Goal: Task Accomplishment & Management: Manage account settings

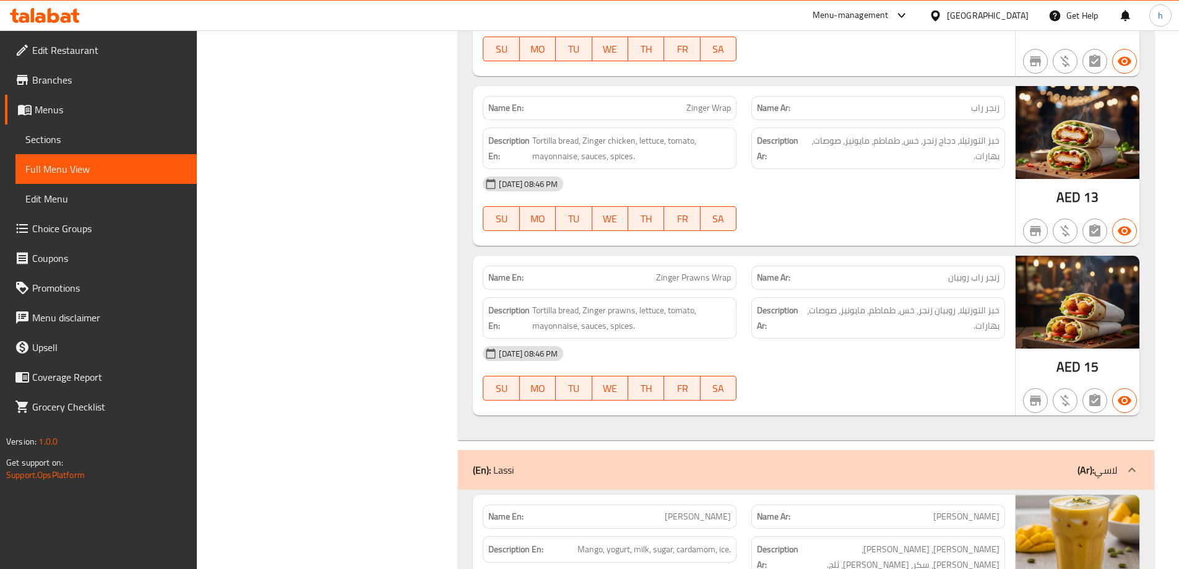
scroll to position [11432, 0]
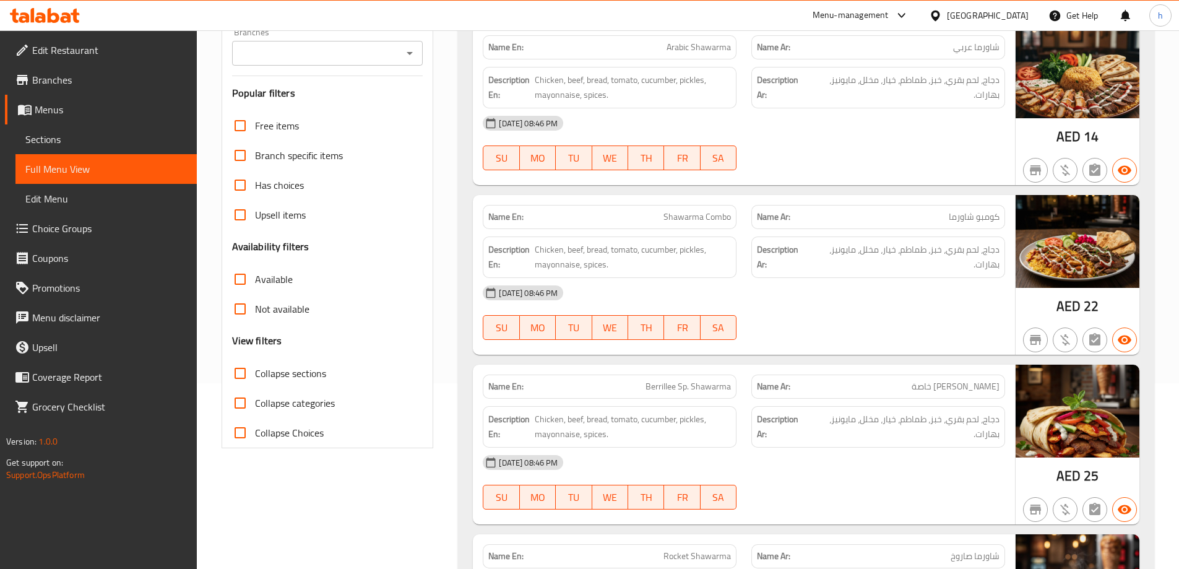
scroll to position [0, 0]
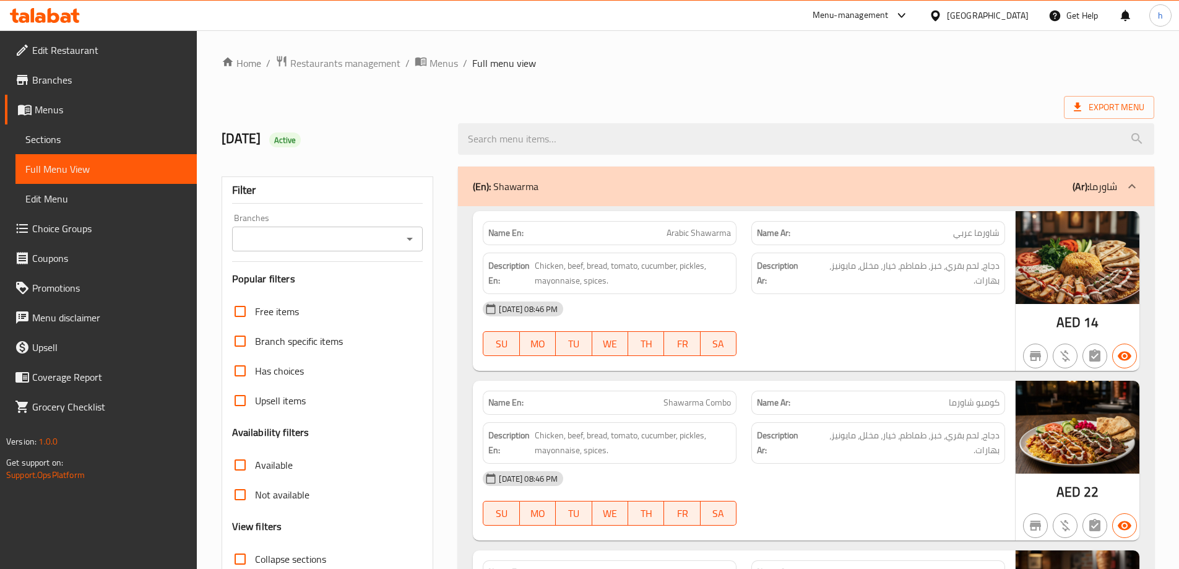
click at [69, 171] on span "Full Menu View" at bounding box center [106, 169] width 162 height 15
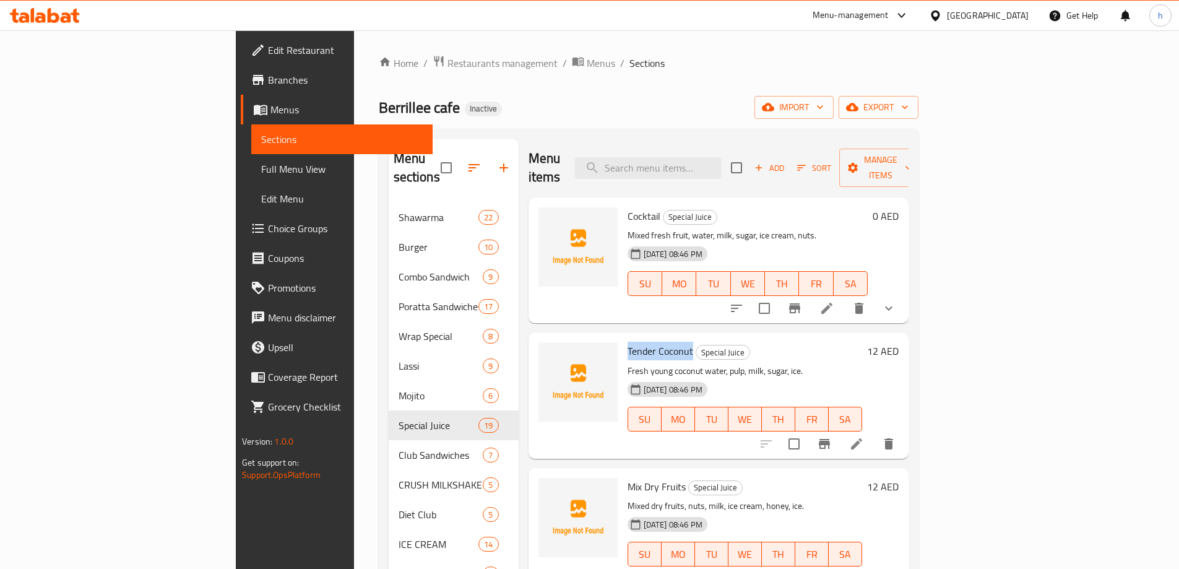
scroll to position [2032, 0]
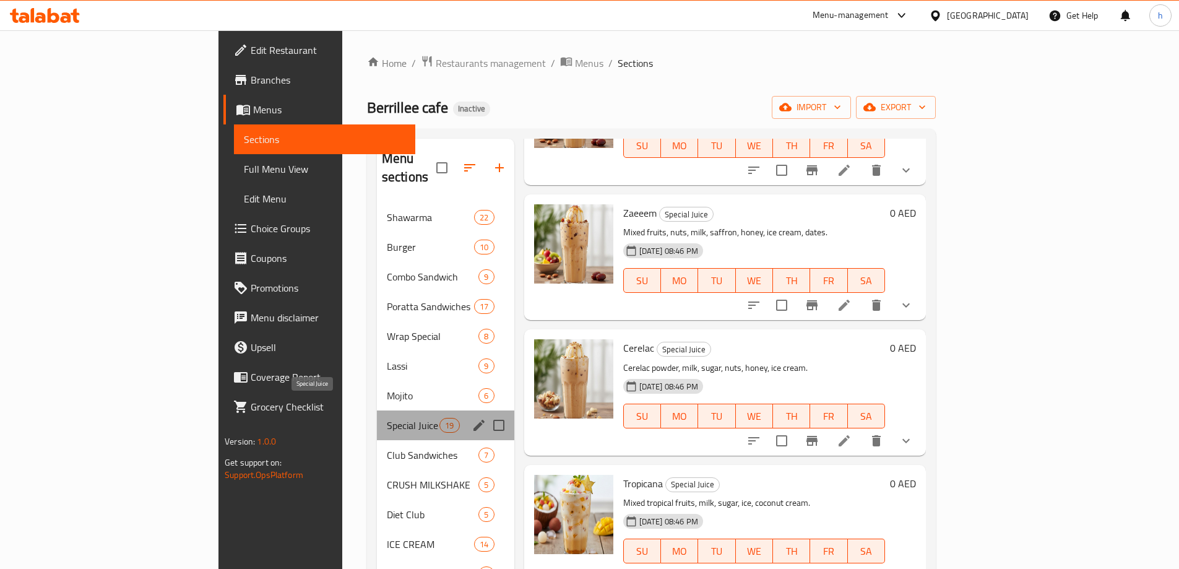
click at [387, 418] on span "Special Juice" at bounding box center [413, 425] width 53 height 15
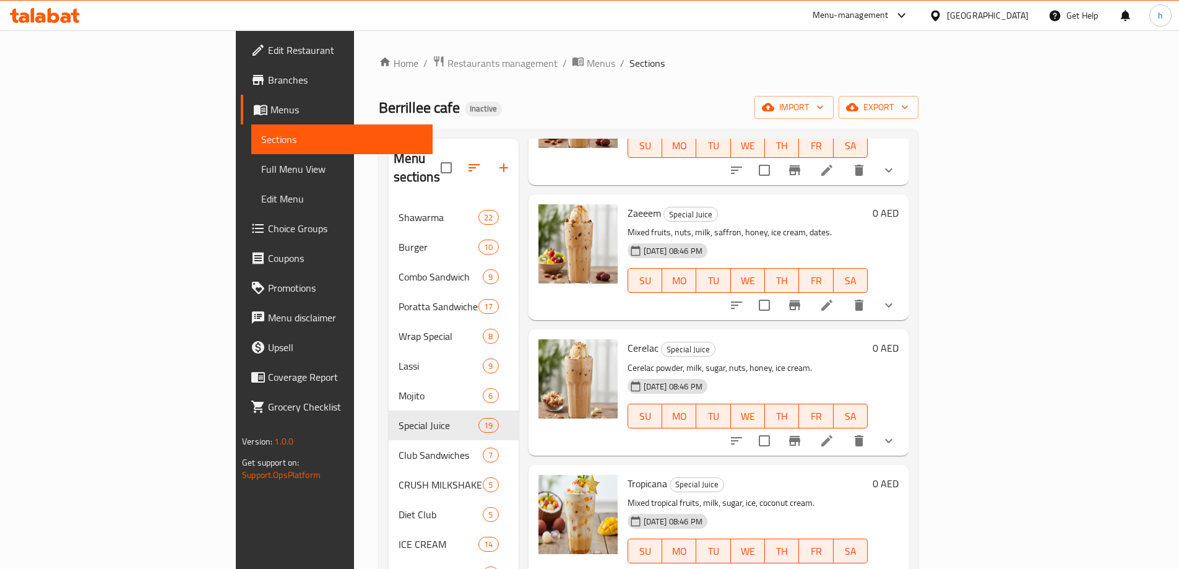
click at [724, 204] on h6 "Zaeeem Special Juice" at bounding box center [748, 212] width 240 height 17
click at [251, 180] on link "Full Menu View" at bounding box center [341, 169] width 181 height 30
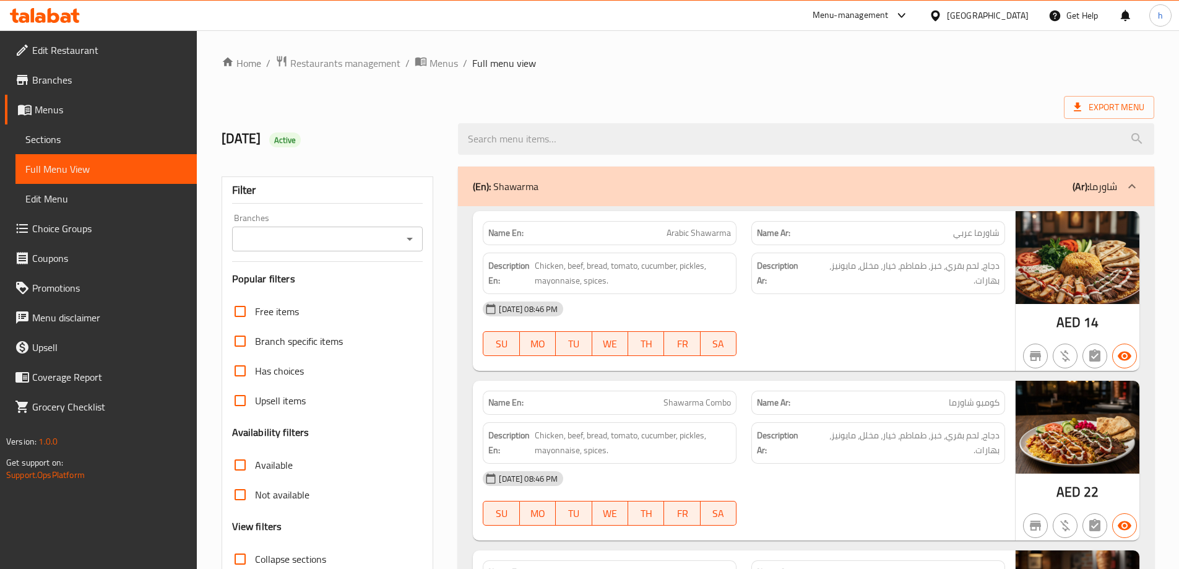
click at [702, 157] on div at bounding box center [806, 139] width 711 height 46
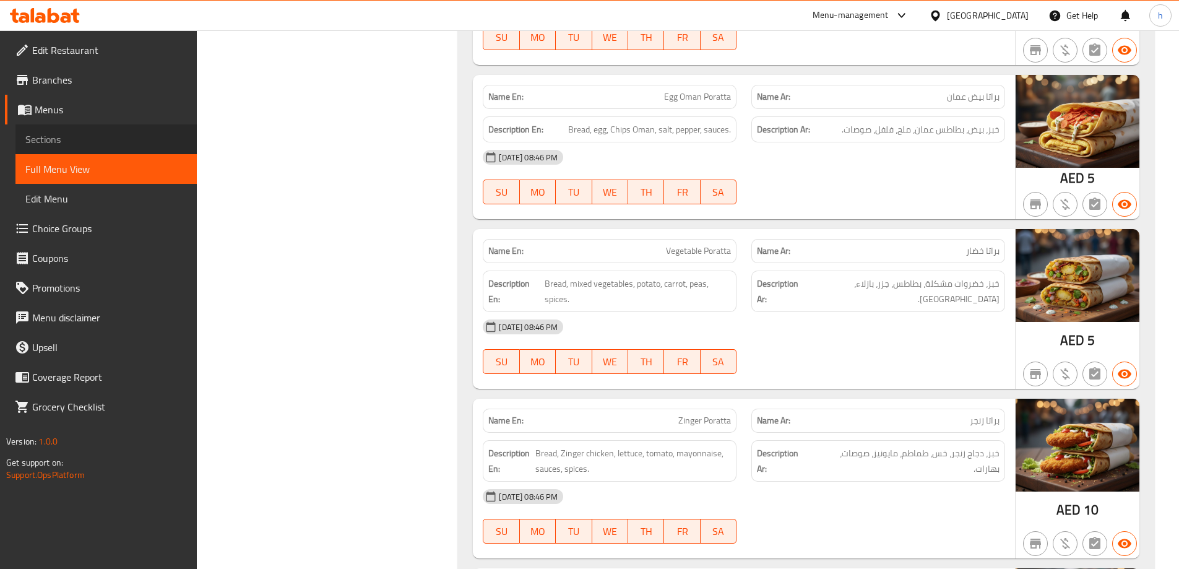
click at [94, 126] on link "Sections" at bounding box center [105, 139] width 181 height 30
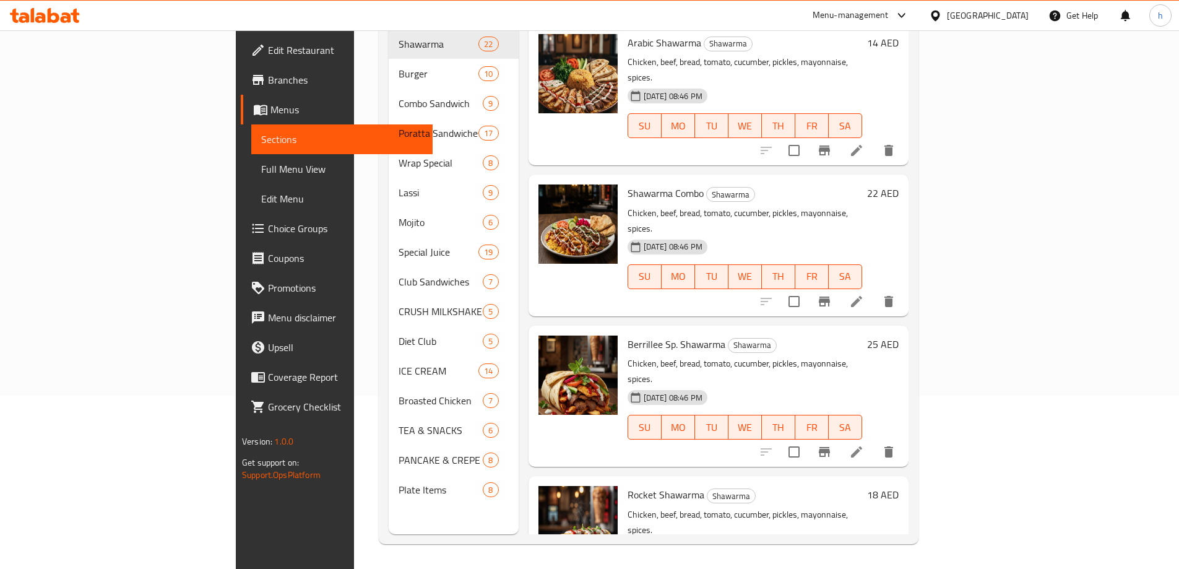
scroll to position [173, 0]
click at [271, 103] on span "Menus" at bounding box center [347, 109] width 152 height 15
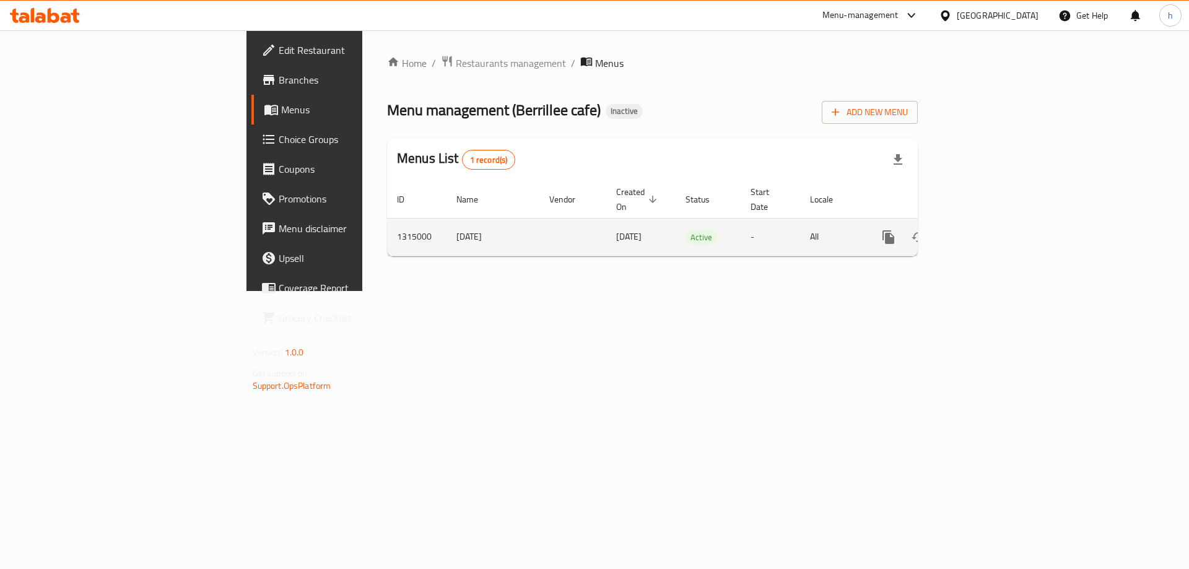
click at [985, 230] on icon "enhanced table" at bounding box center [977, 237] width 15 height 15
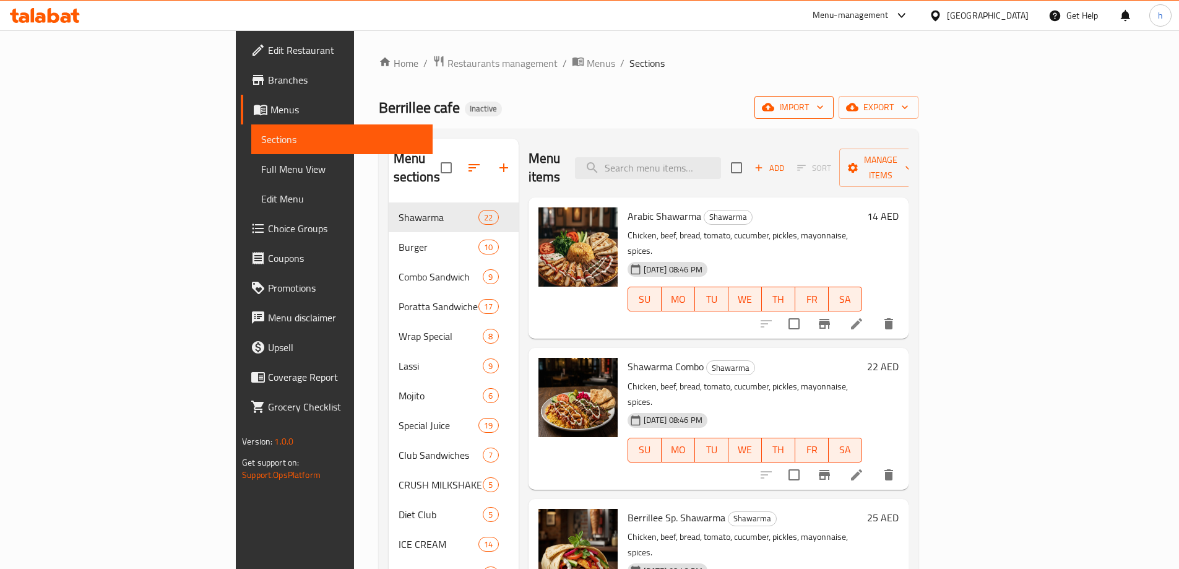
click at [824, 106] on span "import" at bounding box center [794, 107] width 59 height 15
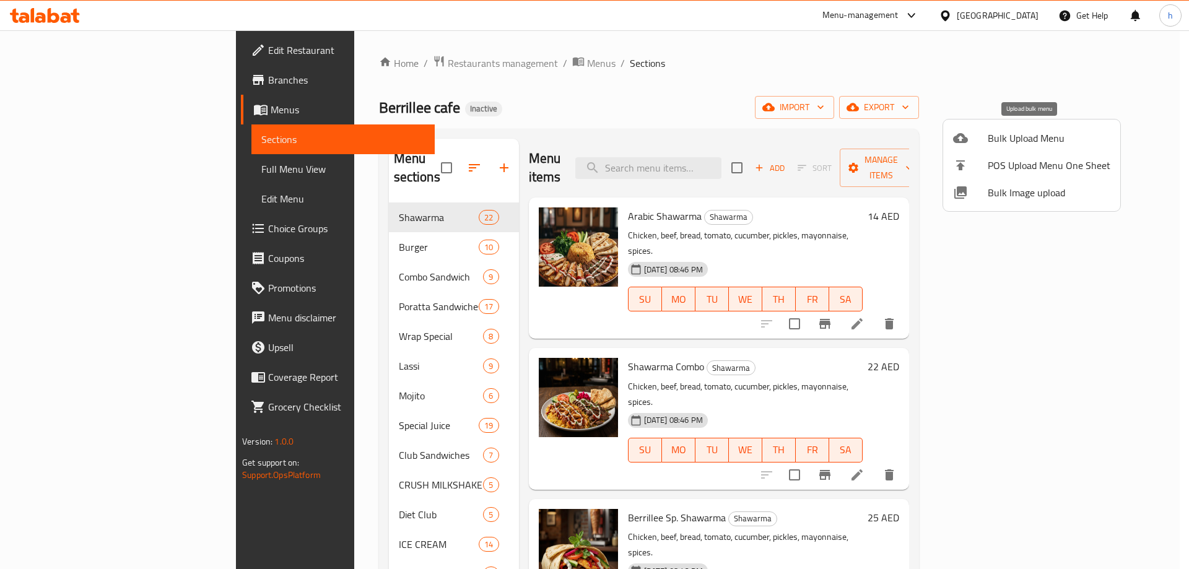
click at [976, 131] on div at bounding box center [970, 138] width 35 height 15
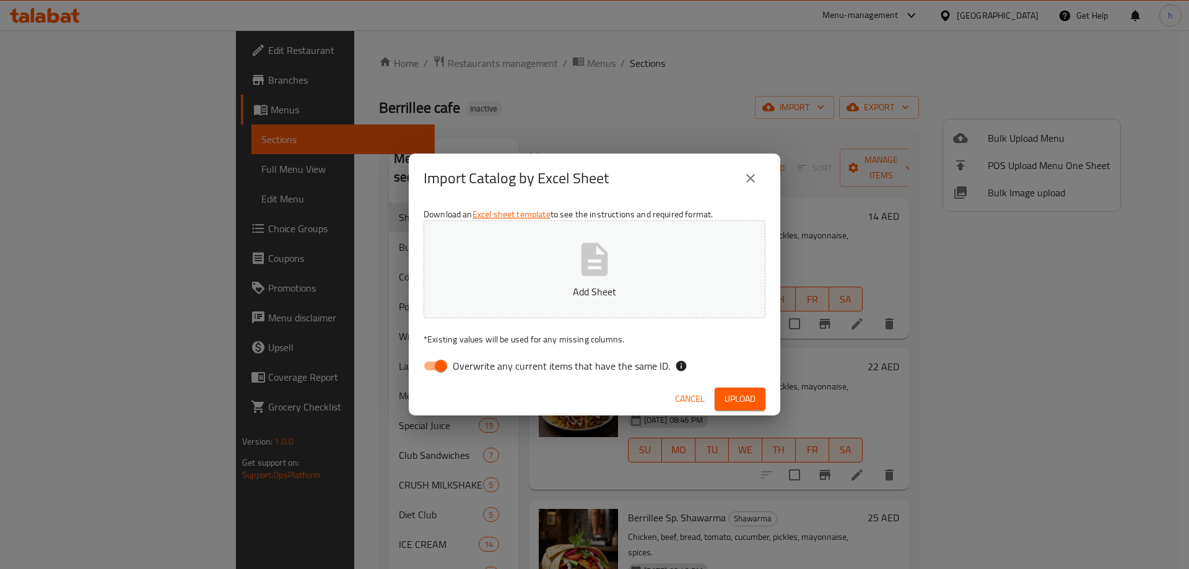
click at [477, 362] on span "Overwrite any current items that have the same ID." at bounding box center [561, 365] width 217 height 15
click at [476, 362] on input "Overwrite any current items that have the same ID." at bounding box center [441, 366] width 71 height 24
checkbox input "false"
click at [555, 276] on button "Add Sheet" at bounding box center [594, 269] width 342 height 98
click at [744, 406] on span "Upload" at bounding box center [739, 398] width 31 height 15
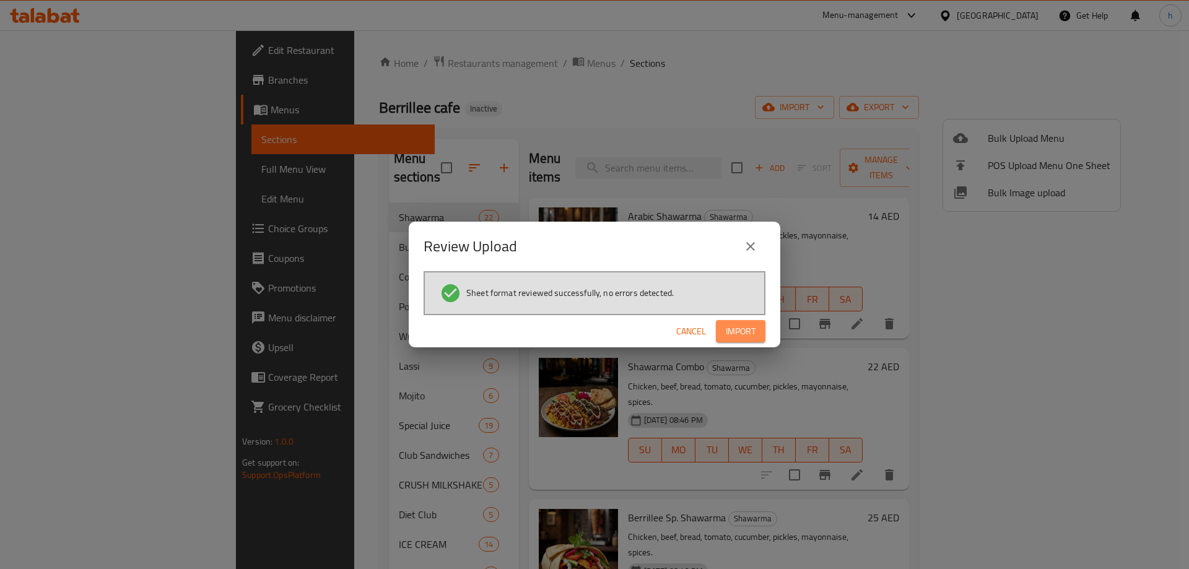
click at [741, 332] on span "Import" at bounding box center [741, 331] width 30 height 15
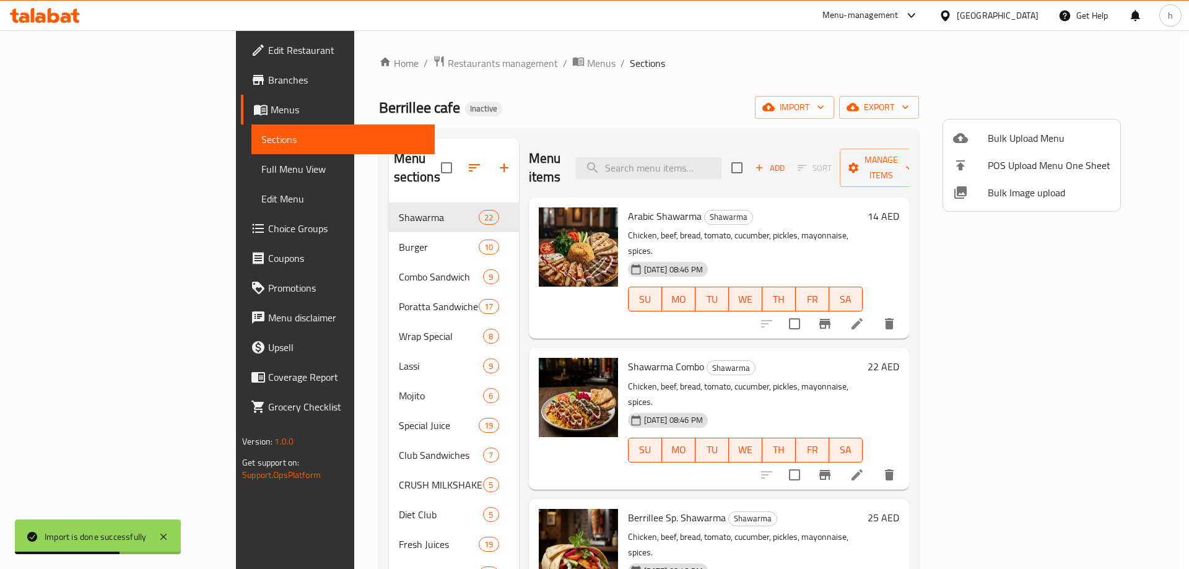
click at [430, 102] on div at bounding box center [594, 284] width 1189 height 569
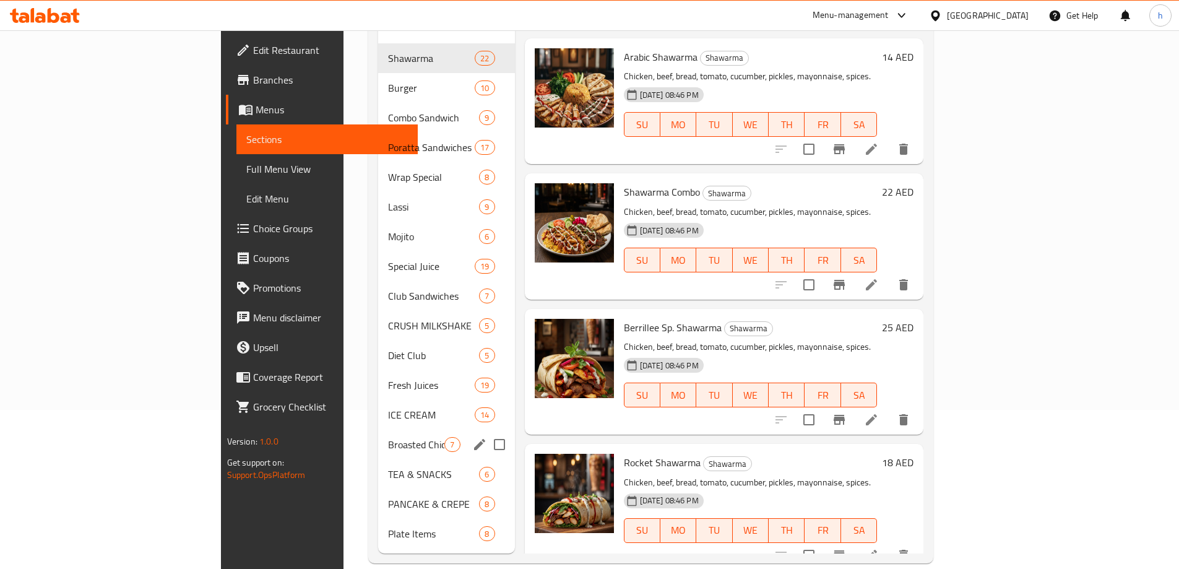
scroll to position [173, 0]
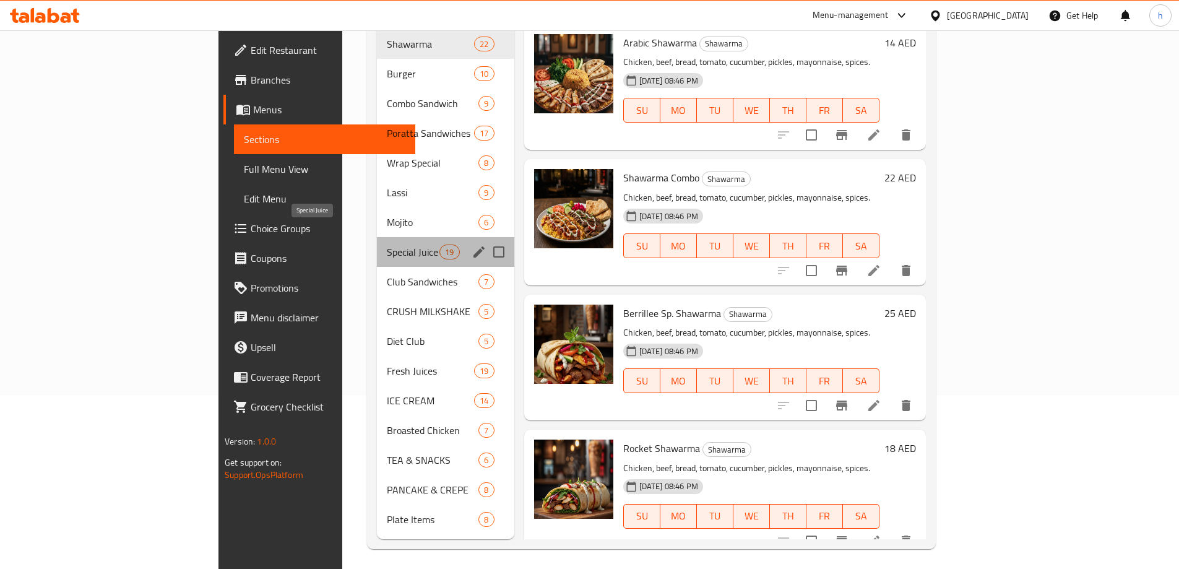
click at [387, 245] on span "Special Juice" at bounding box center [413, 252] width 53 height 15
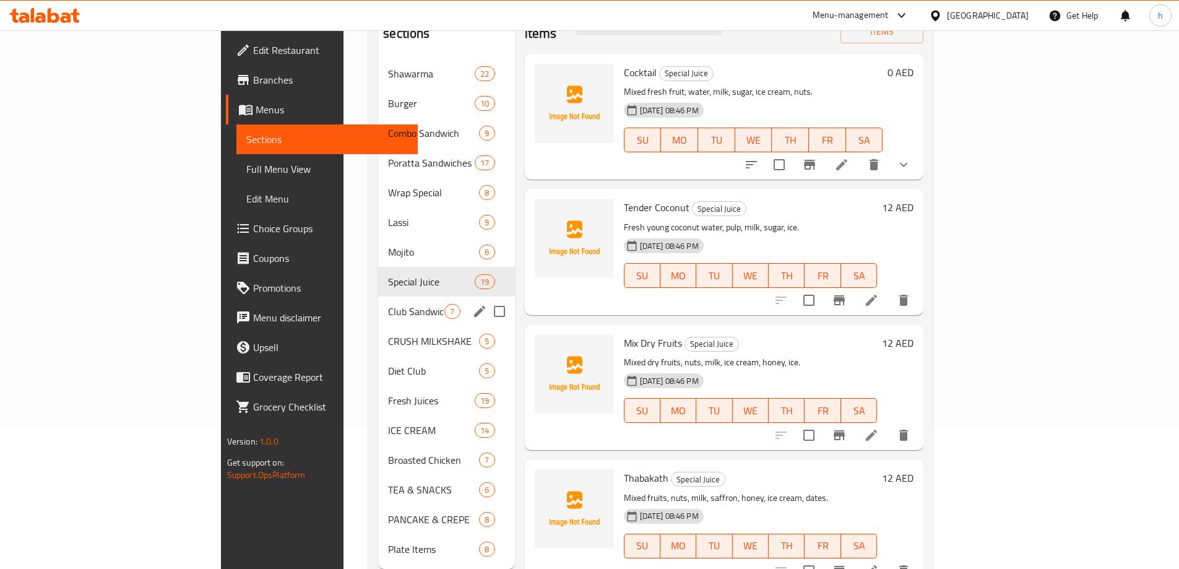
scroll to position [173, 0]
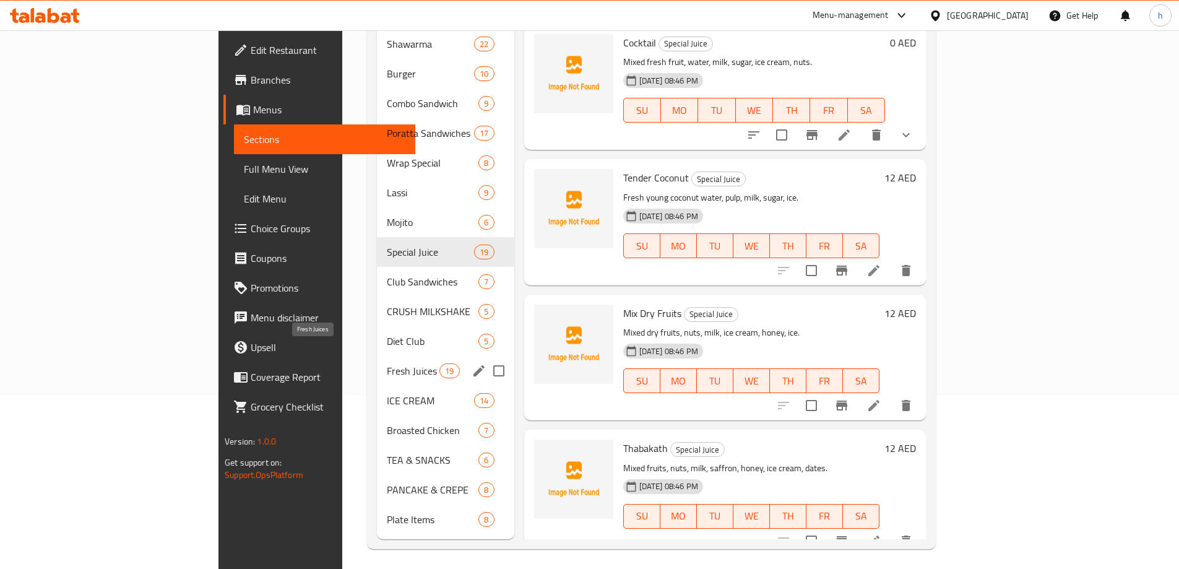
click at [387, 363] on span "Fresh Juices" at bounding box center [413, 370] width 53 height 15
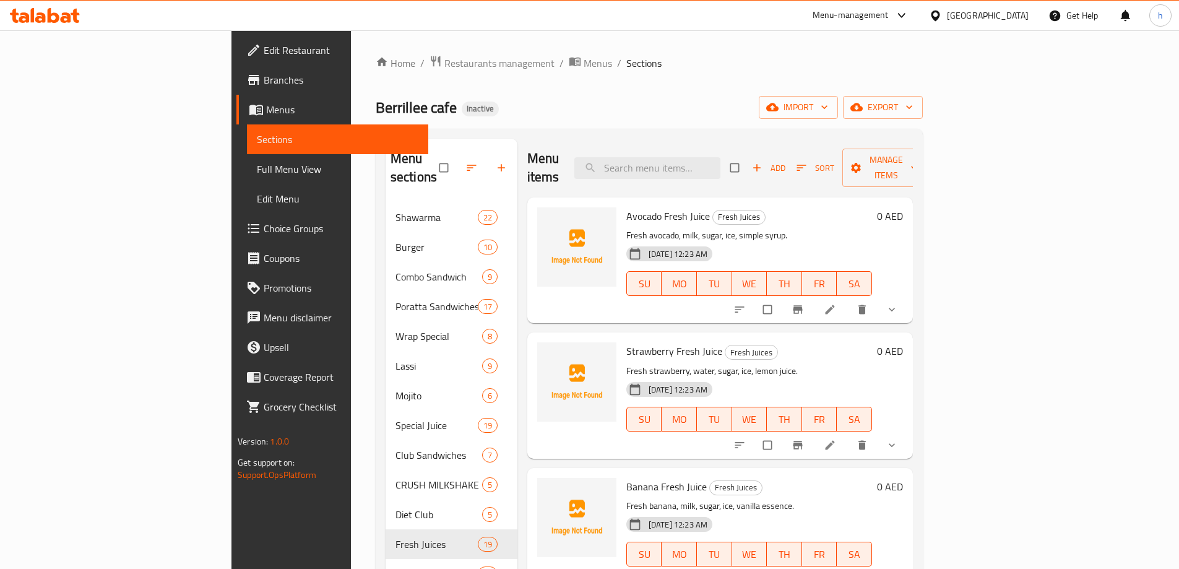
click at [257, 176] on span "Full Menu View" at bounding box center [338, 169] width 162 height 15
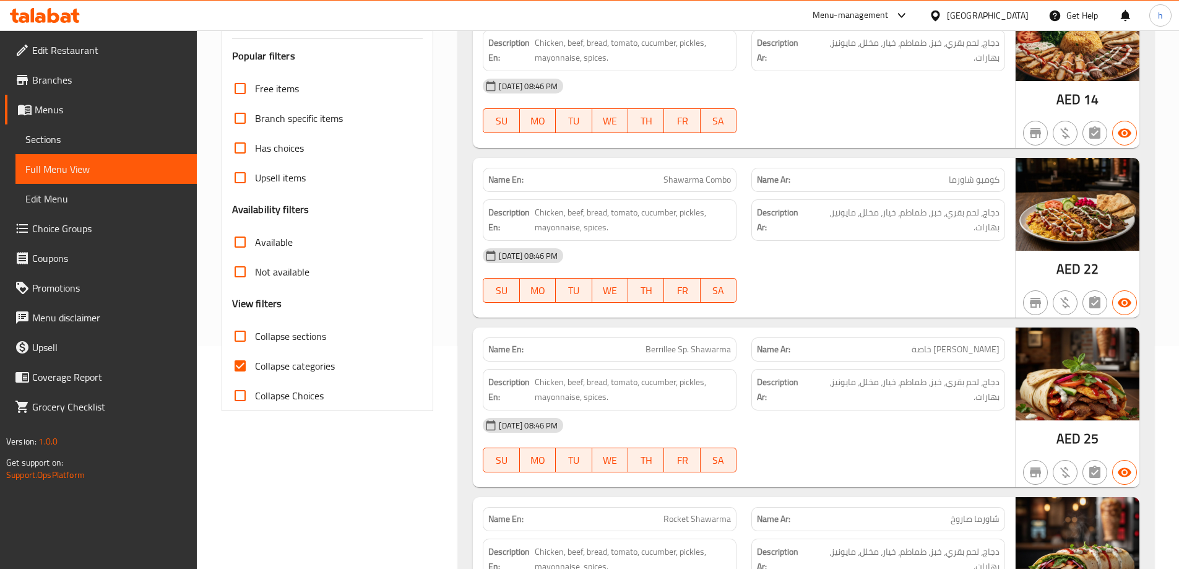
scroll to position [248, 0]
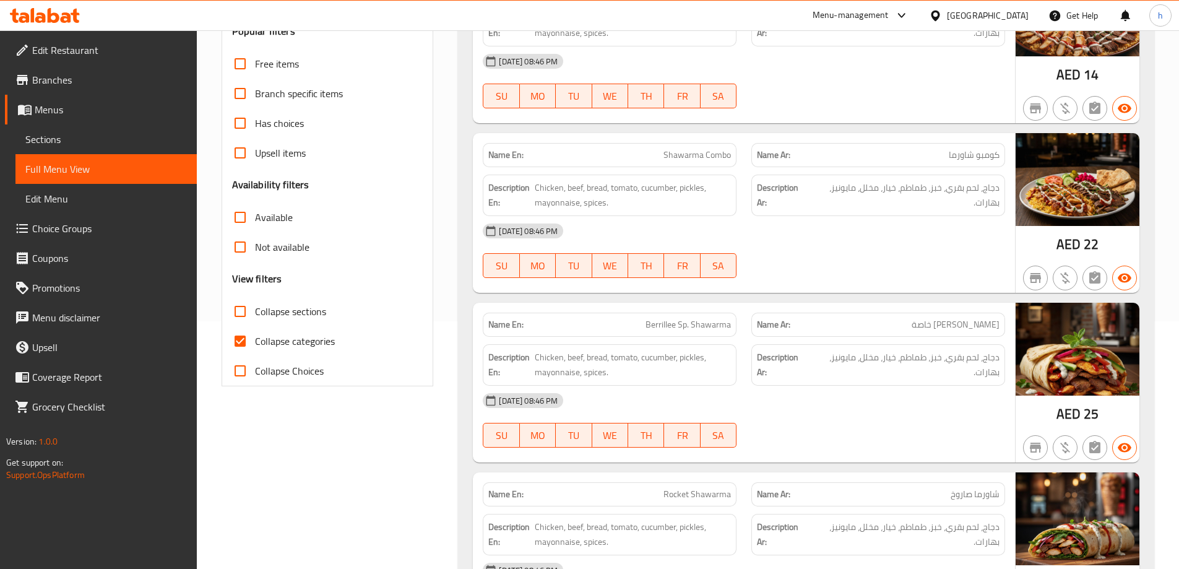
click at [293, 341] on span "Collapse categories" at bounding box center [295, 341] width 80 height 15
click at [255, 341] on input "Collapse categories" at bounding box center [240, 341] width 30 height 30
checkbox input "false"
click at [292, 316] on span "Collapse sections" at bounding box center [290, 311] width 71 height 15
click at [255, 316] on input "Collapse sections" at bounding box center [240, 312] width 30 height 30
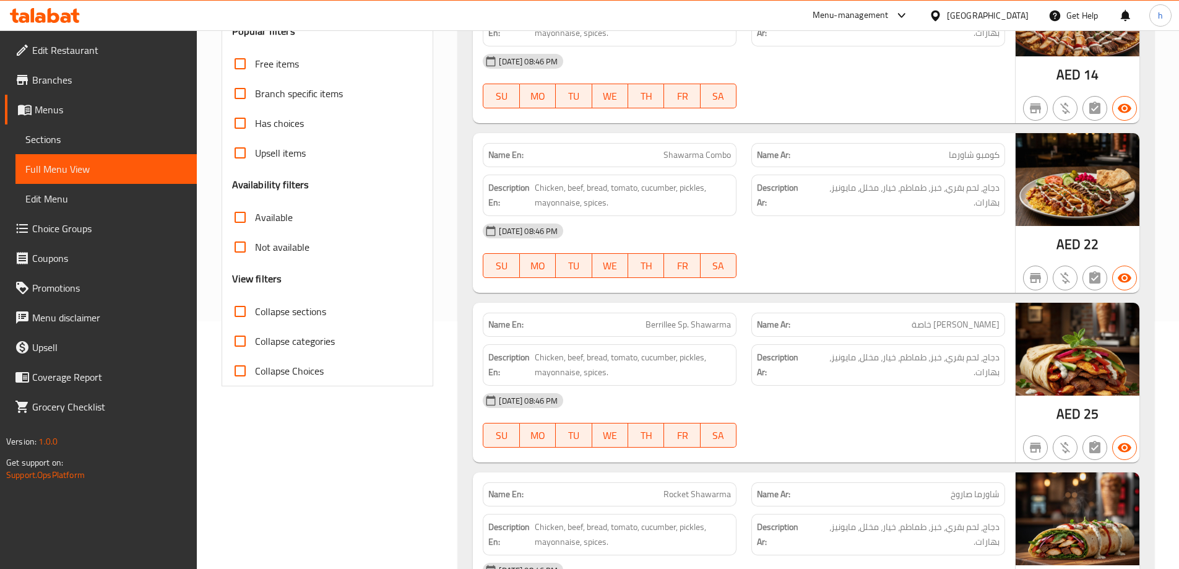
checkbox input "true"
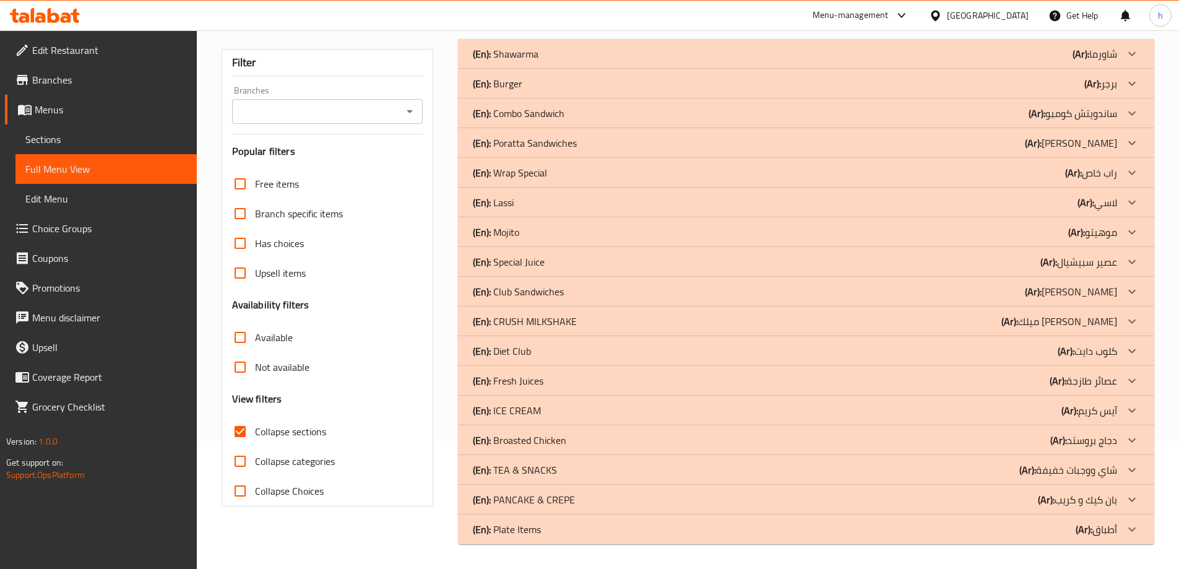
scroll to position [128, 0]
click at [1114, 383] on p "(Ar): عصائر طازجة" at bounding box center [1083, 380] width 67 height 15
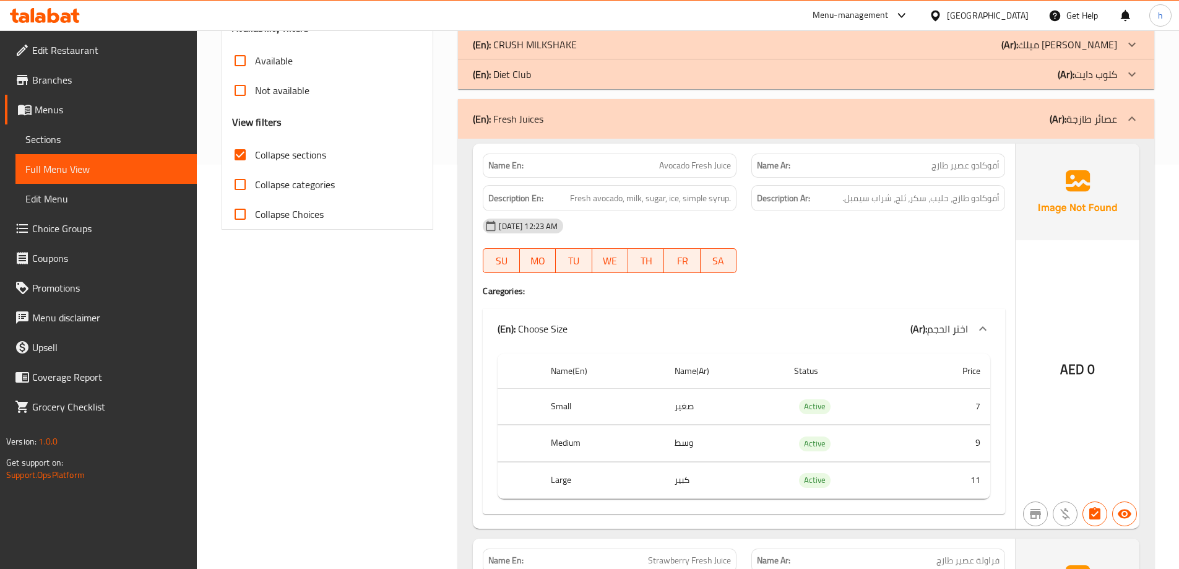
scroll to position [518, 0]
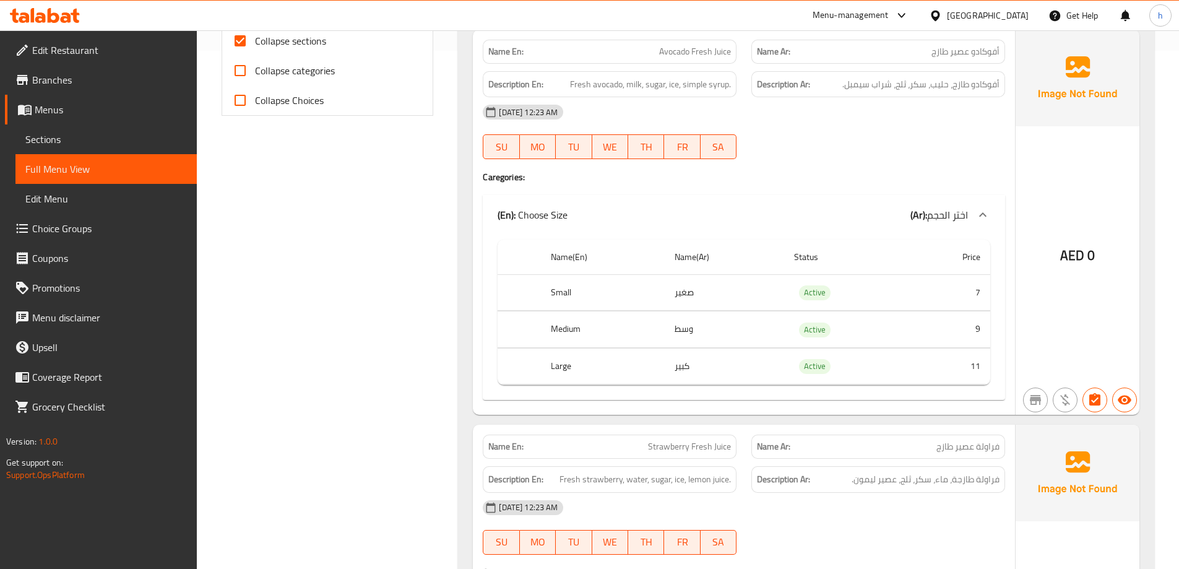
click at [679, 49] on span "Avocado Fresh Juice" at bounding box center [695, 51] width 72 height 13
click at [635, 82] on span "Fresh avocado, milk, sugar, ice, simple syrup." at bounding box center [650, 84] width 161 height 15
click at [654, 85] on span "Fresh avocado, milk, sugar, ice, simple syrup." at bounding box center [650, 84] width 161 height 15
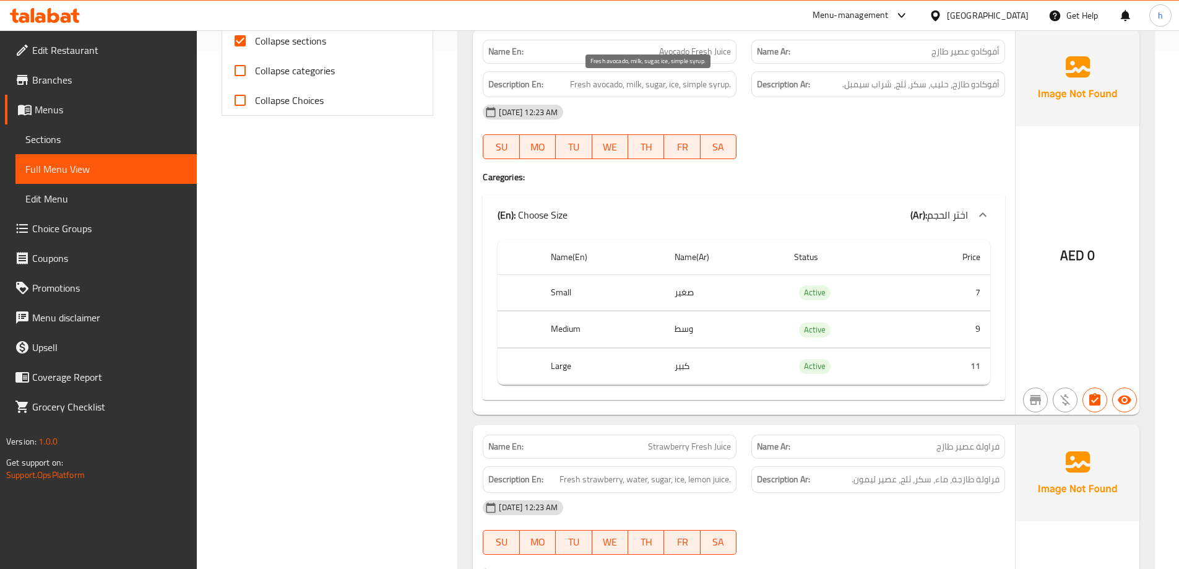
click at [677, 90] on span "Fresh avocado, milk, sugar, ice, simple syrup." at bounding box center [650, 84] width 161 height 15
click at [696, 83] on span "Fresh avocado, milk, sugar, ice, simple syrup." at bounding box center [650, 84] width 161 height 15
click at [713, 83] on span "Fresh avocado, milk, sugar, ice, simple syrup." at bounding box center [650, 84] width 161 height 15
click at [689, 83] on span "Fresh avocado, milk, sugar, ice, simple syrup." at bounding box center [650, 84] width 161 height 15
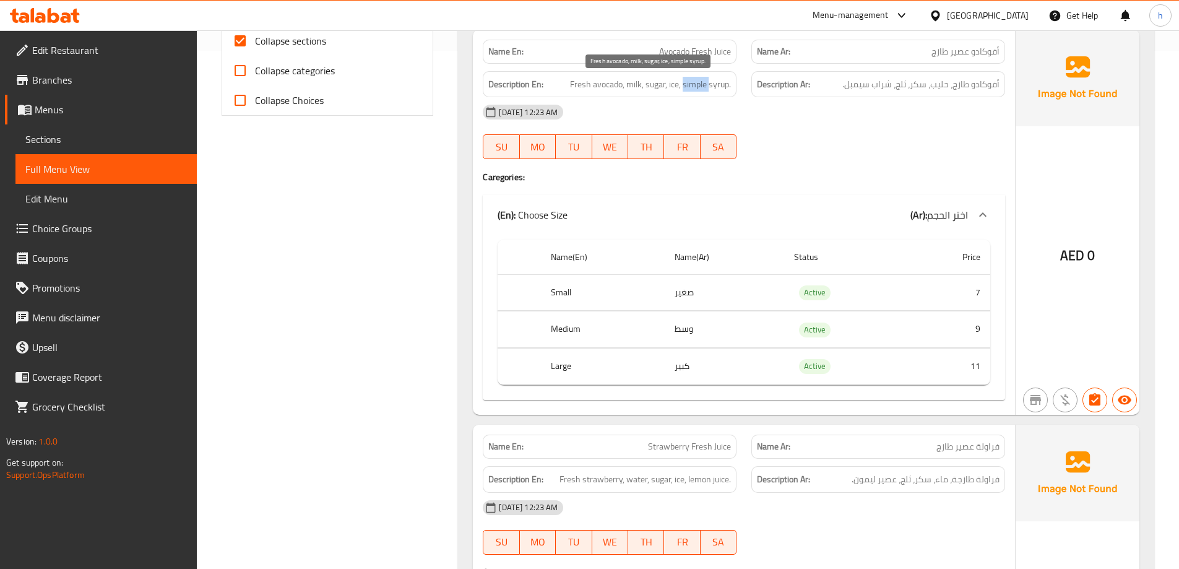
click at [689, 83] on span "Fresh avocado, milk, sugar, ice, simple syrup." at bounding box center [650, 84] width 161 height 15
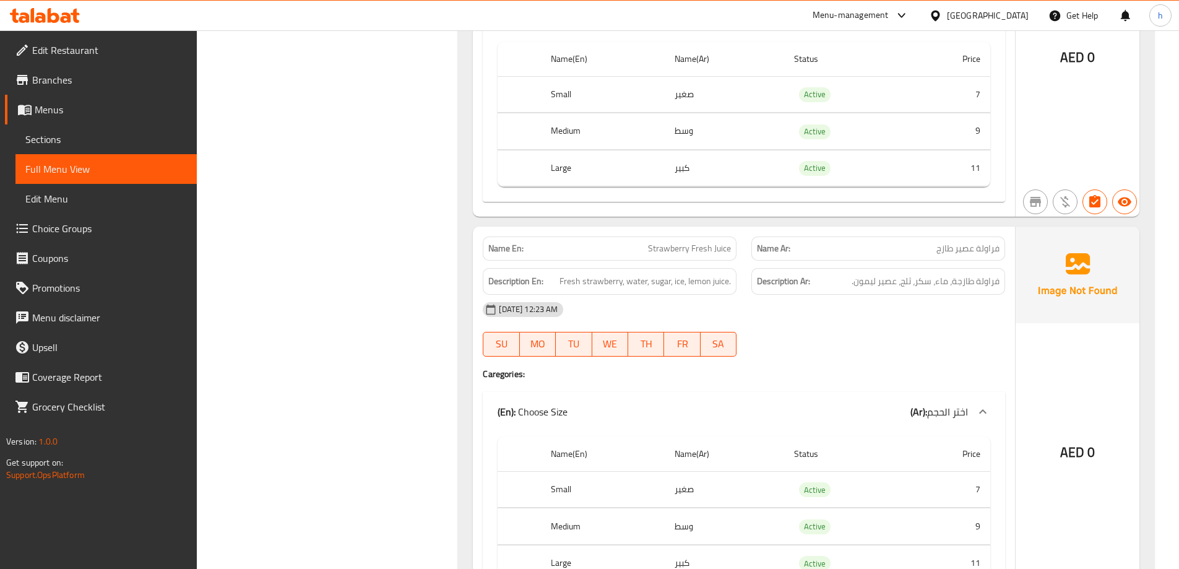
scroll to position [766, 0]
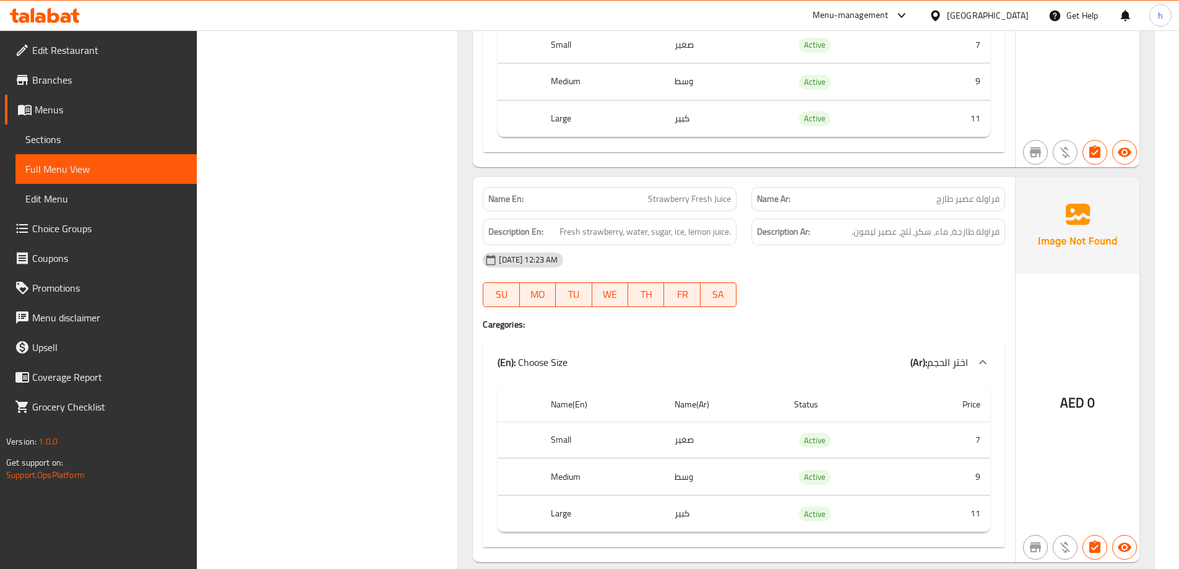
click at [609, 227] on span "Fresh strawberry, water, sugar, ice, lemon juice." at bounding box center [645, 231] width 171 height 15
click at [636, 232] on span "Fresh strawberry, water, sugar, ice, lemon juice." at bounding box center [645, 231] width 171 height 15
click at [637, 232] on span "Fresh strawberry, water, sugar, ice, lemon juice." at bounding box center [645, 231] width 171 height 15
click at [663, 232] on span "Fresh strawberry, water, sugar, ice, lemon juice." at bounding box center [645, 231] width 171 height 15
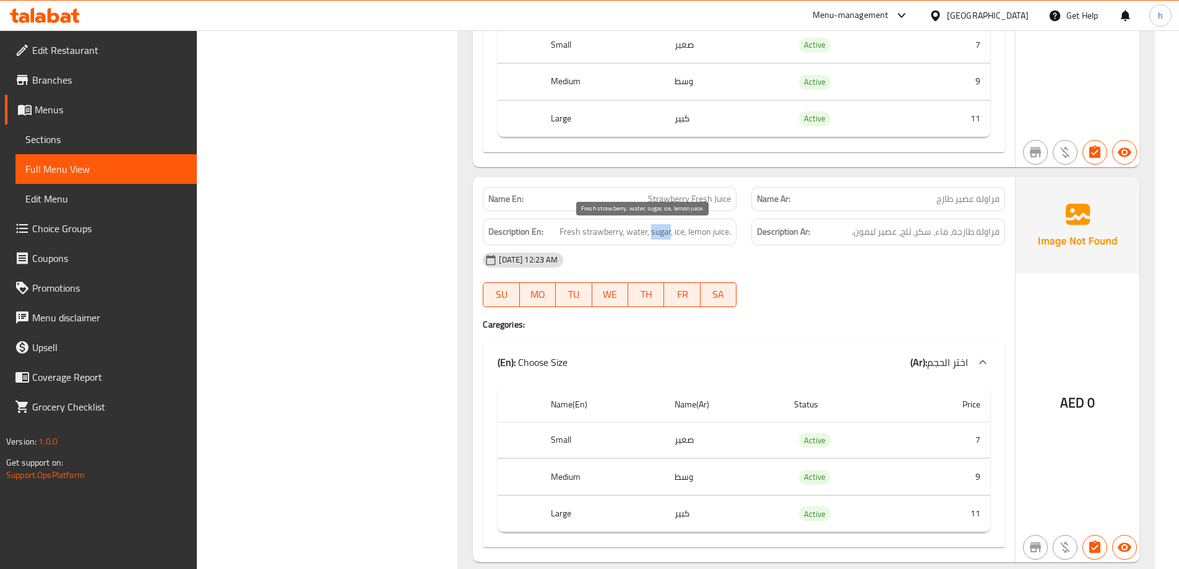
click at [663, 232] on span "Fresh strawberry, water, sugar, ice, lemon juice." at bounding box center [645, 231] width 171 height 15
click at [687, 231] on span "Fresh strawberry, water, sugar, ice, lemon juice." at bounding box center [645, 231] width 171 height 15
click at [703, 232] on span "Fresh strawberry, water, sugar, ice, lemon juice." at bounding box center [645, 231] width 171 height 15
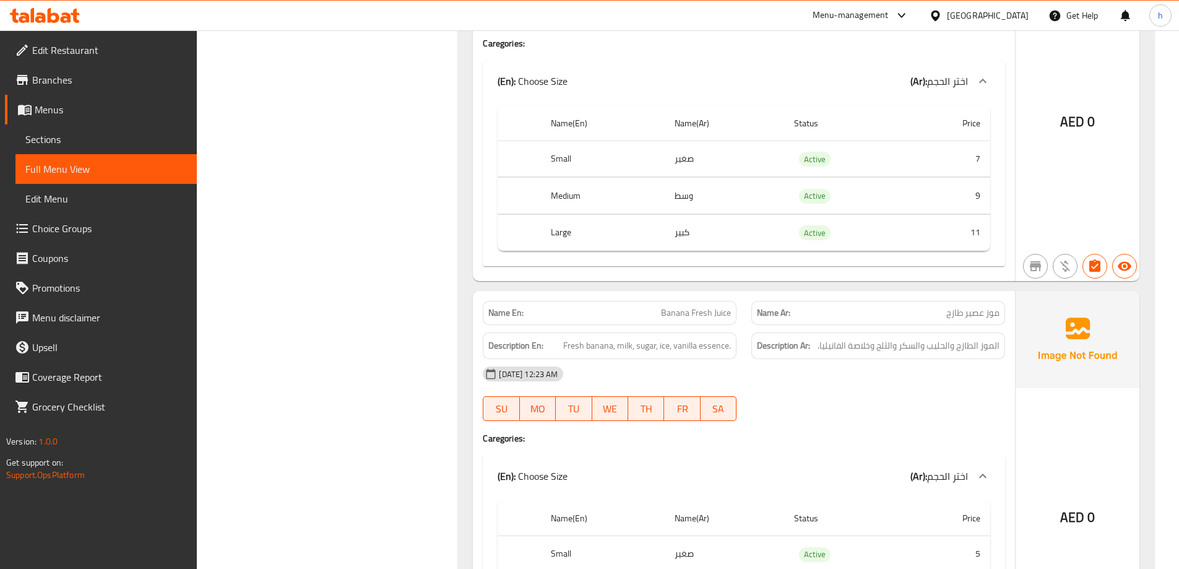
scroll to position [1075, 0]
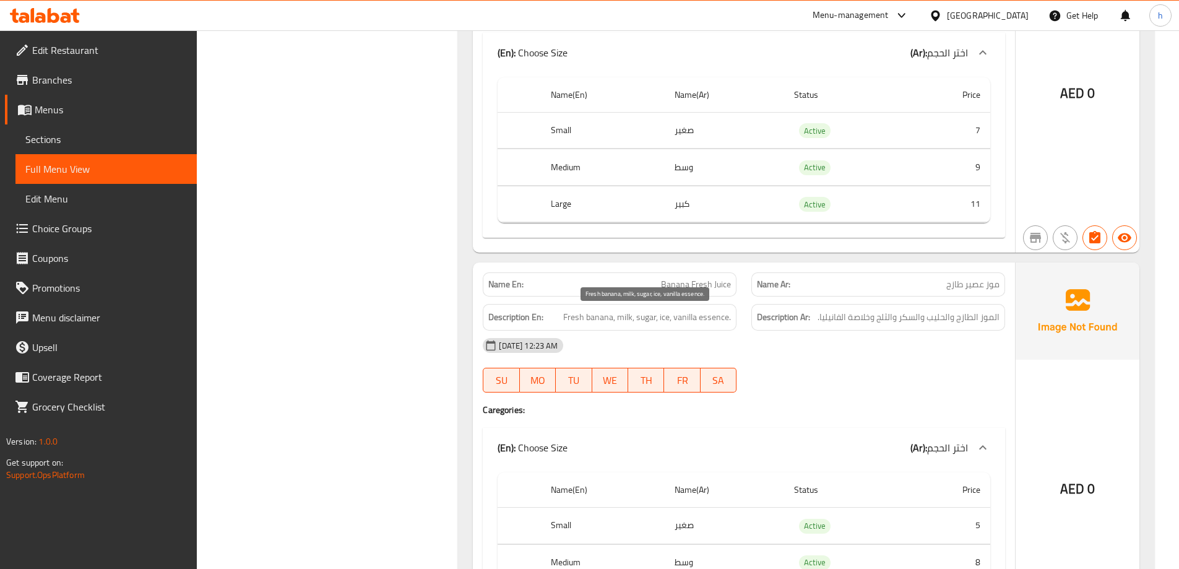
click at [625, 315] on span "Fresh banana, milk, sugar, ice, vanilla essence." at bounding box center [647, 317] width 168 height 15
click at [646, 317] on span "Fresh banana, milk, sugar, ice, vanilla essence." at bounding box center [647, 317] width 168 height 15
click at [666, 317] on span "Fresh banana, milk, sugar, ice, vanilla essence." at bounding box center [647, 317] width 168 height 15
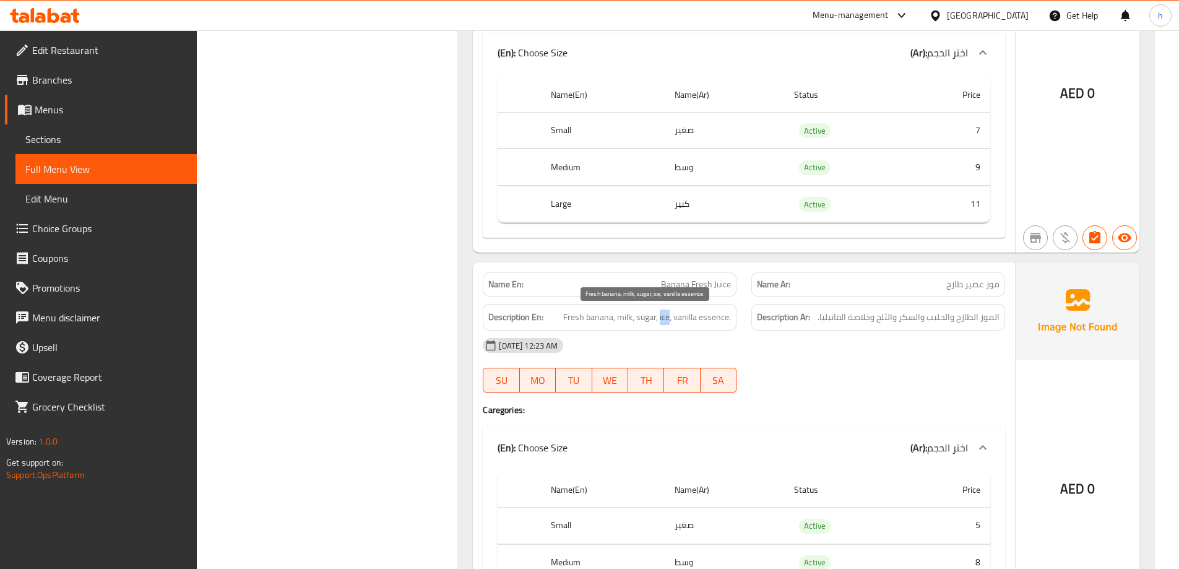
click at [666, 317] on span "Fresh banana, milk, sugar, ice, vanilla essence." at bounding box center [647, 317] width 168 height 15
click at [712, 315] on span "Fresh banana, milk, sugar, ice, vanilla essence." at bounding box center [647, 317] width 168 height 15
click at [687, 321] on span "Fresh banana, milk, sugar, ice, vanilla essence." at bounding box center [647, 317] width 168 height 15
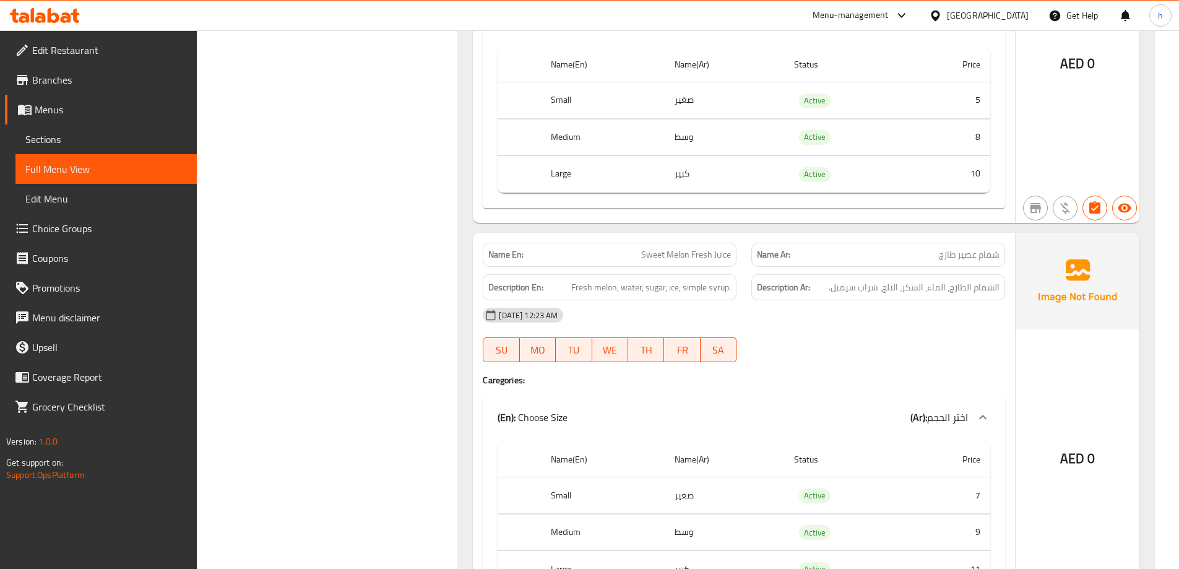
scroll to position [1571, 0]
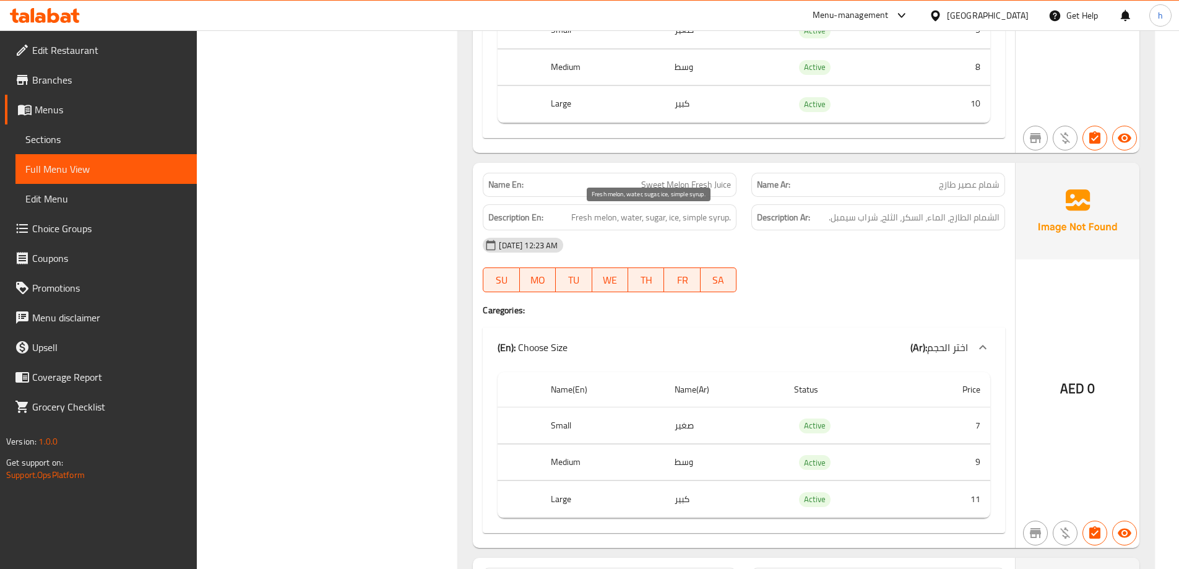
click at [635, 219] on span "Fresh melon, water, sugar, ice, simple syrup." at bounding box center [651, 217] width 160 height 15
click at [648, 218] on span "Fresh melon, water, sugar, ice, simple syrup." at bounding box center [651, 217] width 160 height 15
click at [672, 219] on span "Fresh melon, water, sugar, ice, simple syrup." at bounding box center [651, 217] width 160 height 15
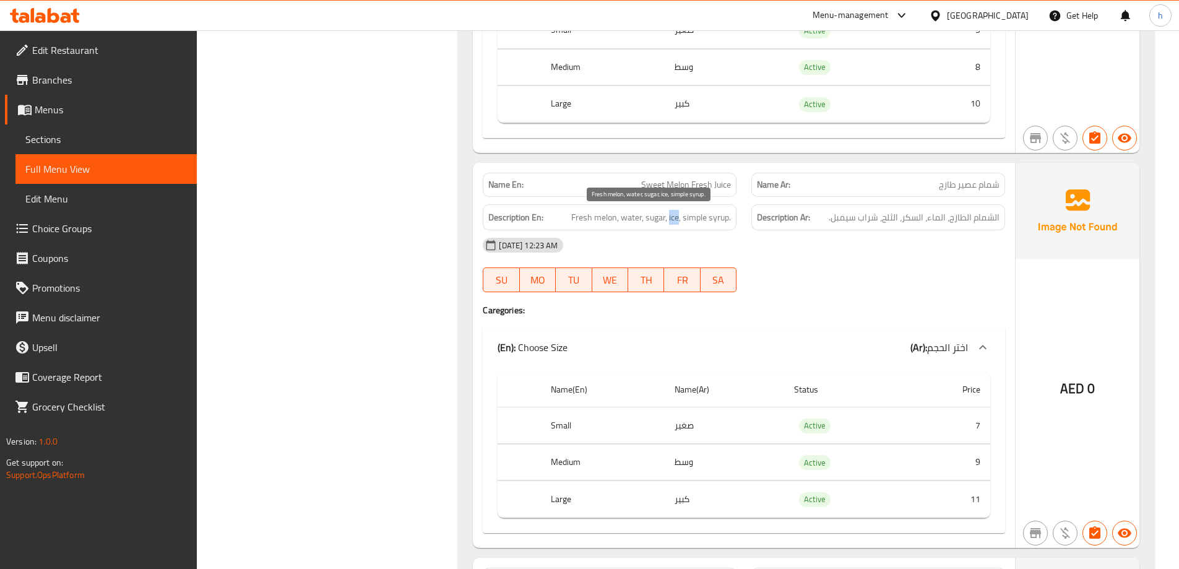
click at [672, 219] on span "Fresh melon, water, sugar, ice, simple syrup." at bounding box center [651, 217] width 160 height 15
drag, startPoint x: 701, startPoint y: 218, endPoint x: 680, endPoint y: 218, distance: 21.0
click at [680, 219] on span "Fresh melon, water, sugar, ice, simple syrup." at bounding box center [651, 217] width 160 height 15
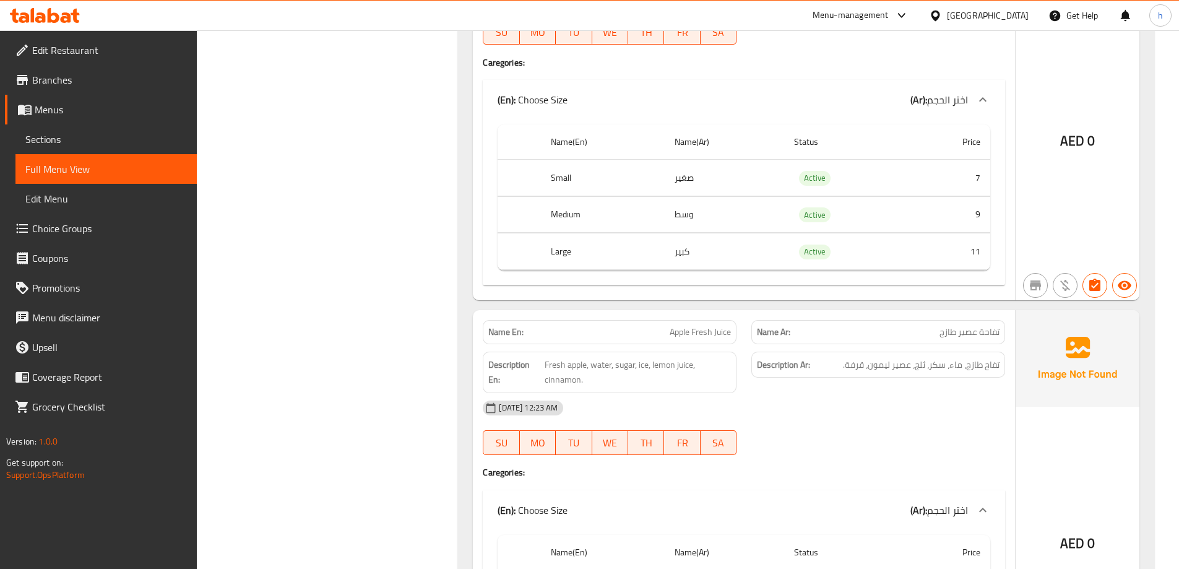
scroll to position [1942, 0]
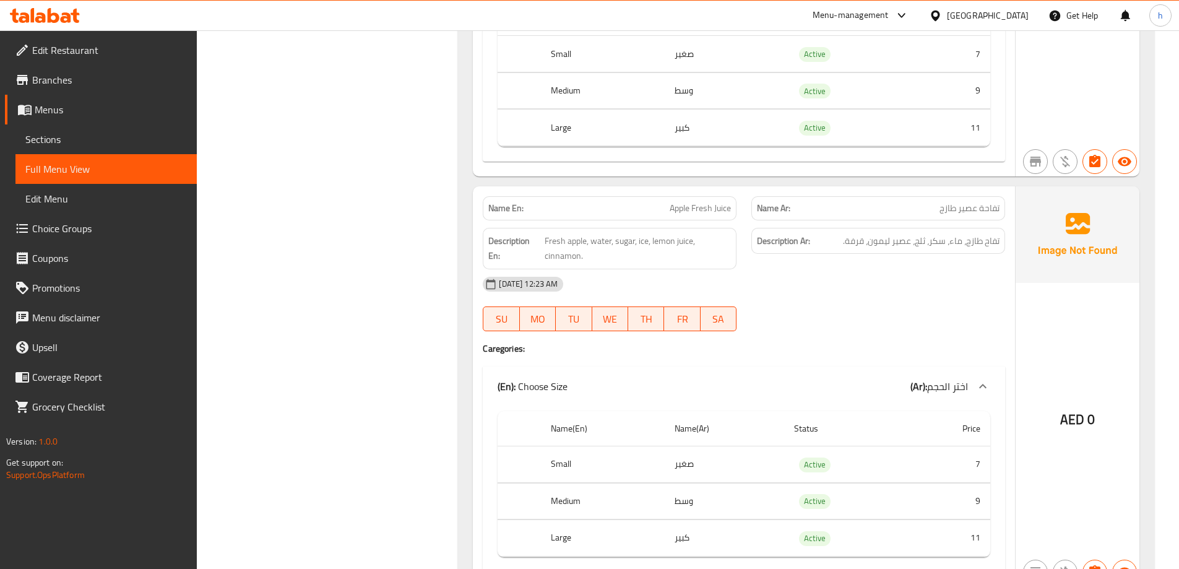
click at [682, 211] on span "Apple Fresh Juice" at bounding box center [700, 208] width 61 height 13
click at [576, 243] on span "Fresh apple, water, sugar, ice, lemon juice, cinnamon." at bounding box center [638, 248] width 186 height 30
click at [578, 238] on span "Fresh apple, water, sugar, ice, lemon juice, cinnamon." at bounding box center [638, 248] width 186 height 30
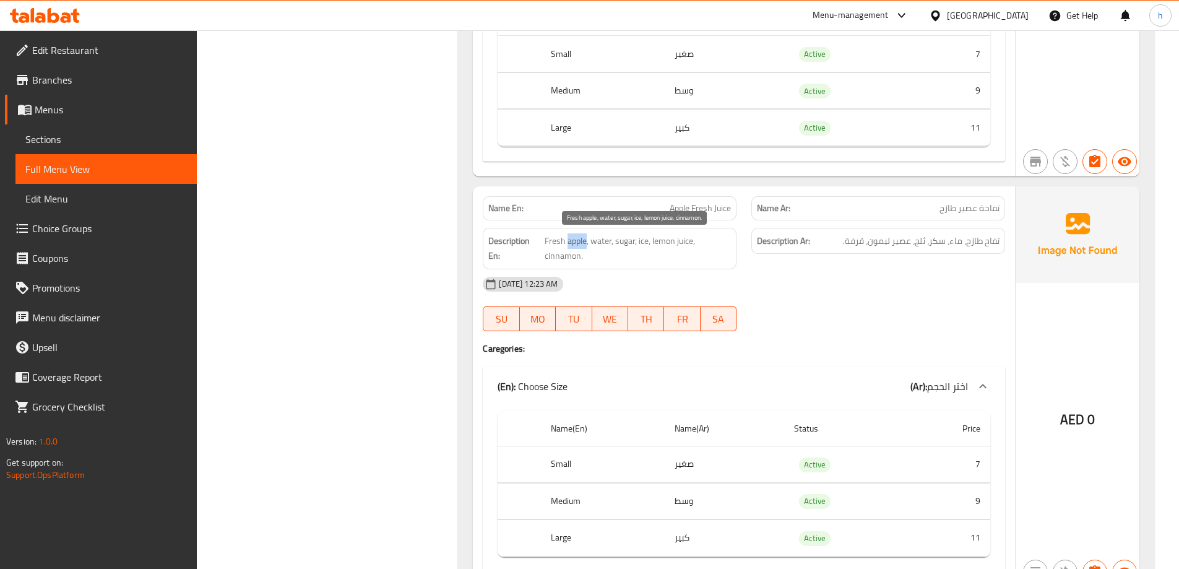
click at [578, 238] on span "Fresh apple, water, sugar, ice, lemon juice, cinnamon." at bounding box center [638, 248] width 186 height 30
click at [552, 244] on span "Fresh apple, water, sugar, ice, lemon juice, cinnamon." at bounding box center [638, 248] width 186 height 30
click at [577, 243] on span "Fresh apple, water, sugar, ice, lemon juice, cinnamon." at bounding box center [638, 248] width 186 height 30
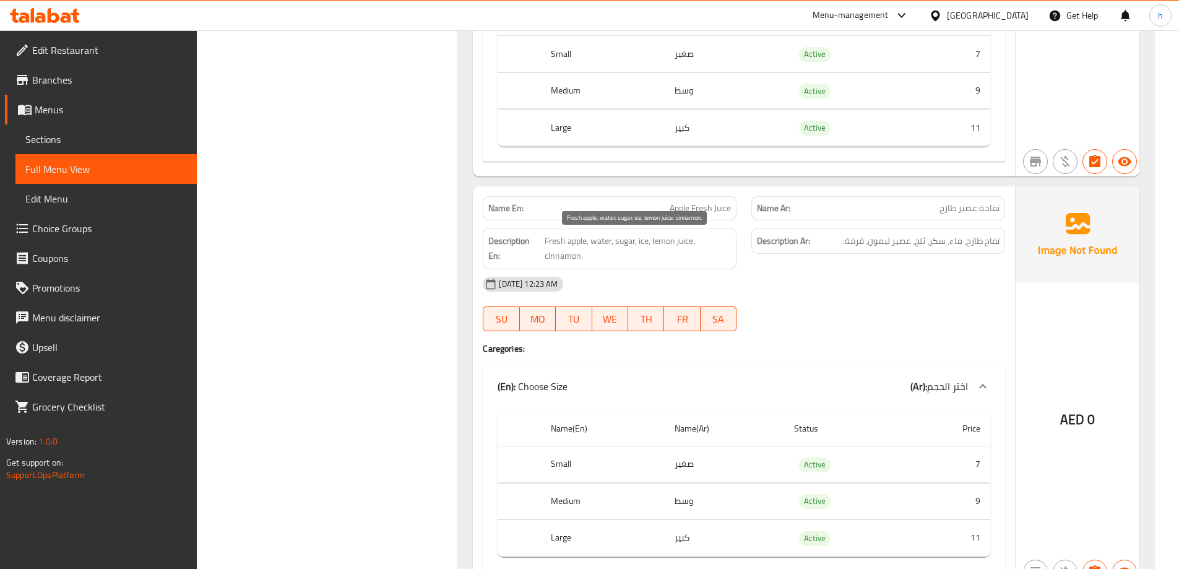
click at [553, 241] on span "Fresh apple, water, sugar, ice, lemon juice, cinnamon." at bounding box center [638, 248] width 186 height 30
click at [607, 238] on span "Fresh apple, water, sugar, ice, lemon juice, cinnamon." at bounding box center [638, 248] width 186 height 30
click at [632, 242] on span "Fresh apple, water, sugar, ice, lemon juice, cinnamon." at bounding box center [638, 248] width 186 height 30
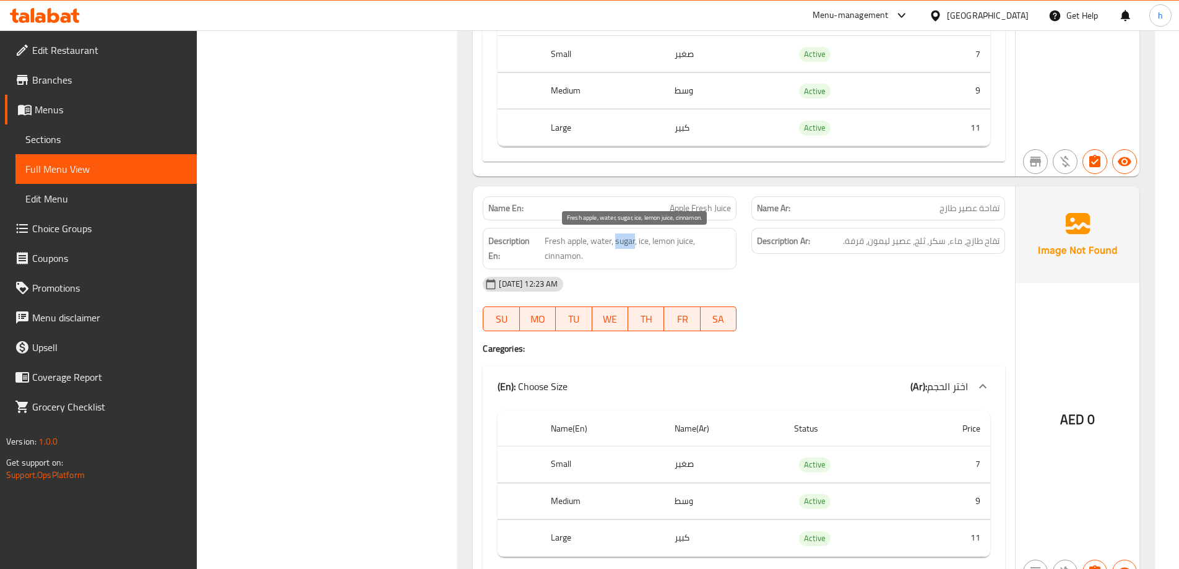
click at [632, 242] on span "Fresh apple, water, sugar, ice, lemon juice, cinnamon." at bounding box center [638, 248] width 186 height 30
click at [645, 242] on span "Fresh apple, water, sugar, ice, lemon juice, cinnamon." at bounding box center [638, 248] width 186 height 30
click at [688, 237] on span "Fresh apple, water, sugar, ice, lemon juice, cinnamon." at bounding box center [638, 248] width 186 height 30
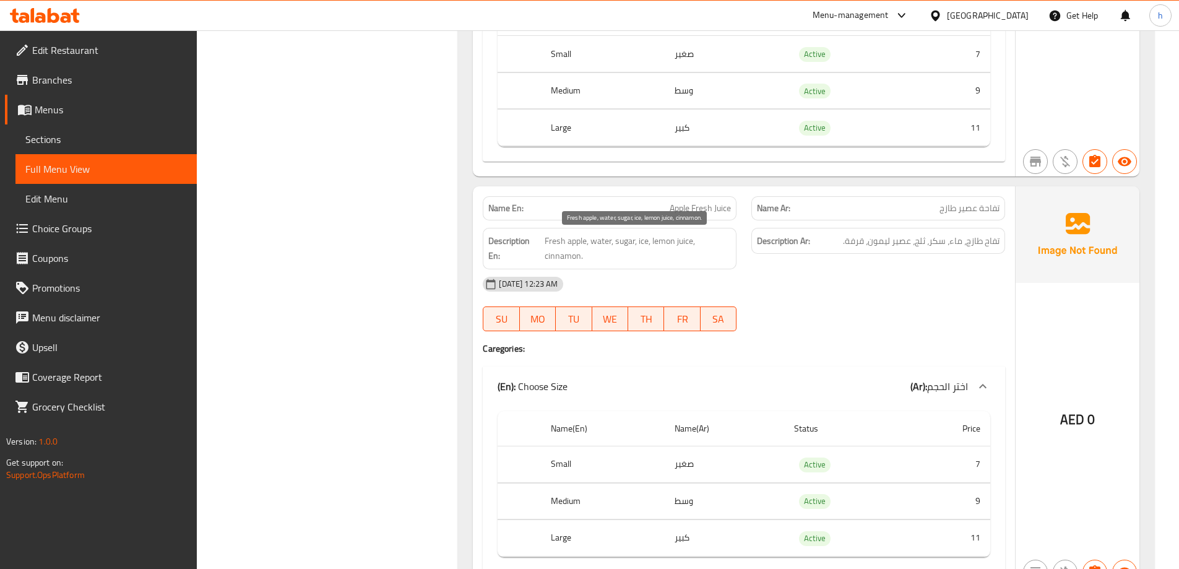
click at [660, 244] on span "Fresh apple, water, sugar, ice, lemon juice, cinnamon." at bounding box center [638, 248] width 186 height 30
click at [551, 254] on span "Fresh apple, water, sugar, ice, lemon juice, cinnamon." at bounding box center [638, 248] width 186 height 30
click at [595, 243] on span "Fresh apple, water, sugar, ice, lemon juice, cinnamon." at bounding box center [638, 248] width 186 height 30
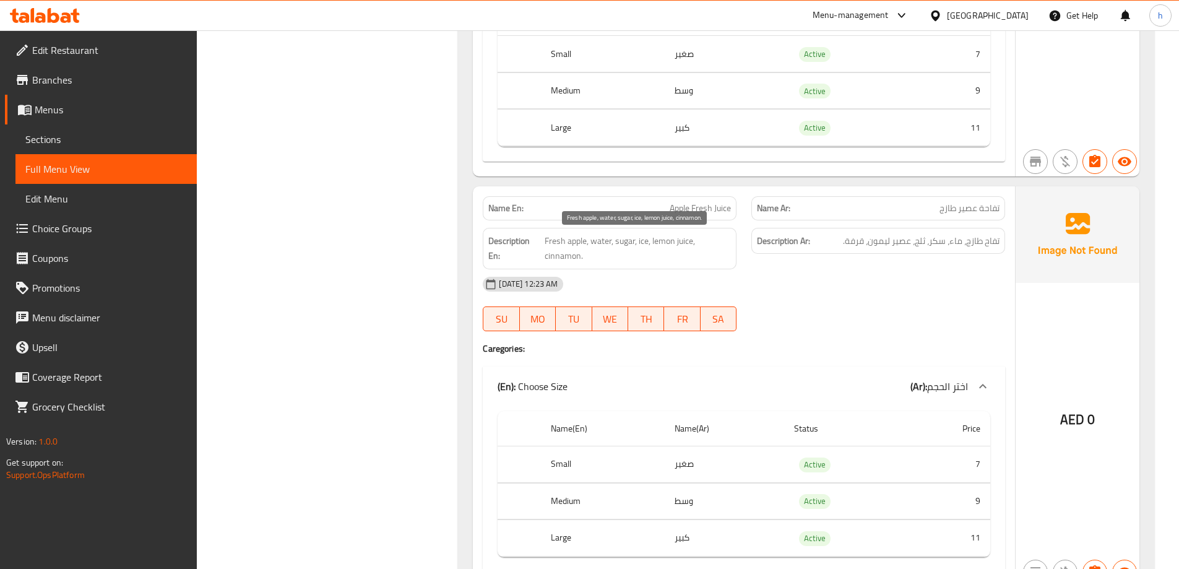
click at [600, 243] on span "Fresh apple, water, sugar, ice, lemon juice, cinnamon." at bounding box center [638, 248] width 186 height 30
click at [625, 244] on span "Fresh apple, water, sugar, ice, lemon juice, cinnamon." at bounding box center [638, 248] width 186 height 30
click at [644, 241] on span "Fresh apple, water, sugar, ice, lemon juice, cinnamon." at bounding box center [638, 248] width 186 height 30
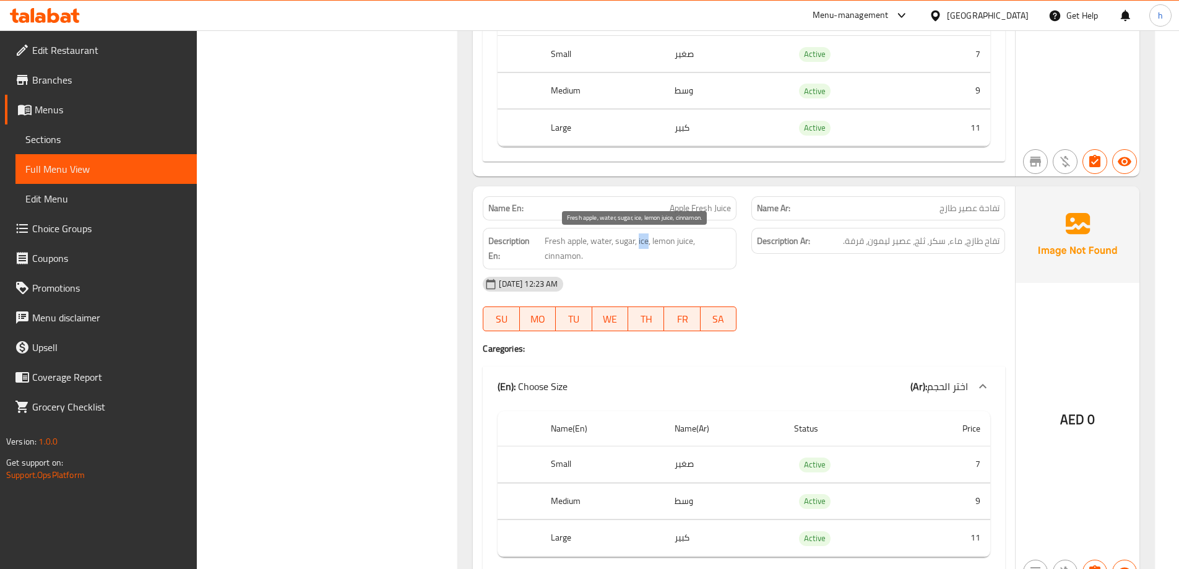
click at [644, 241] on span "Fresh apple, water, sugar, ice, lemon juice, cinnamon." at bounding box center [638, 248] width 186 height 30
drag, startPoint x: 695, startPoint y: 243, endPoint x: 651, endPoint y: 247, distance: 43.6
click at [651, 247] on span "Fresh apple, water, sugar, ice, lemon juice, cinnamon." at bounding box center [638, 248] width 186 height 30
drag, startPoint x: 584, startPoint y: 261, endPoint x: 541, endPoint y: 261, distance: 42.7
click at [541, 261] on h6 "Description En: Fresh apple, water, sugar, ice, lemon juice, cinnamon." at bounding box center [609, 248] width 243 height 30
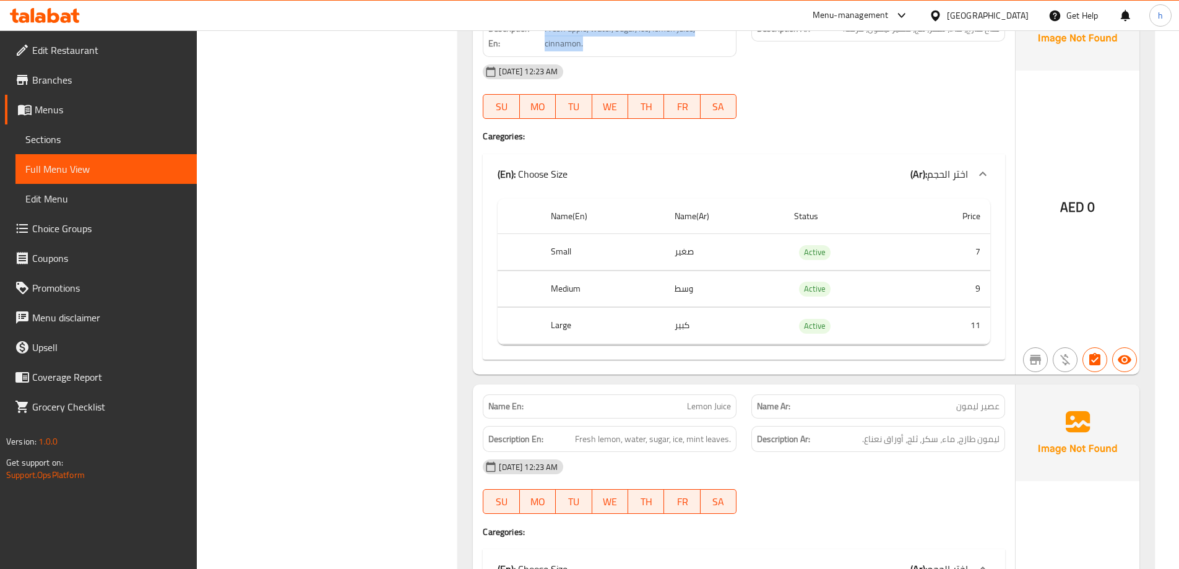
scroll to position [2128, 0]
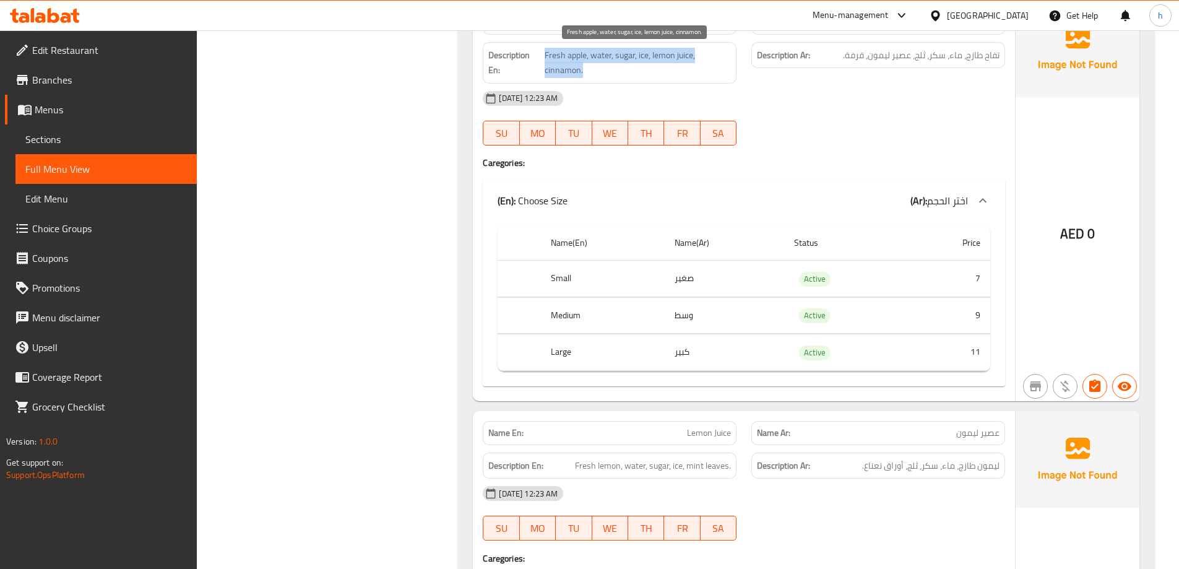
click at [560, 69] on span "Fresh apple, water, sugar, ice, lemon juice, cinnamon." at bounding box center [638, 63] width 186 height 30
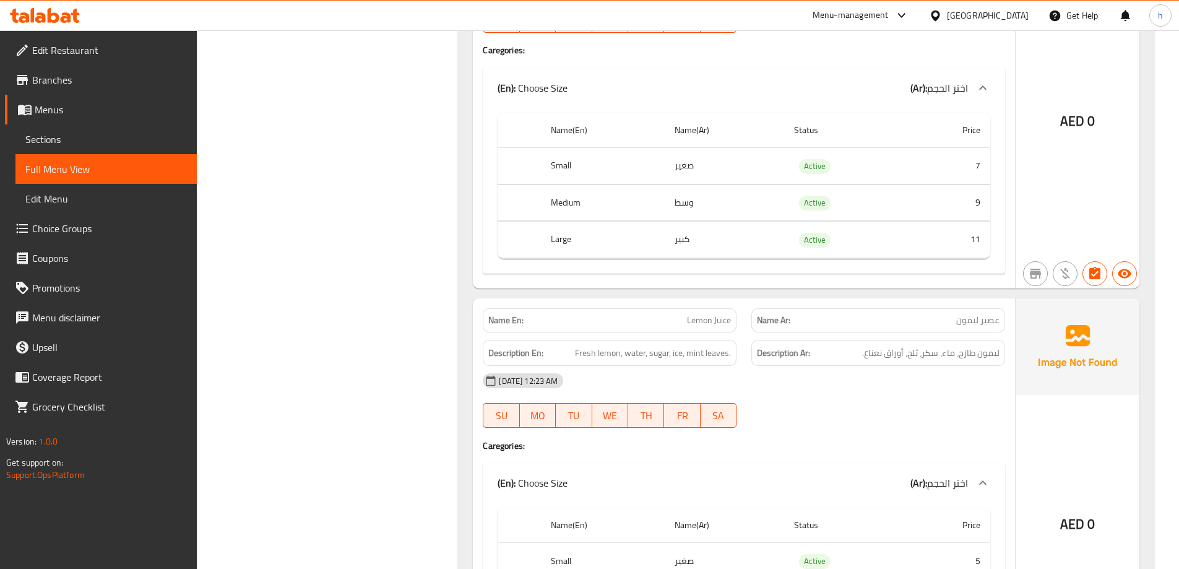
scroll to position [2252, 0]
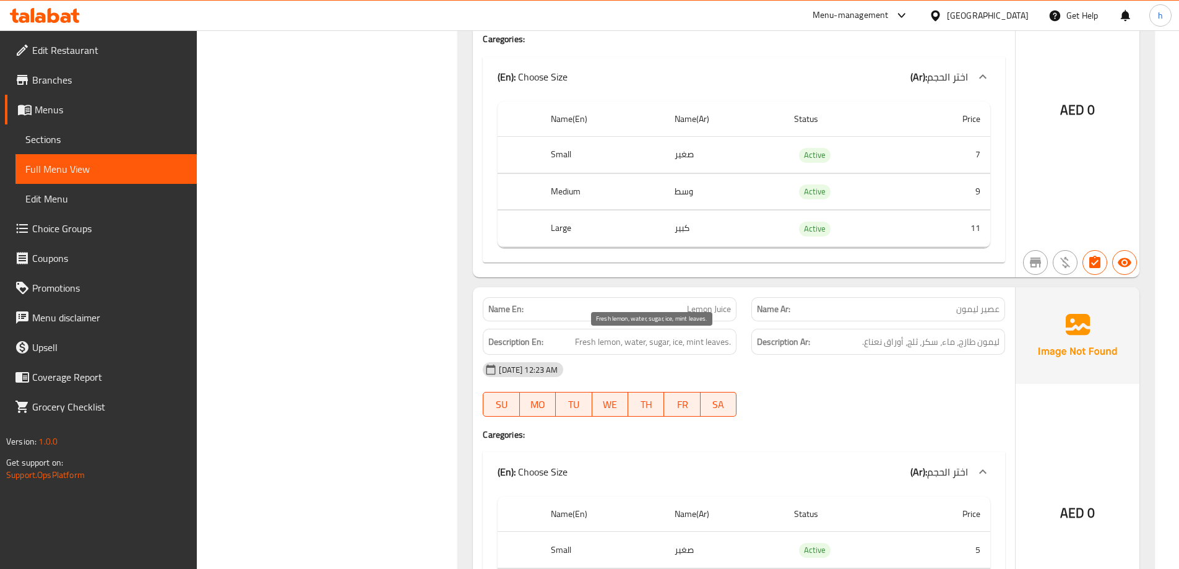
click at [612, 342] on span "Fresh lemon, water, sugar, ice, mint leaves." at bounding box center [653, 341] width 156 height 15
click at [591, 344] on span "Fresh lemon, water, sugar, ice, mint leaves." at bounding box center [653, 341] width 156 height 15
click at [631, 342] on span "Fresh lemon, water, sugar, ice, mint leaves." at bounding box center [653, 341] width 156 height 15
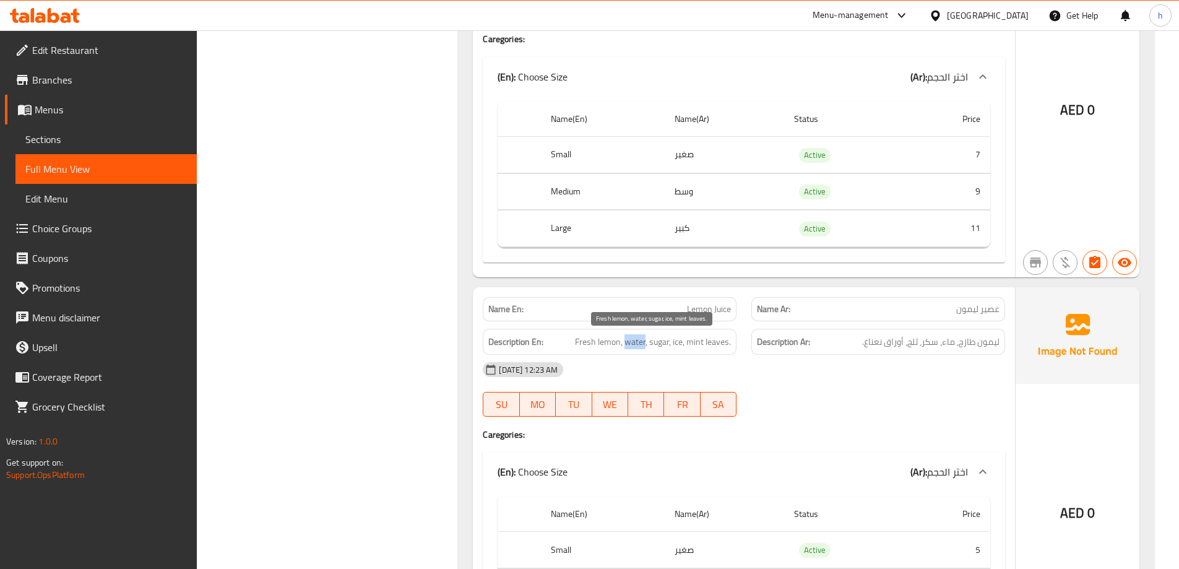
click at [631, 342] on span "Fresh lemon, water, sugar, ice, mint leaves." at bounding box center [653, 341] width 156 height 15
click at [665, 340] on span "Fresh lemon, water, sugar, ice, mint leaves." at bounding box center [653, 341] width 156 height 15
click at [678, 342] on span "Fresh lemon, water, sugar, ice, mint leaves." at bounding box center [653, 341] width 156 height 15
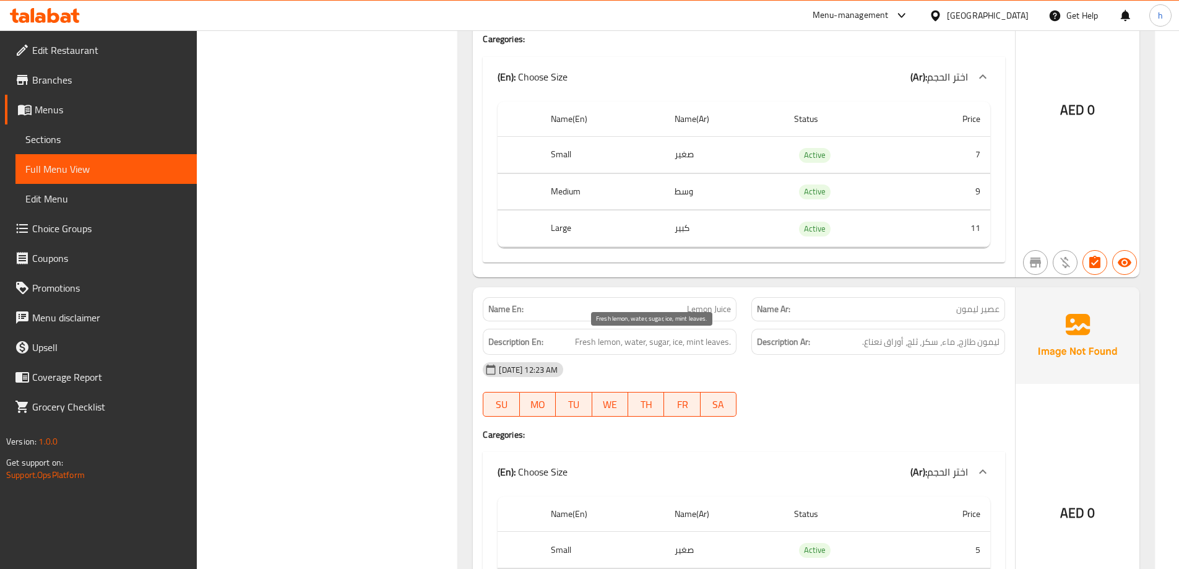
click at [630, 344] on span "Fresh lemon, water, sugar, ice, mint leaves." at bounding box center [653, 341] width 156 height 15
click at [657, 341] on span "Fresh lemon, water, sugar, ice, mint leaves." at bounding box center [653, 341] width 156 height 15
click at [677, 338] on span "Fresh lemon, water, sugar, ice, mint leaves." at bounding box center [653, 341] width 156 height 15
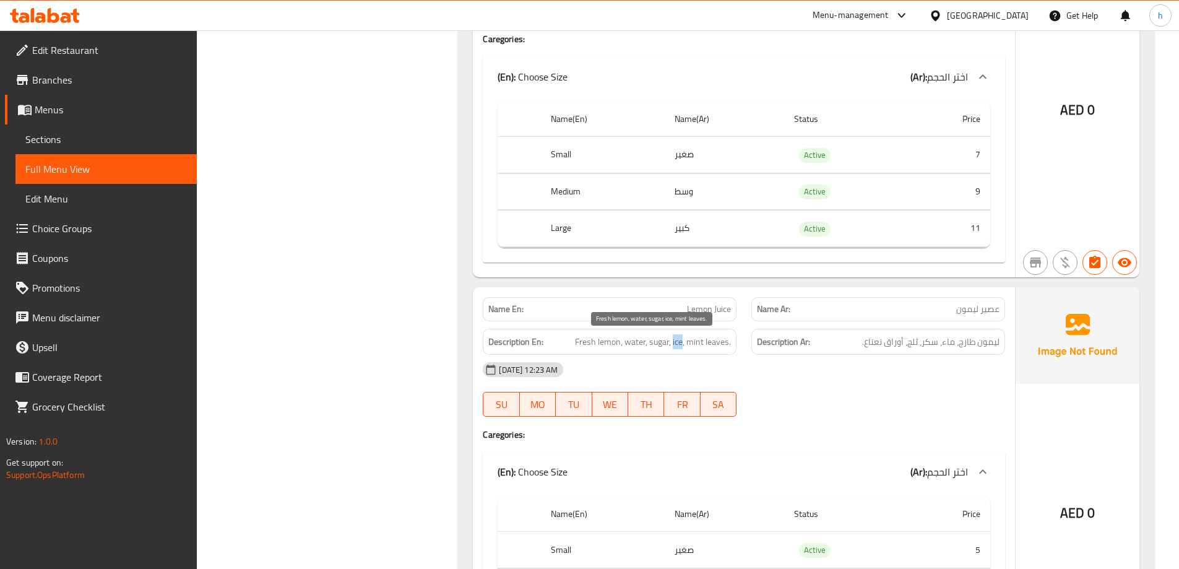
click at [677, 338] on span "Fresh lemon, water, sugar, ice, mint leaves." at bounding box center [653, 341] width 156 height 15
drag, startPoint x: 732, startPoint y: 342, endPoint x: 693, endPoint y: 342, distance: 39.0
click at [693, 342] on div "Description En: Fresh lemon, water, sugar, ice, mint leaves." at bounding box center [610, 342] width 254 height 27
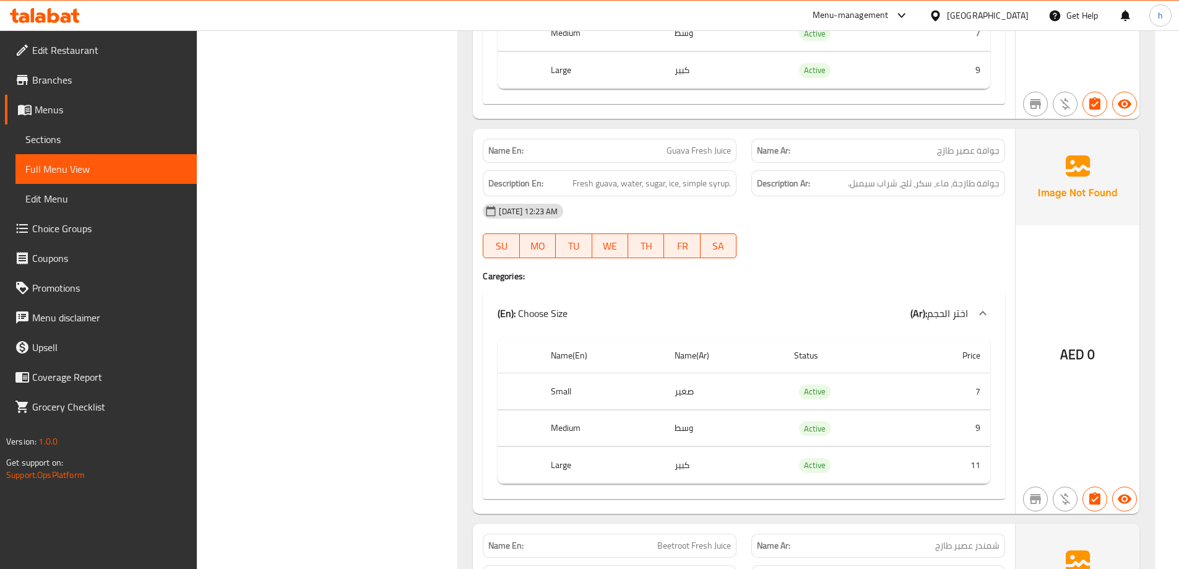
scroll to position [2809, 0]
click at [673, 147] on span "Guava Fresh Juice" at bounding box center [699, 147] width 64 height 13
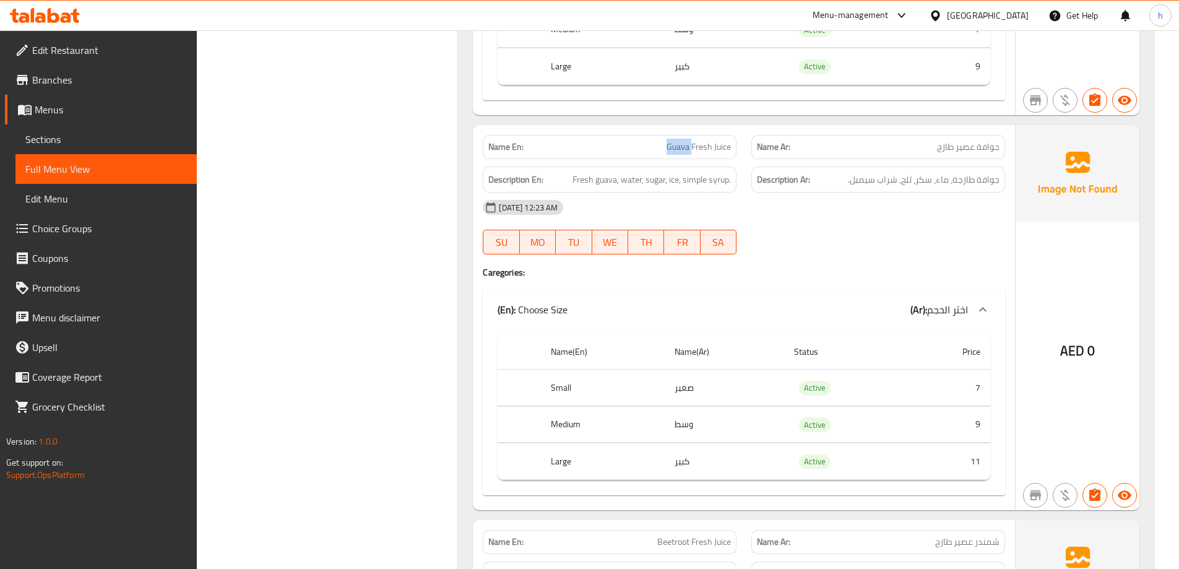
click at [673, 147] on span "Guava Fresh Juice" at bounding box center [699, 147] width 64 height 13
click at [603, 184] on span "Fresh guava, water, sugar, ice, simple syrup." at bounding box center [652, 179] width 158 height 15
click at [583, 177] on span "Fresh guava, water, sugar, ice, simple syrup." at bounding box center [652, 179] width 158 height 15
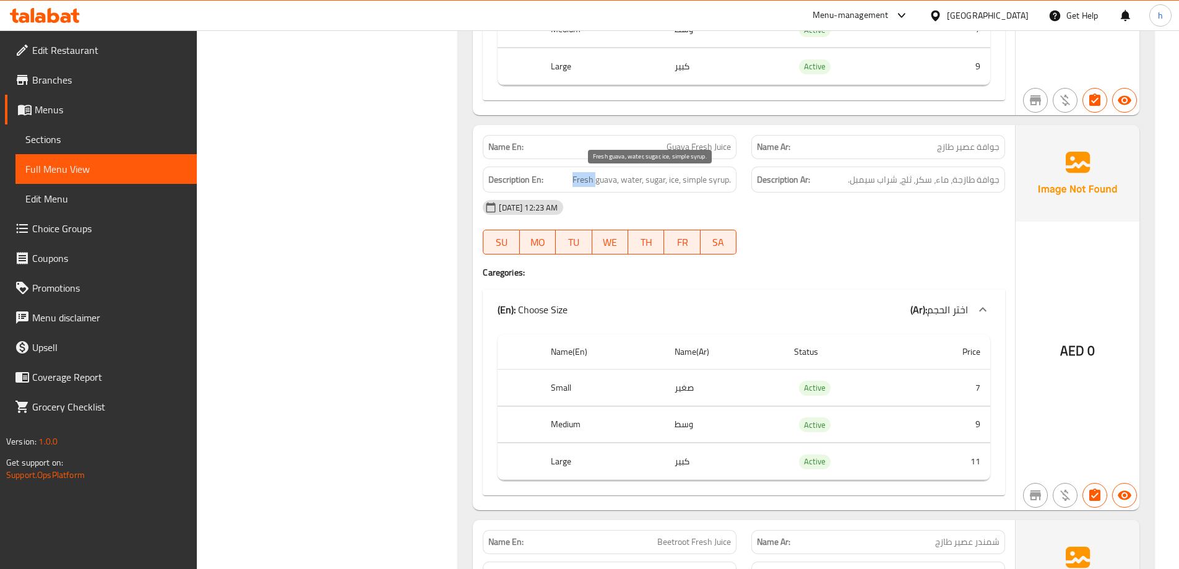
click at [635, 177] on span "Fresh guava, water, sugar, ice, simple syrup." at bounding box center [652, 179] width 158 height 15
click at [654, 180] on span "Fresh guava, water, sugar, ice, simple syrup." at bounding box center [652, 179] width 158 height 15
click at [674, 181] on span "Fresh guava, water, sugar, ice, simple syrup." at bounding box center [652, 179] width 158 height 15
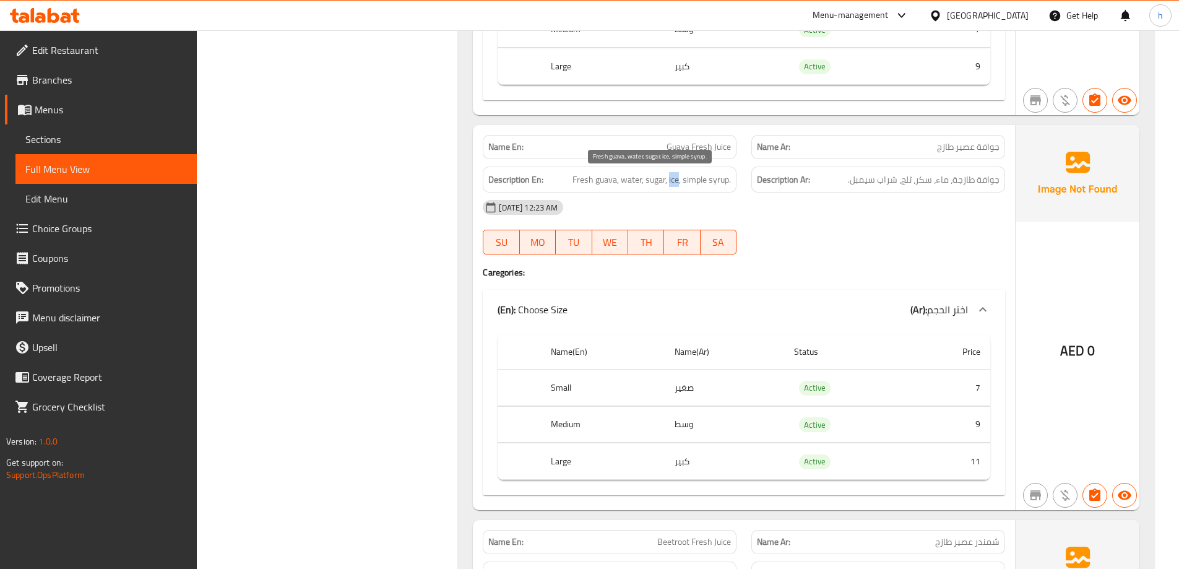
click at [674, 181] on span "Fresh guava, water, sugar, ice, simple syrup." at bounding box center [652, 179] width 158 height 15
drag, startPoint x: 726, startPoint y: 181, endPoint x: 682, endPoint y: 182, distance: 44.0
click at [682, 182] on span "Fresh guava, water, sugar, ice, simple syrup." at bounding box center [652, 179] width 158 height 15
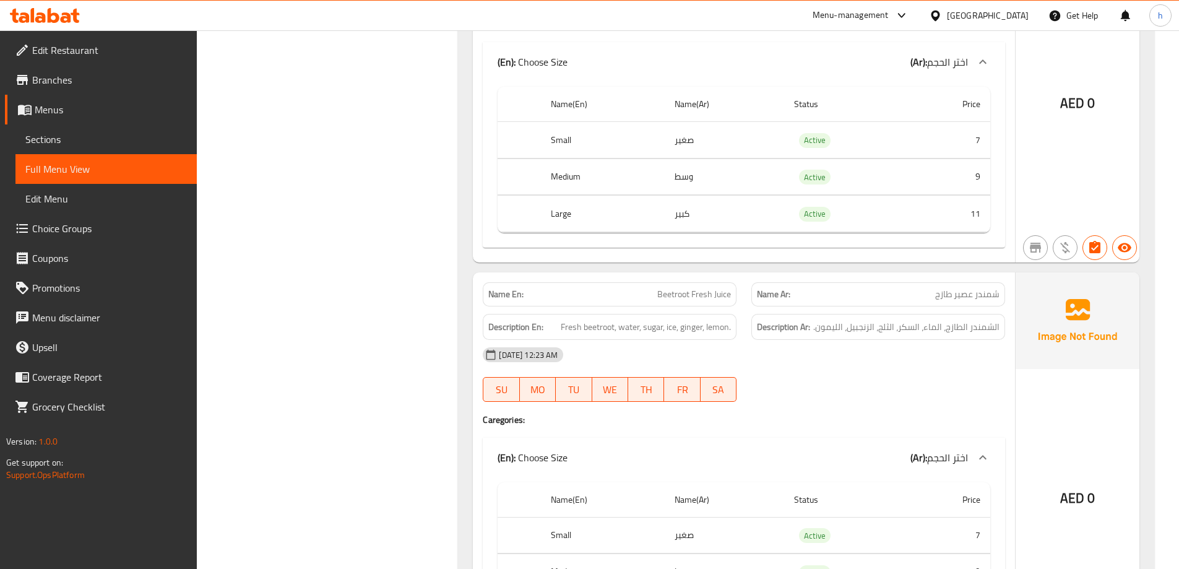
scroll to position [3180, 0]
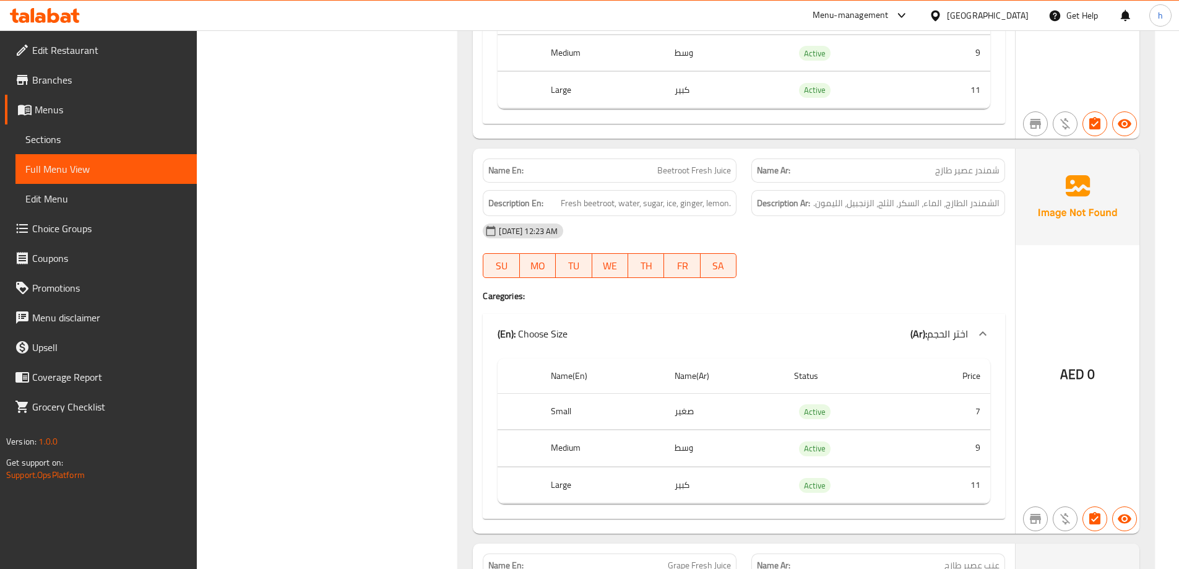
click at [675, 164] on span "Beetroot Fresh Juice" at bounding box center [694, 170] width 74 height 13
click at [606, 204] on span "Fresh beetroot, water, sugar, ice, ginger, lemon." at bounding box center [646, 203] width 170 height 15
click at [631, 202] on span "Fresh beetroot, water, sugar, ice, ginger, lemon." at bounding box center [646, 203] width 170 height 15
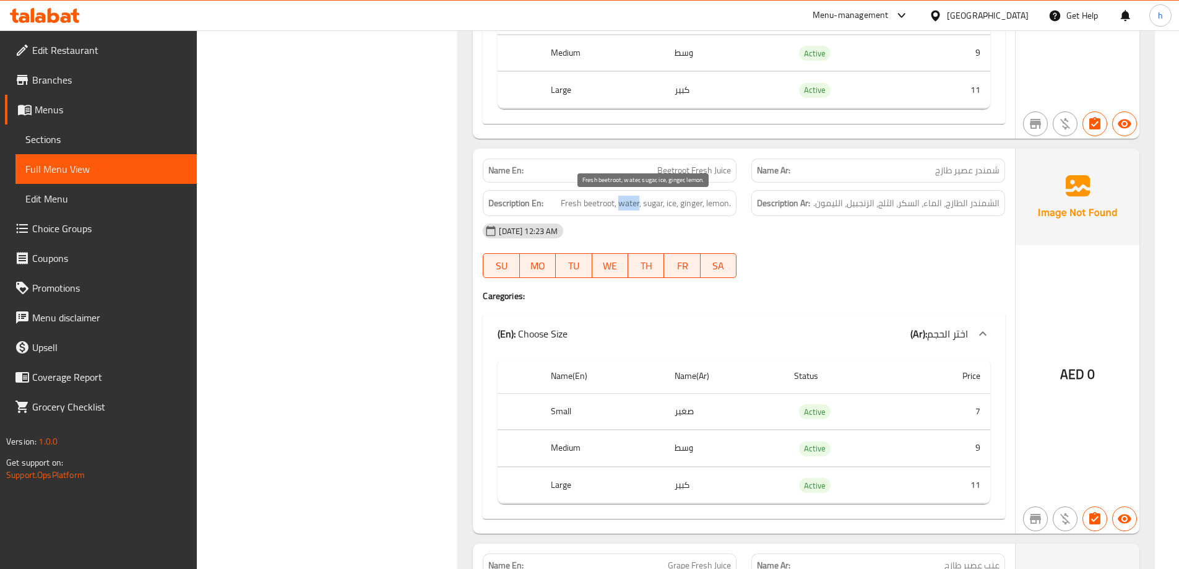
click at [631, 202] on span "Fresh beetroot, water, sugar, ice, ginger, lemon." at bounding box center [646, 203] width 170 height 15
click at [648, 202] on span "Fresh beetroot, water, sugar, ice, ginger, lemon." at bounding box center [646, 203] width 170 height 15
click at [670, 204] on span "Fresh beetroot, water, sugar, ice, ginger, lemon." at bounding box center [646, 203] width 170 height 15
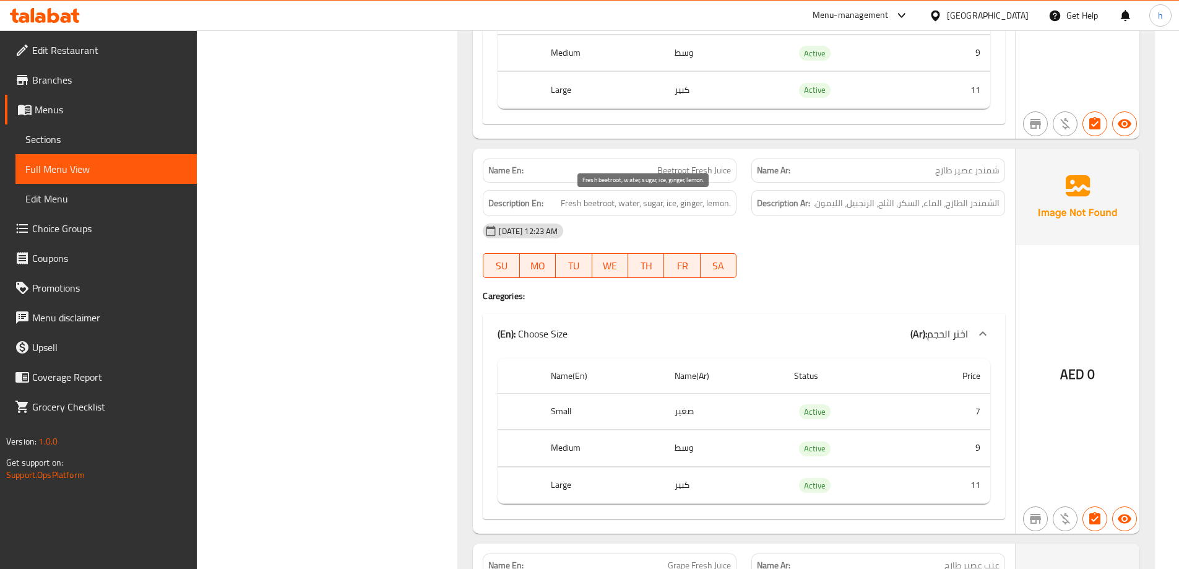
click at [683, 203] on span "Fresh beetroot, water, sugar, ice, ginger, lemon." at bounding box center [646, 203] width 170 height 15
click at [721, 204] on span "Fresh beetroot, water, sugar, ice, ginger, lemon." at bounding box center [646, 203] width 170 height 15
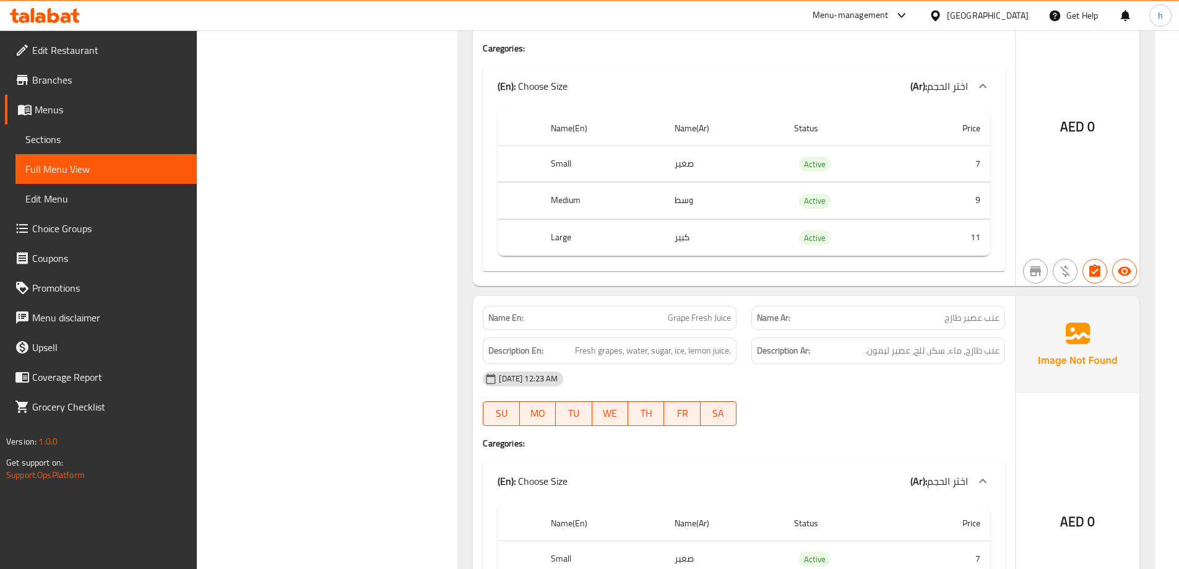
scroll to position [3490, 0]
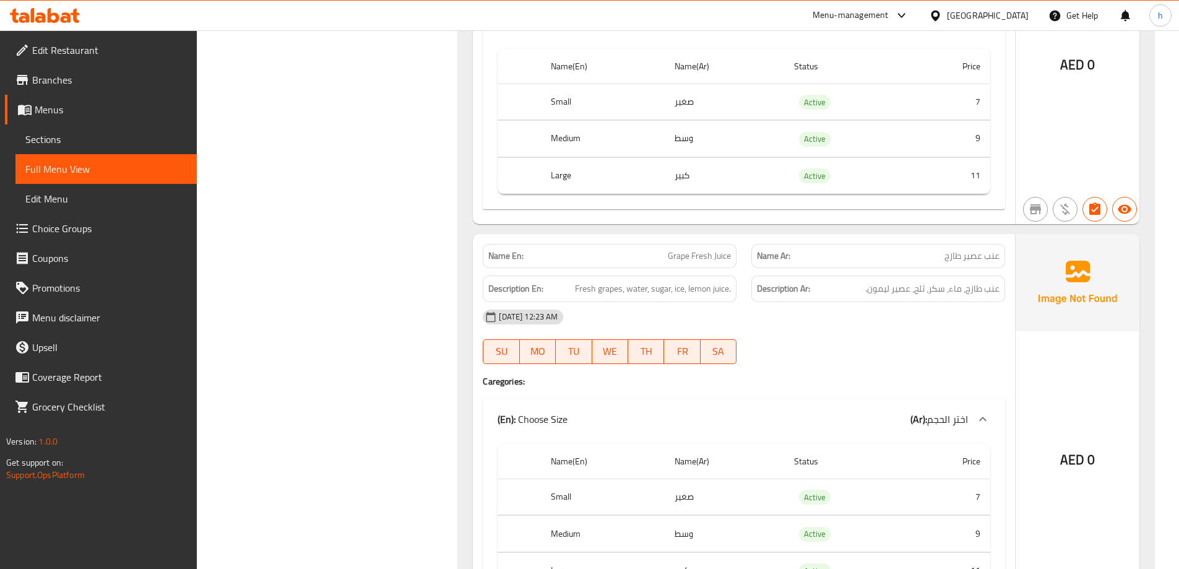
click at [682, 253] on span "Grape Fresh Juice" at bounding box center [699, 255] width 63 height 13
click at [718, 254] on span "Grape Fresh Juice" at bounding box center [699, 255] width 63 height 13
click at [718, 255] on span "Grape Fresh Juice" at bounding box center [699, 255] width 63 height 13
click at [703, 257] on span "Grape Fresh Juice" at bounding box center [699, 255] width 63 height 13
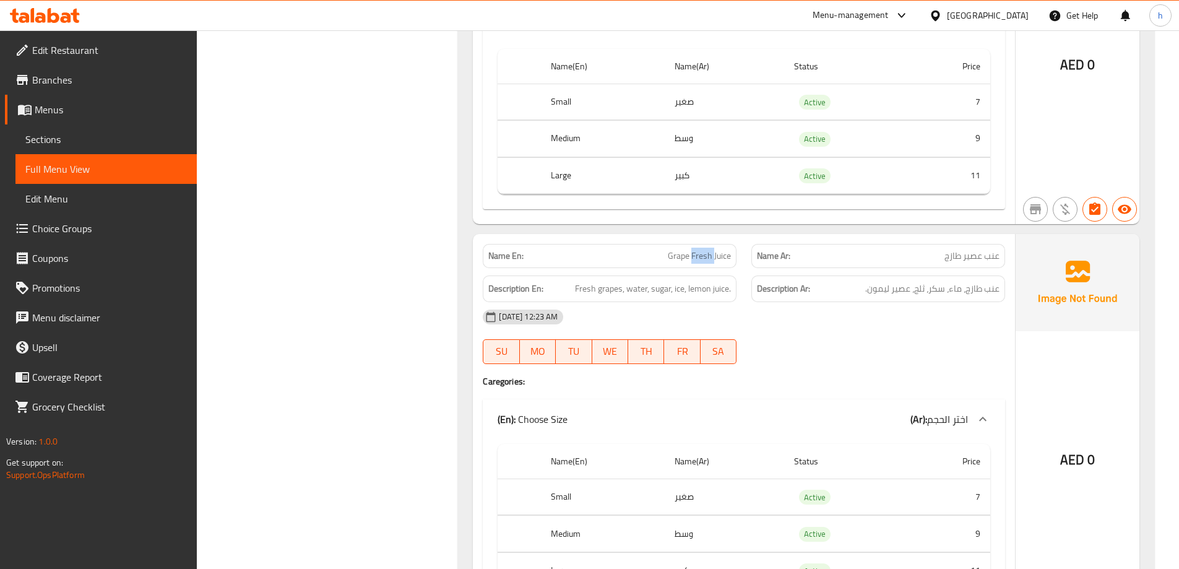
click at [703, 257] on span "Grape Fresh Juice" at bounding box center [699, 255] width 63 height 13
click at [605, 287] on span "Fresh grapes, water, sugar, ice, lemon juice." at bounding box center [653, 288] width 156 height 15
click at [584, 287] on span "Fresh grapes, water, sugar, ice, lemon juice." at bounding box center [653, 288] width 156 height 15
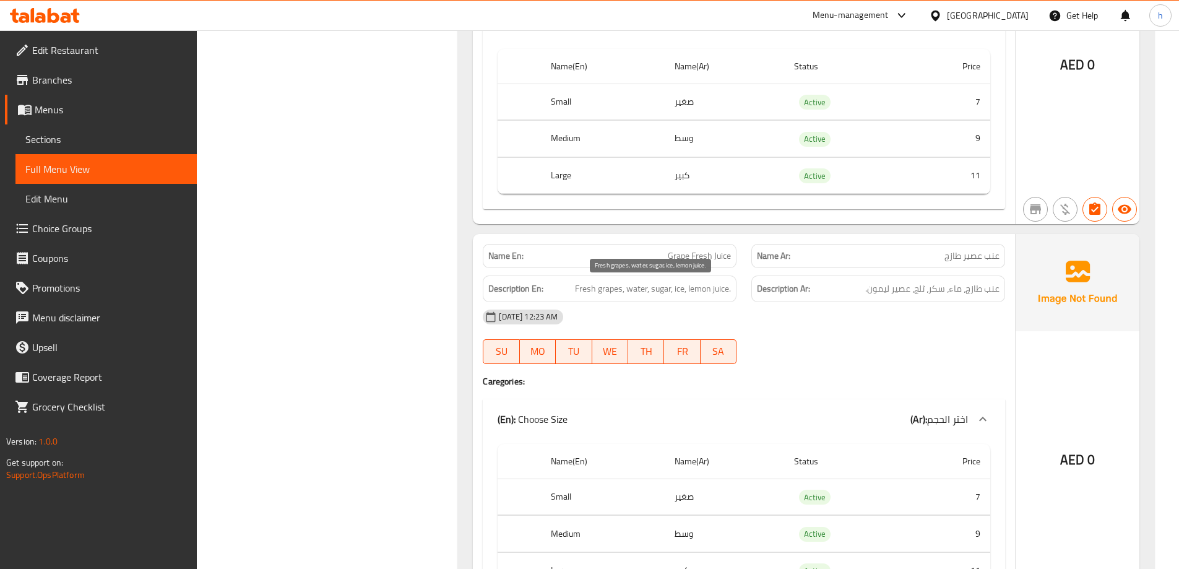
click at [637, 287] on span "Fresh grapes, water, sugar, ice, lemon juice." at bounding box center [653, 288] width 156 height 15
click at [659, 288] on span "Fresh grapes, water, sugar, ice, lemon juice." at bounding box center [653, 288] width 156 height 15
click at [682, 290] on span "Fresh grapes, water, sugar, ice, lemon juice." at bounding box center [653, 288] width 156 height 15
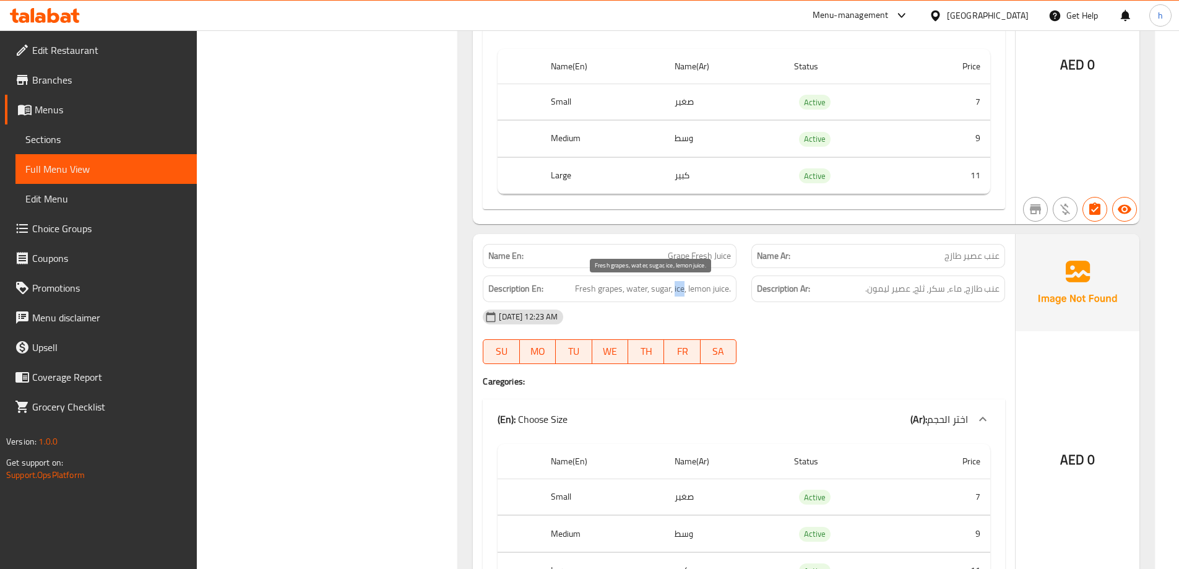
click at [682, 290] on span "Fresh grapes, water, sugar, ice, lemon juice." at bounding box center [653, 288] width 156 height 15
click at [724, 286] on span "Fresh grapes, water, sugar, ice, lemon juice." at bounding box center [653, 288] width 156 height 15
click at [699, 293] on span "Fresh grapes, water, sugar, ice, lemon juice." at bounding box center [653, 288] width 156 height 15
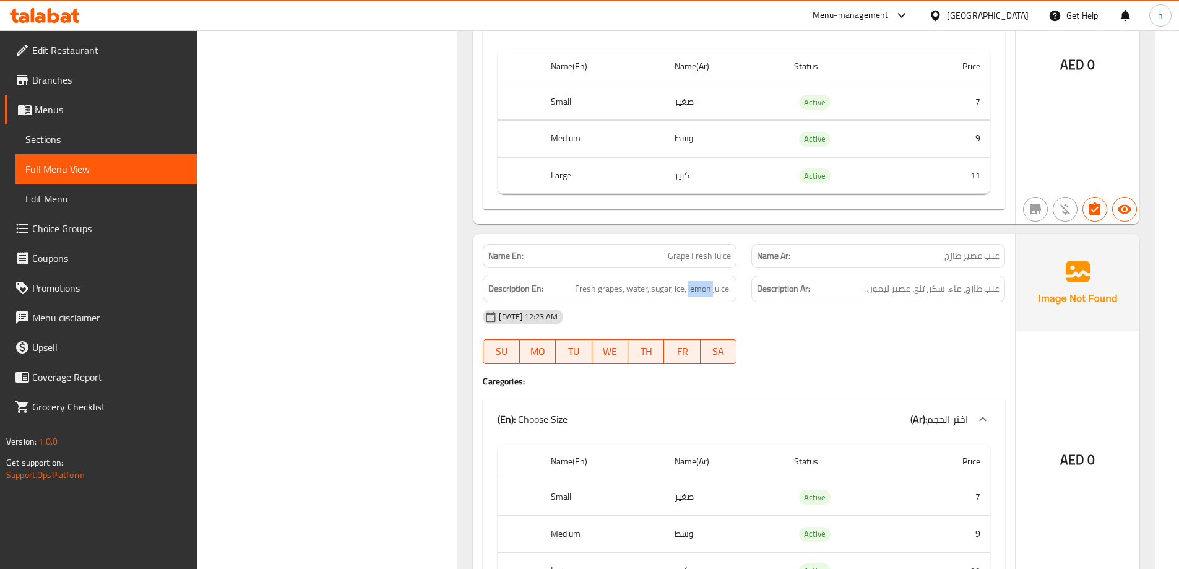
scroll to position [3552, 0]
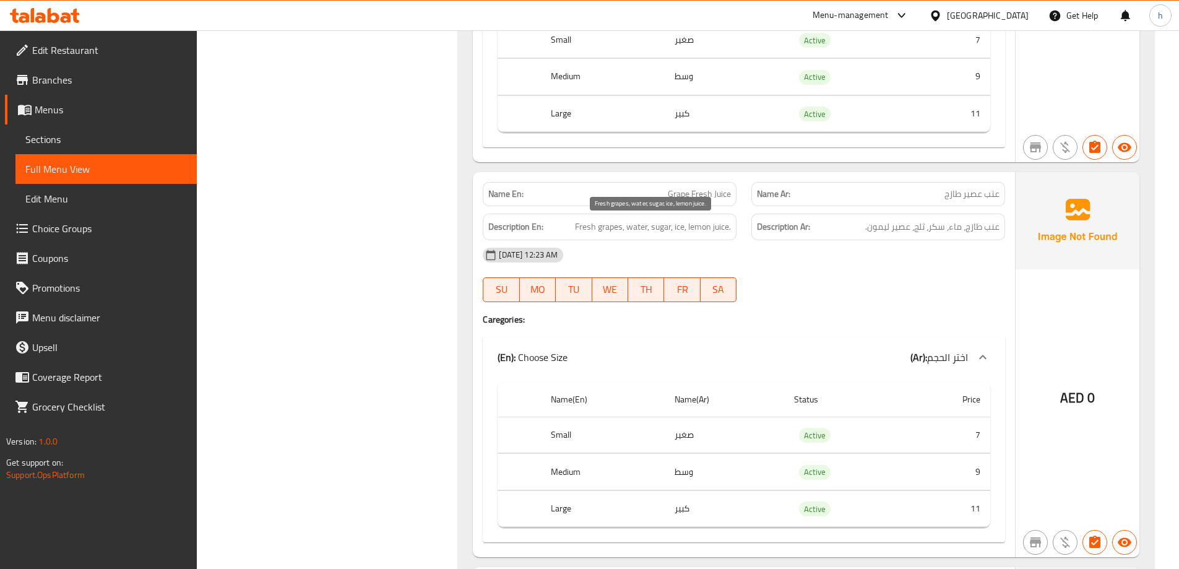
click at [638, 228] on span "Fresh grapes, water, sugar, ice, lemon juice." at bounding box center [653, 226] width 156 height 15
click at [666, 231] on span "Fresh grapes, water, sugar, ice, lemon juice." at bounding box center [653, 226] width 156 height 15
click at [679, 228] on span "Fresh grapes, water, sugar, ice, lemon juice." at bounding box center [653, 226] width 156 height 15
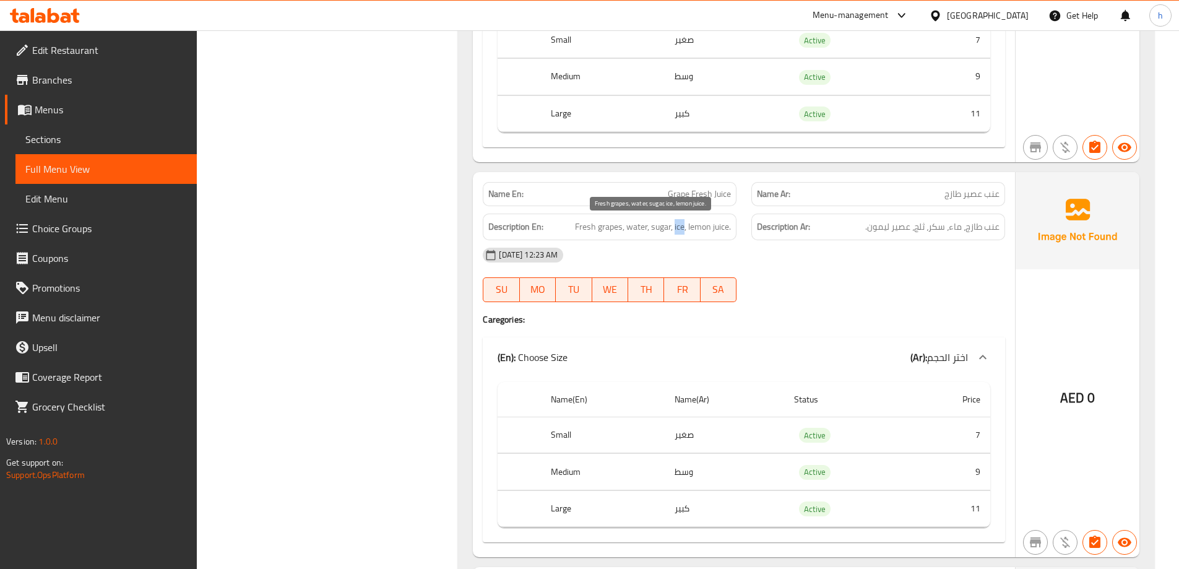
click at [679, 228] on span "Fresh grapes, water, sugar, ice, lemon juice." at bounding box center [653, 226] width 156 height 15
click at [718, 232] on span "Fresh grapes, water, sugar, ice, lemon juice." at bounding box center [653, 226] width 156 height 15
click at [701, 227] on span "Fresh grapes, water, sugar, ice, lemon juice." at bounding box center [653, 226] width 156 height 15
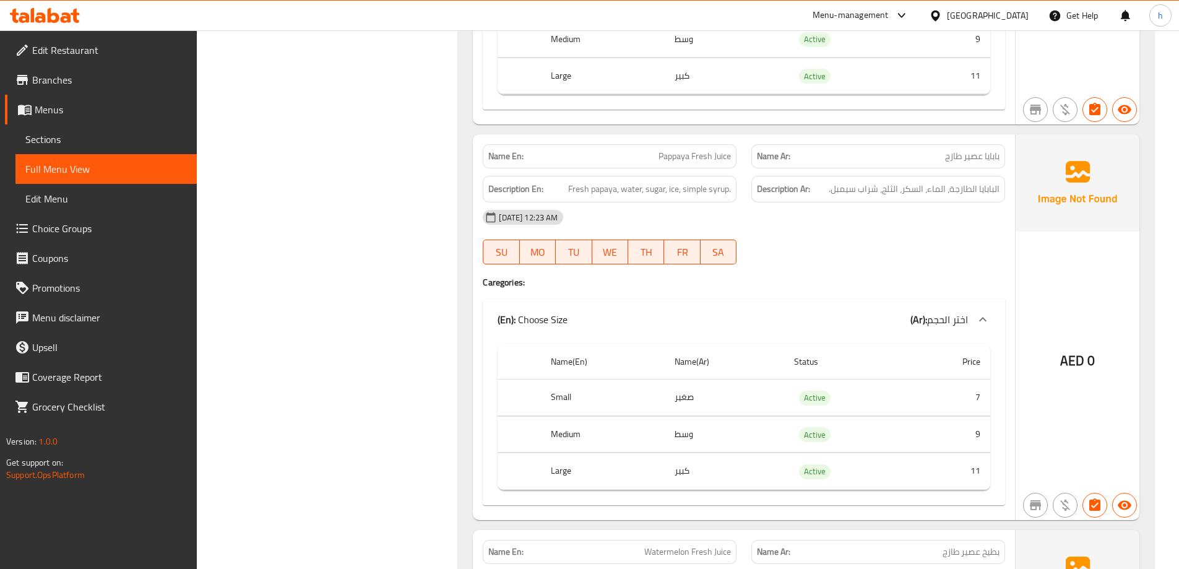
scroll to position [3985, 0]
click at [674, 161] on span "Pappaya Fresh Juice" at bounding box center [695, 155] width 72 height 13
click at [724, 154] on span "Pappaya Fresh Juice" at bounding box center [695, 155] width 72 height 13
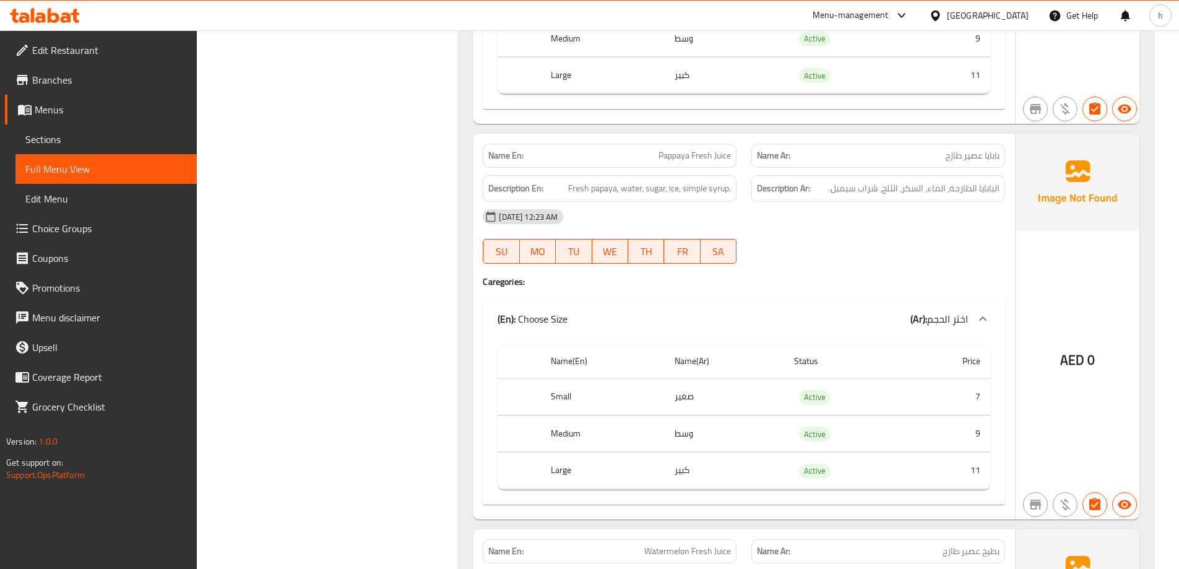
click at [705, 158] on span "Pappaya Fresh Juice" at bounding box center [695, 155] width 72 height 13
click at [723, 162] on span "Pappaya Fresh Juice" at bounding box center [695, 155] width 72 height 13
click at [705, 156] on span "Pappaya Fresh Juice" at bounding box center [695, 155] width 72 height 13
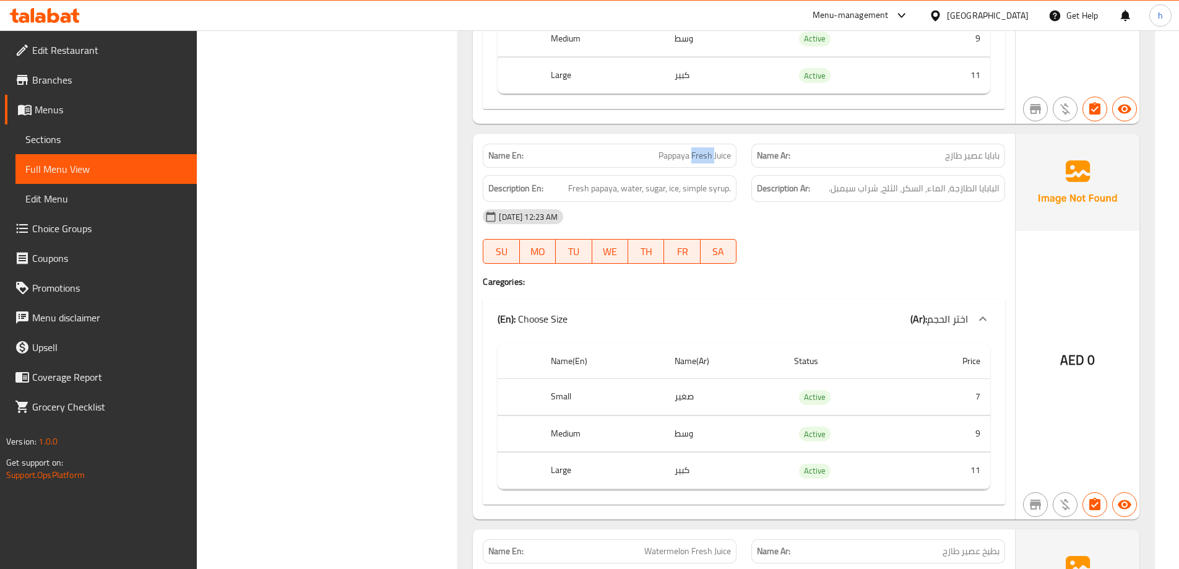
click at [705, 156] on span "Pappaya Fresh Juice" at bounding box center [695, 155] width 72 height 13
click at [578, 184] on span "Fresh papaya, water, sugar, ice, simple syrup." at bounding box center [649, 188] width 163 height 15
click at [610, 189] on span "Fresh papaya, water, sugar, ice, simple syrup." at bounding box center [649, 188] width 163 height 15
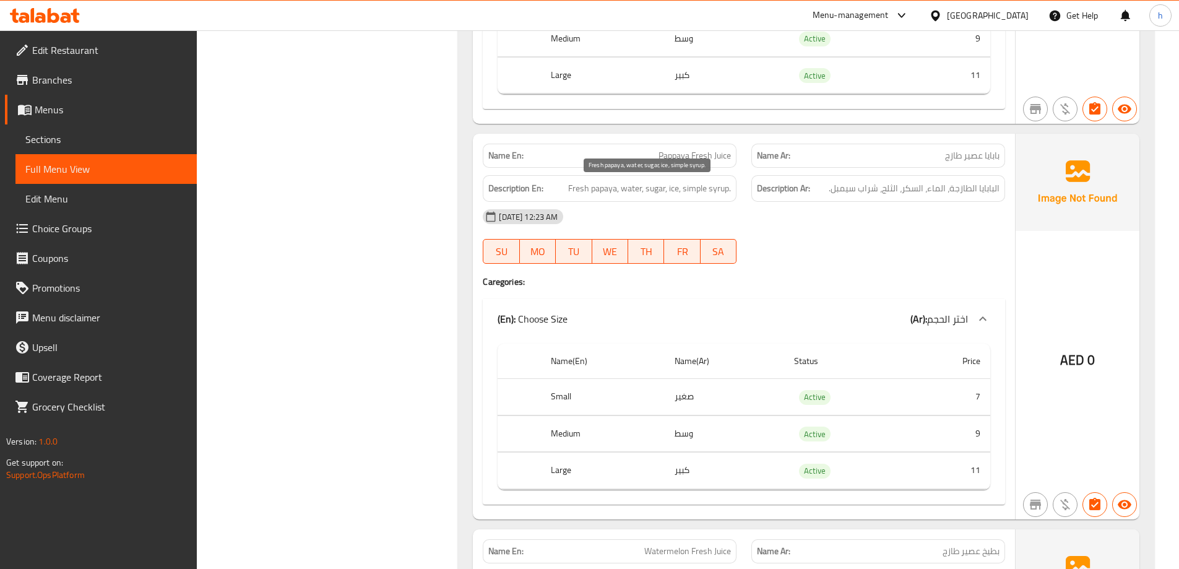
click at [626, 188] on span "Fresh papaya, water, sugar, ice, simple syrup." at bounding box center [649, 188] width 163 height 15
click at [655, 188] on span "Fresh papaya, water, sugar, ice, simple syrup." at bounding box center [649, 188] width 163 height 15
click at [674, 187] on span "Fresh papaya, water, sugar, ice, simple syrup." at bounding box center [649, 188] width 163 height 15
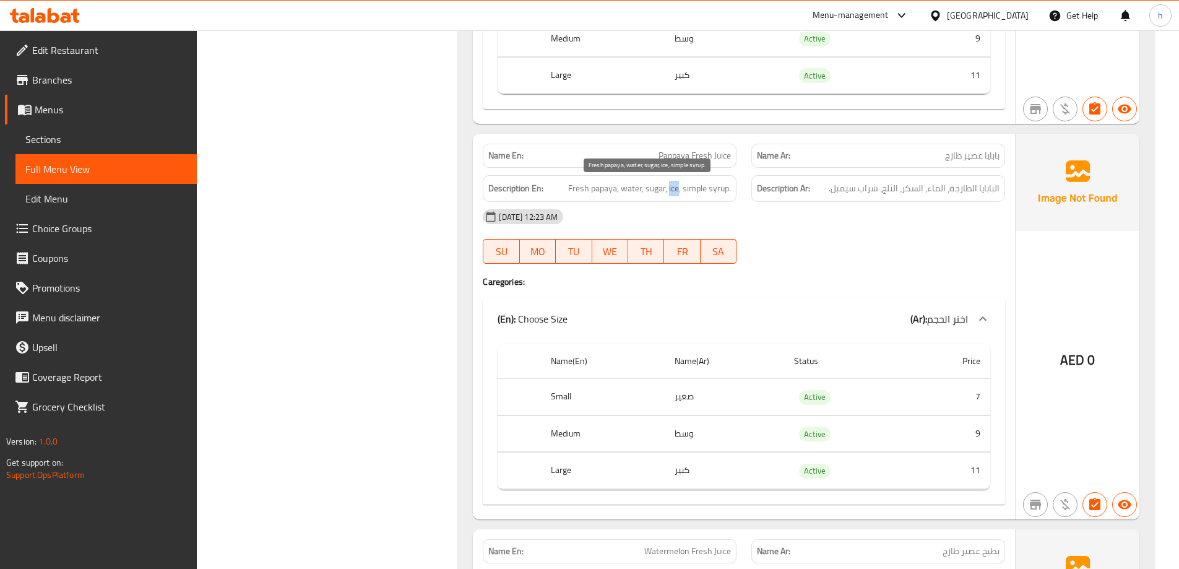
click at [674, 187] on span "Fresh papaya, water, sugar, ice, simple syrup." at bounding box center [649, 188] width 163 height 15
click at [688, 187] on span "Fresh papaya, water, sugar, ice, simple syrup." at bounding box center [649, 188] width 163 height 15
click at [715, 188] on span "Fresh papaya, water, sugar, ice, simple syrup." at bounding box center [649, 188] width 163 height 15
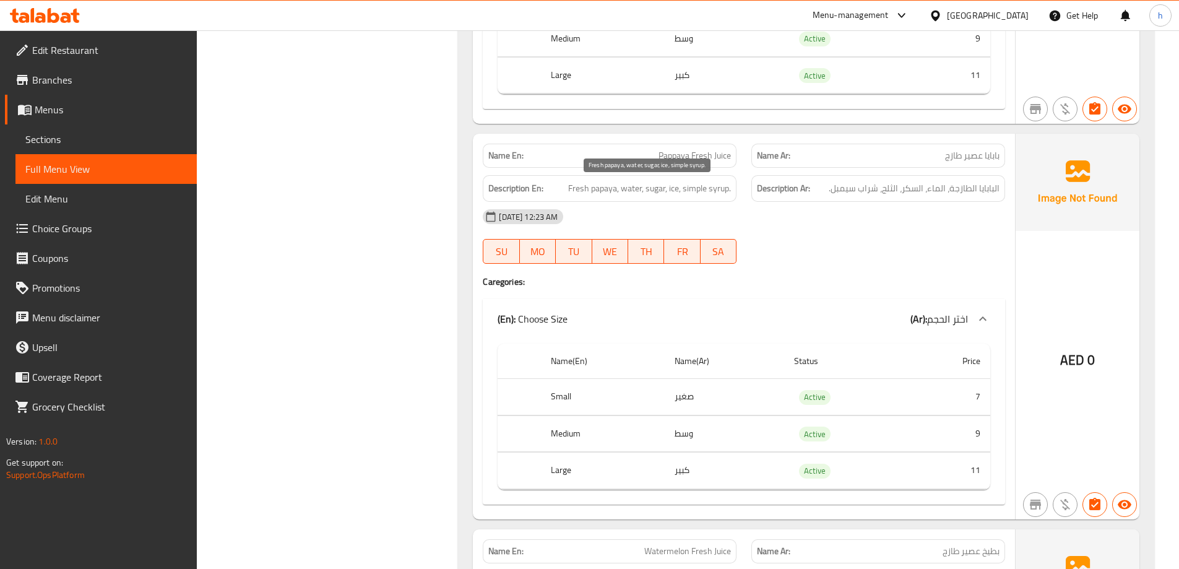
click at [604, 183] on span "Fresh papaya, water, sugar, ice, simple syrup." at bounding box center [649, 188] width 163 height 15
click at [577, 188] on span "Fresh papaya, water, sugar, ice, simple syrup." at bounding box center [649, 188] width 163 height 15
click at [632, 190] on span "Fresh papaya, water, sugar, ice, simple syrup." at bounding box center [649, 188] width 163 height 15
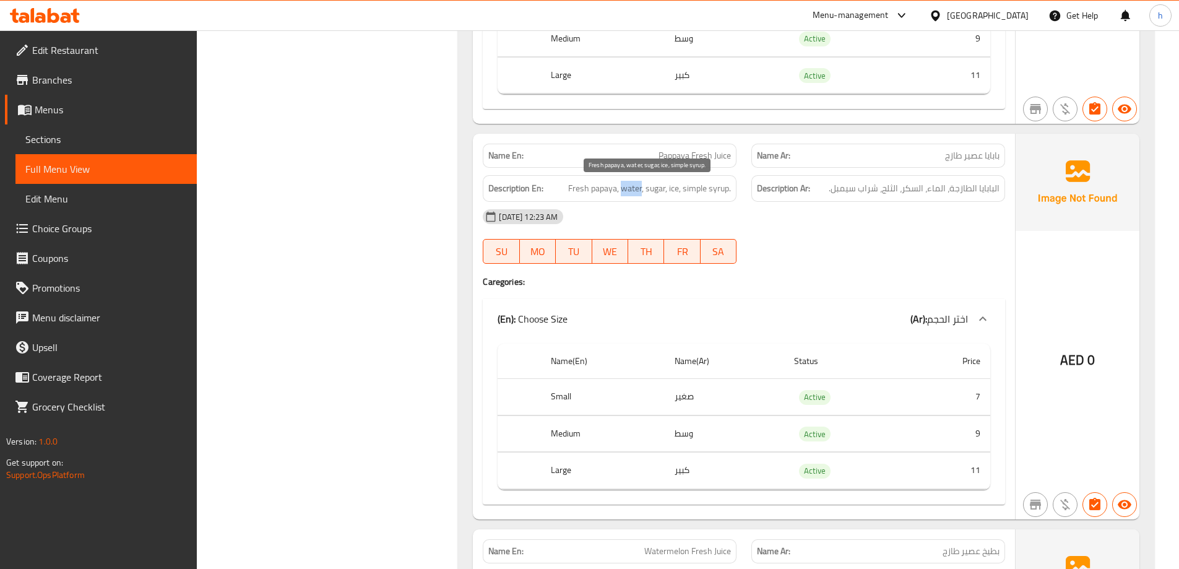
click at [632, 190] on span "Fresh papaya, water, sugar, ice, simple syrup." at bounding box center [649, 188] width 163 height 15
click at [653, 192] on span "Fresh papaya, water, sugar, ice, simple syrup." at bounding box center [649, 188] width 163 height 15
click at [673, 190] on span "Fresh papaya, water, sugar, ice, simple syrup." at bounding box center [649, 188] width 163 height 15
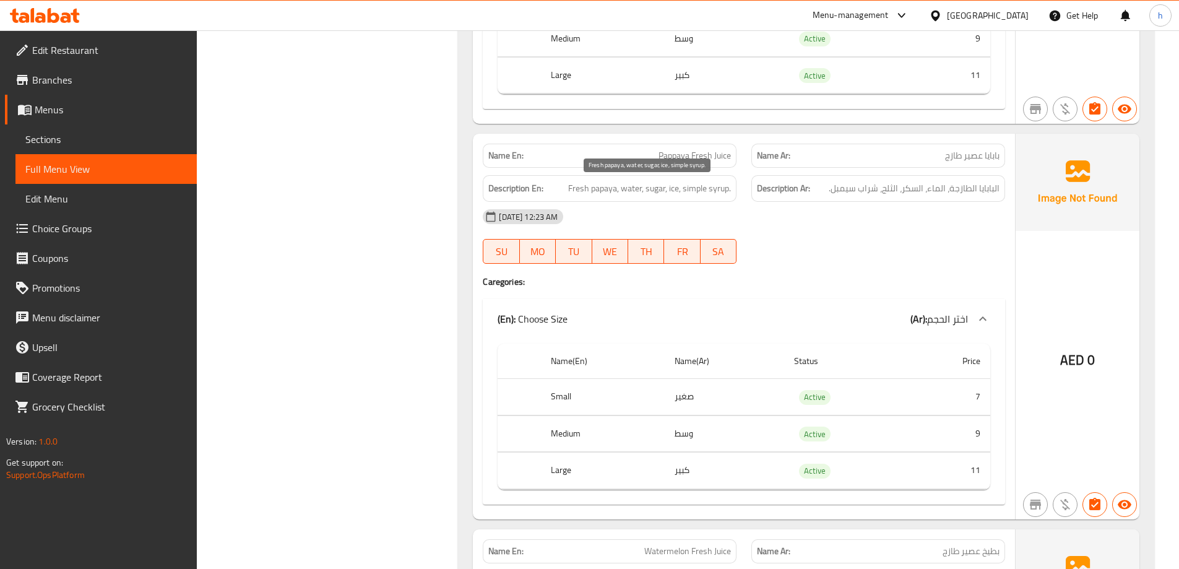
click at [720, 188] on span "Fresh papaya, water, sugar, ice, simple syrup." at bounding box center [649, 188] width 163 height 15
click at [696, 190] on span "Fresh papaya, water, sugar, ice, simple syrup." at bounding box center [649, 188] width 163 height 15
click at [721, 189] on span "Fresh papaya, water, sugar, ice, simple syrup." at bounding box center [649, 188] width 163 height 15
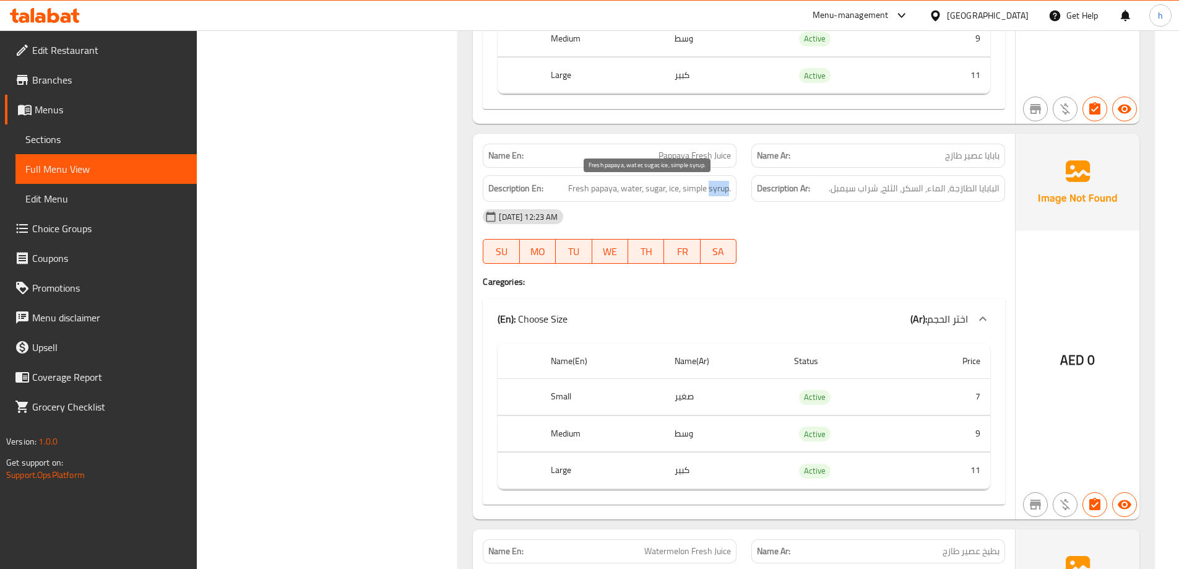
click at [721, 189] on span "Fresh papaya, water, sugar, ice, simple syrup." at bounding box center [649, 188] width 163 height 15
copy span "syrup"
click at [667, 154] on span "Pappaya Fresh Juice" at bounding box center [695, 155] width 72 height 13
click at [724, 154] on span "Pappaya Fresh Juice" at bounding box center [695, 155] width 72 height 13
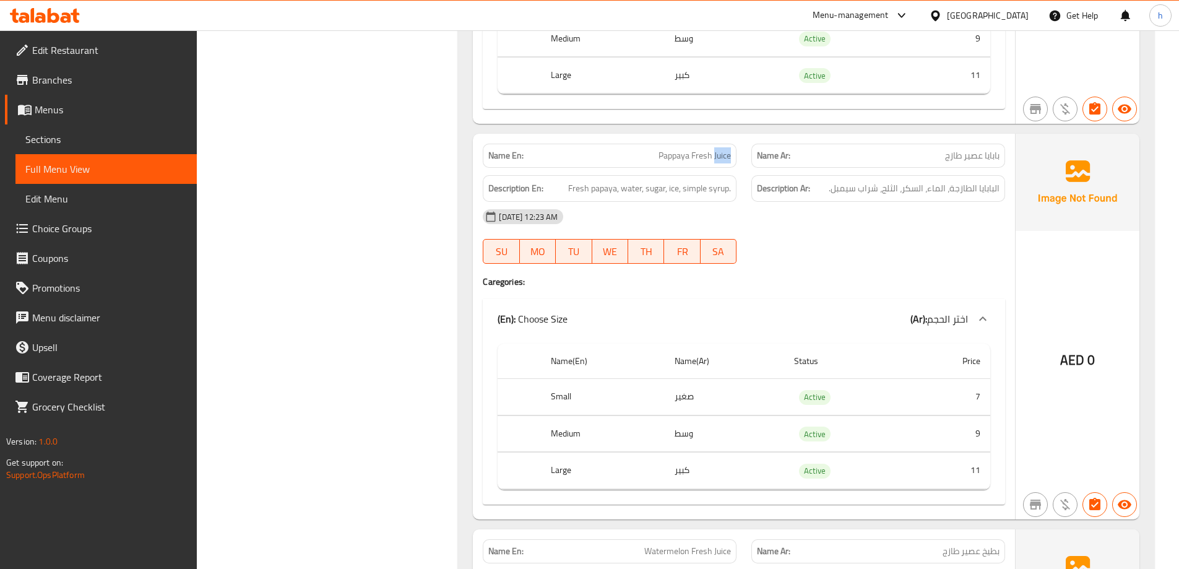
click at [724, 154] on span "Pappaya Fresh Juice" at bounding box center [695, 155] width 72 height 13
click at [699, 154] on span "Pappaya Fresh Juice" at bounding box center [695, 155] width 72 height 13
click at [605, 189] on span "Fresh papaya, water, sugar, ice, simple syrup." at bounding box center [649, 188] width 163 height 15
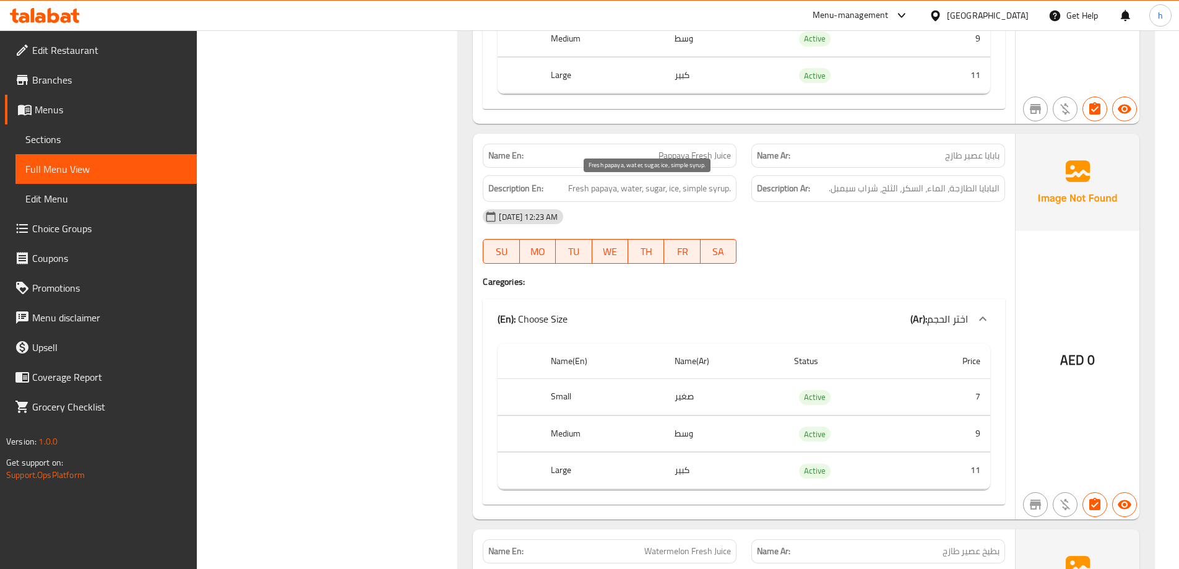
click at [573, 190] on span "Fresh papaya, water, sugar, ice, simple syrup." at bounding box center [649, 188] width 163 height 15
click at [604, 191] on span "Fresh papaya, water, sugar, ice, simple syrup." at bounding box center [649, 188] width 163 height 15
click at [584, 189] on span "Fresh papaya, water, sugar, ice, simple syrup." at bounding box center [649, 188] width 163 height 15
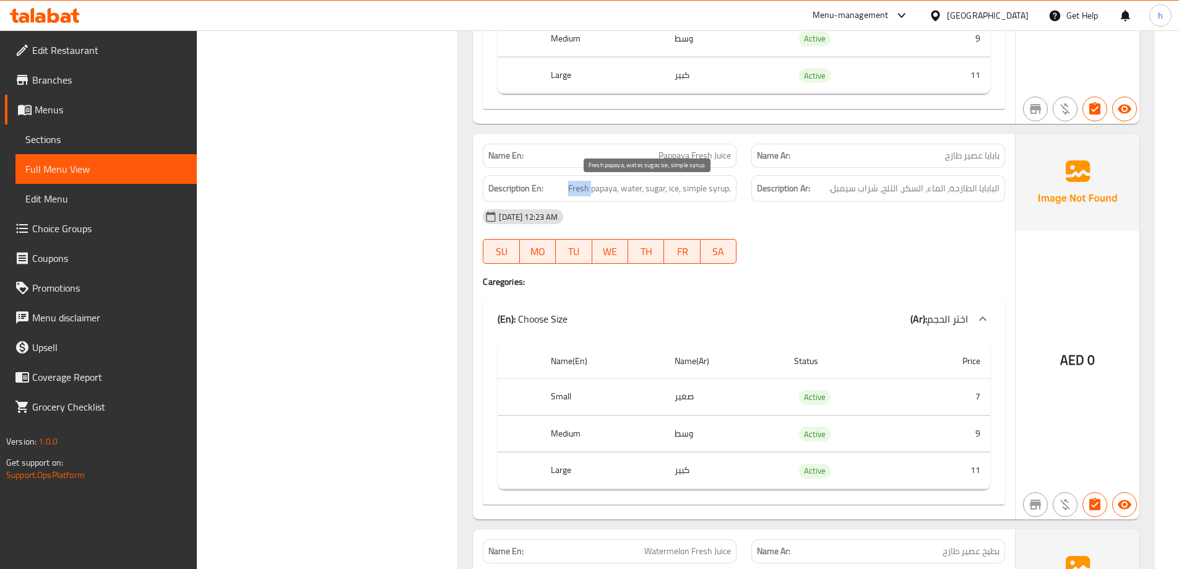
click at [584, 189] on span "Fresh papaya, water, sugar, ice, simple syrup." at bounding box center [649, 188] width 163 height 15
click at [623, 186] on span "Fresh papaya, water, sugar, ice, simple syrup." at bounding box center [649, 188] width 163 height 15
click at [656, 191] on span "Fresh papaya, water, sugar, ice, simple syrup." at bounding box center [649, 188] width 163 height 15
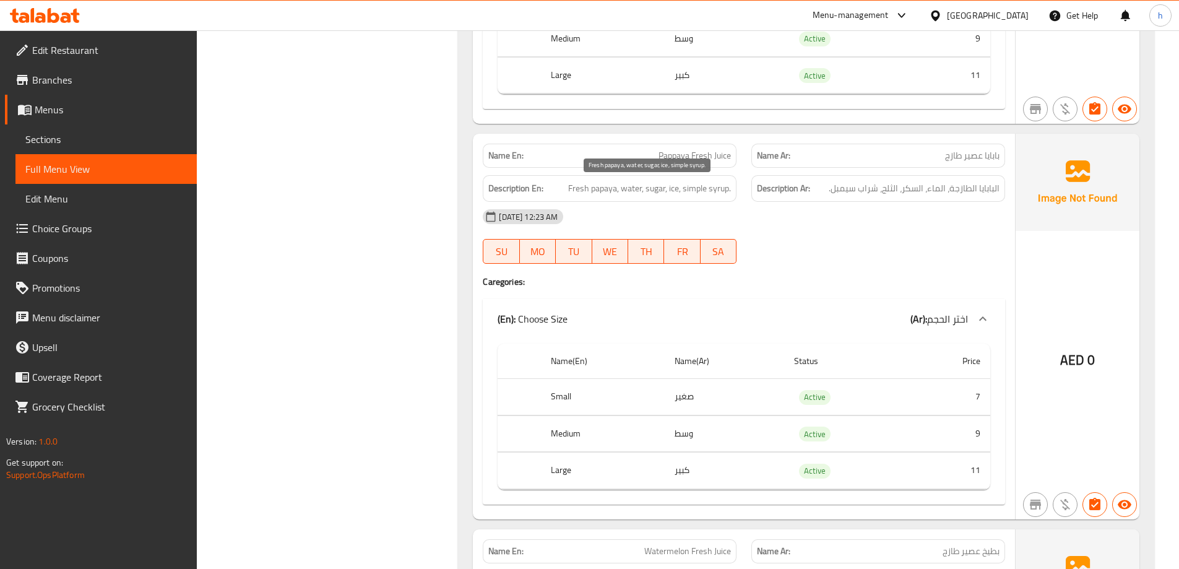
click at [679, 189] on span "Fresh papaya, water, sugar, ice, simple syrup." at bounding box center [649, 188] width 163 height 15
click at [713, 188] on span "Fresh papaya, water, sugar, ice, simple syrup." at bounding box center [649, 188] width 163 height 15
click at [695, 188] on span "Fresh papaya, water, sugar, ice, simple syrup." at bounding box center [649, 188] width 163 height 15
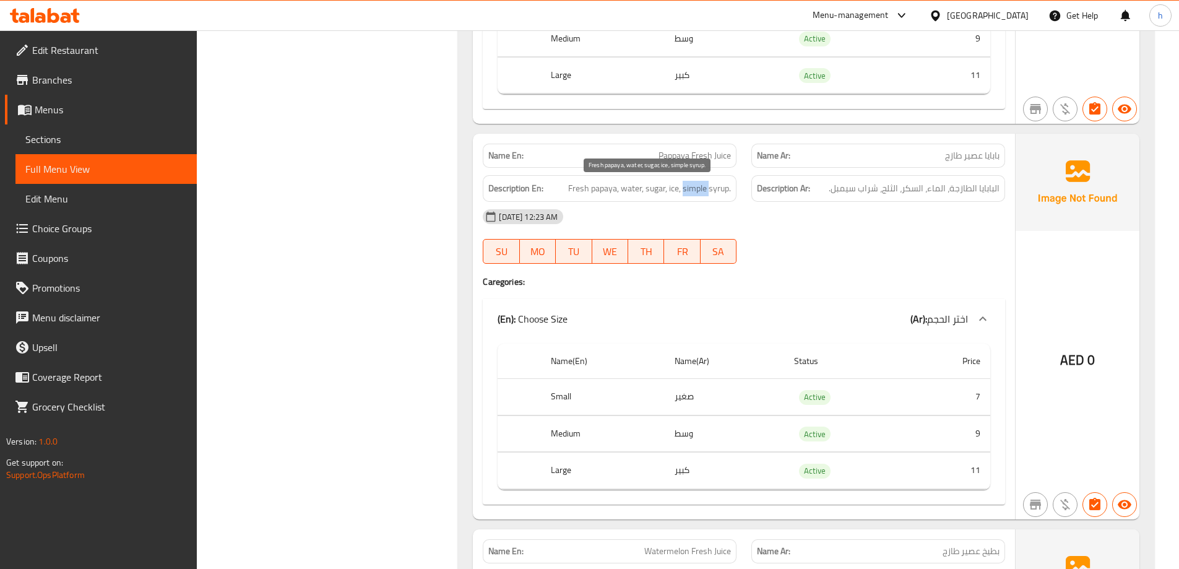
click at [695, 188] on span "Fresh papaya, water, sugar, ice, simple syrup." at bounding box center [649, 188] width 163 height 15
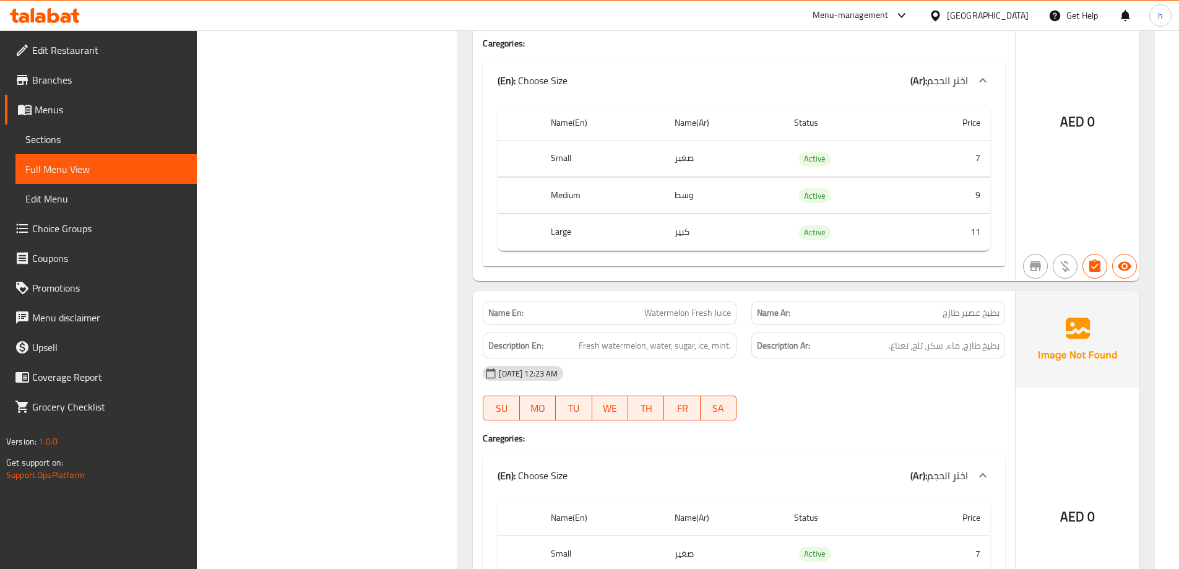
scroll to position [4295, 0]
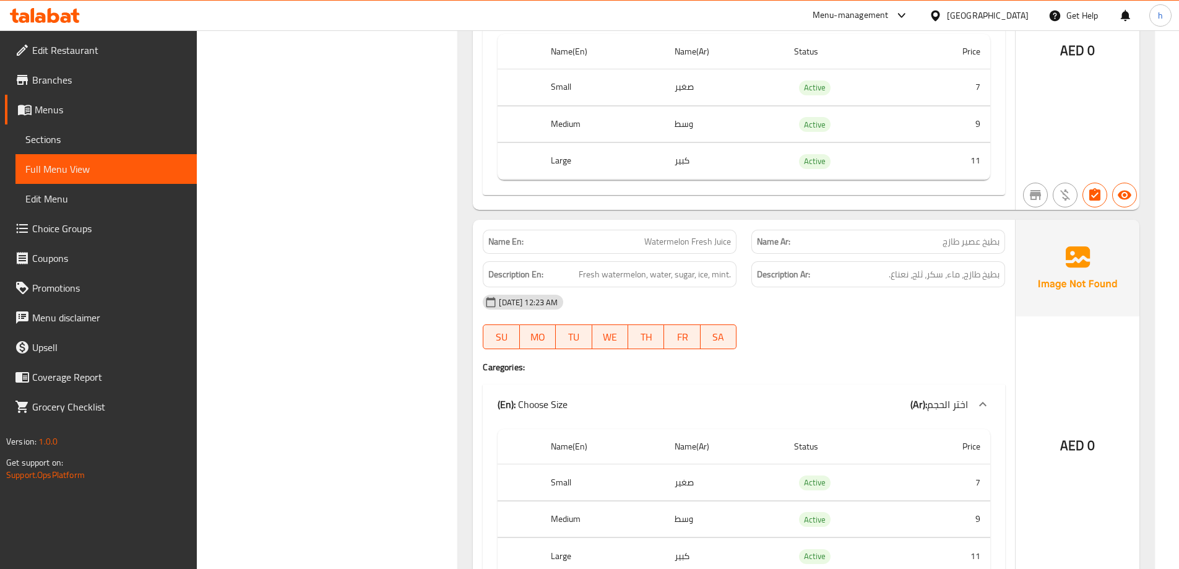
click at [648, 237] on span "Watermelon Fresh Juice" at bounding box center [687, 241] width 87 height 13
click at [724, 241] on span "Watermelon Fresh Juice" at bounding box center [687, 241] width 87 height 13
click at [703, 241] on span "Watermelon Fresh Juice" at bounding box center [687, 241] width 87 height 13
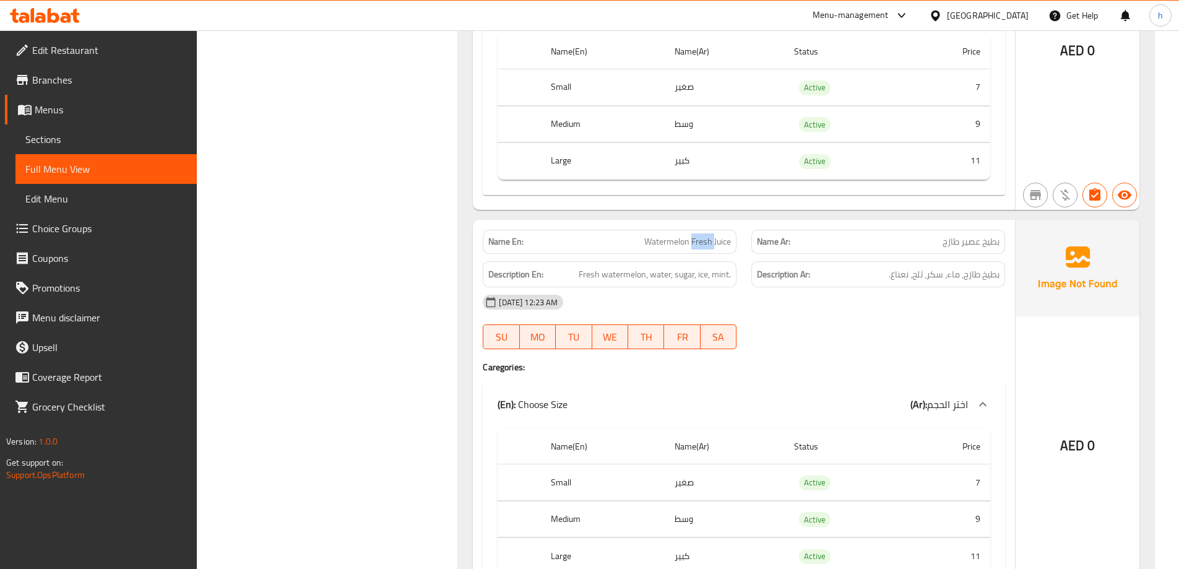
click at [703, 241] on span "Watermelon Fresh Juice" at bounding box center [687, 241] width 87 height 13
click at [667, 240] on span "Watermelon Fresh Juice" at bounding box center [687, 241] width 87 height 13
click at [726, 242] on span "Watermelon Fresh Juice" at bounding box center [687, 241] width 87 height 13
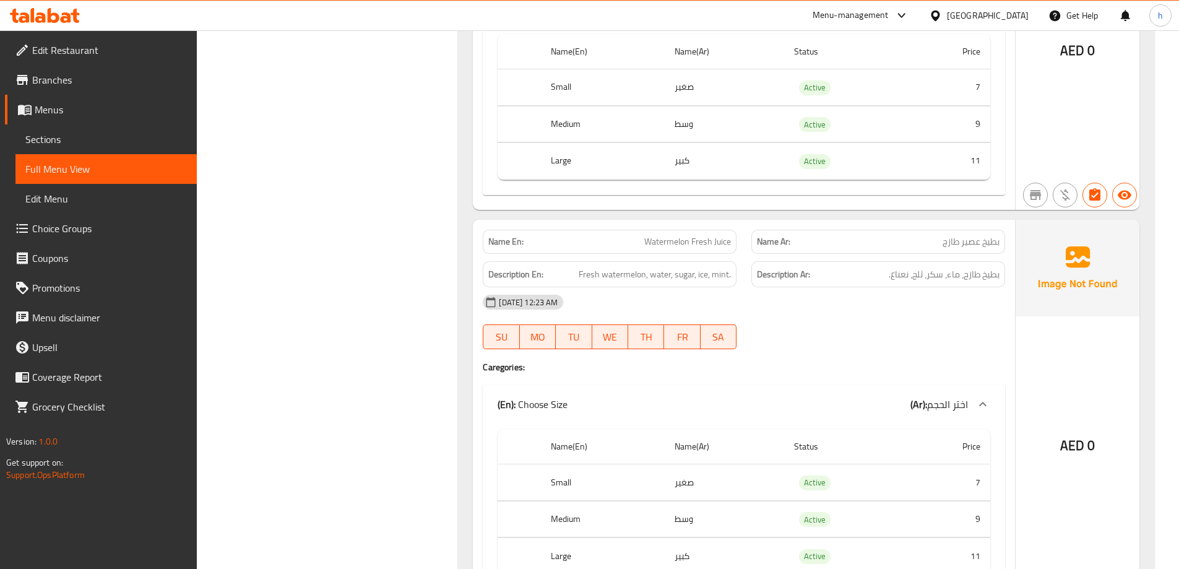
click at [685, 243] on span "Watermelon Fresh Juice" at bounding box center [687, 241] width 87 height 13
click at [614, 275] on span "Fresh watermelon, water, sugar, ice, mint." at bounding box center [655, 274] width 152 height 15
click at [594, 276] on span "Fresh watermelon, water, sugar, ice, mint." at bounding box center [655, 274] width 152 height 15
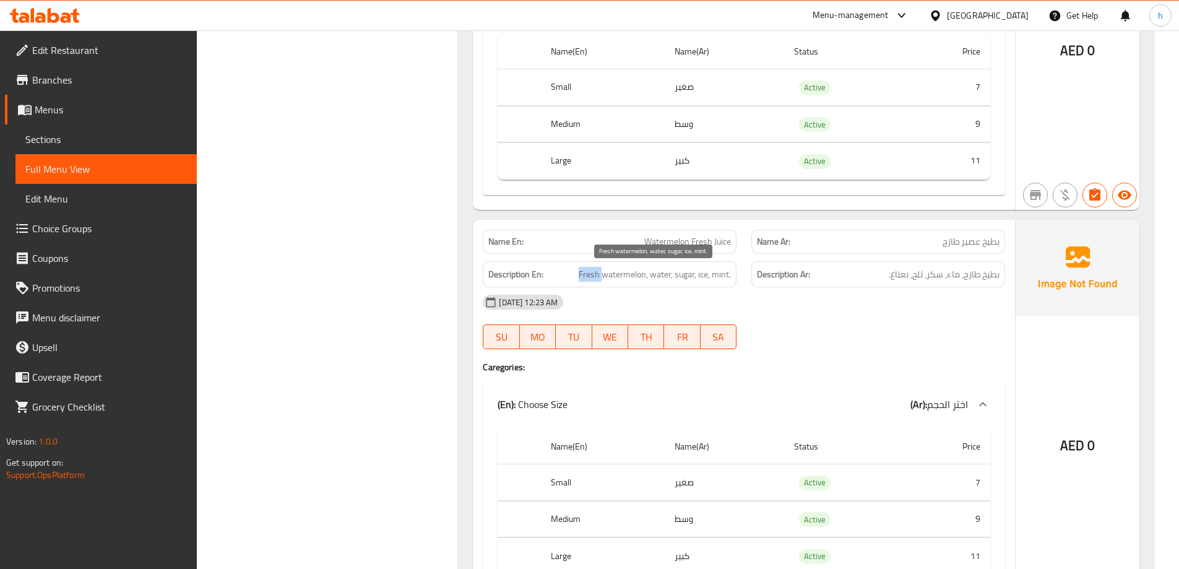
click at [594, 276] on span "Fresh watermelon, water, sugar, ice, mint." at bounding box center [655, 274] width 152 height 15
click at [662, 276] on span "Fresh watermelon, water, sugar, ice, mint." at bounding box center [655, 274] width 152 height 15
click at [681, 277] on span "Fresh watermelon, water, sugar, ice, mint." at bounding box center [655, 274] width 152 height 15
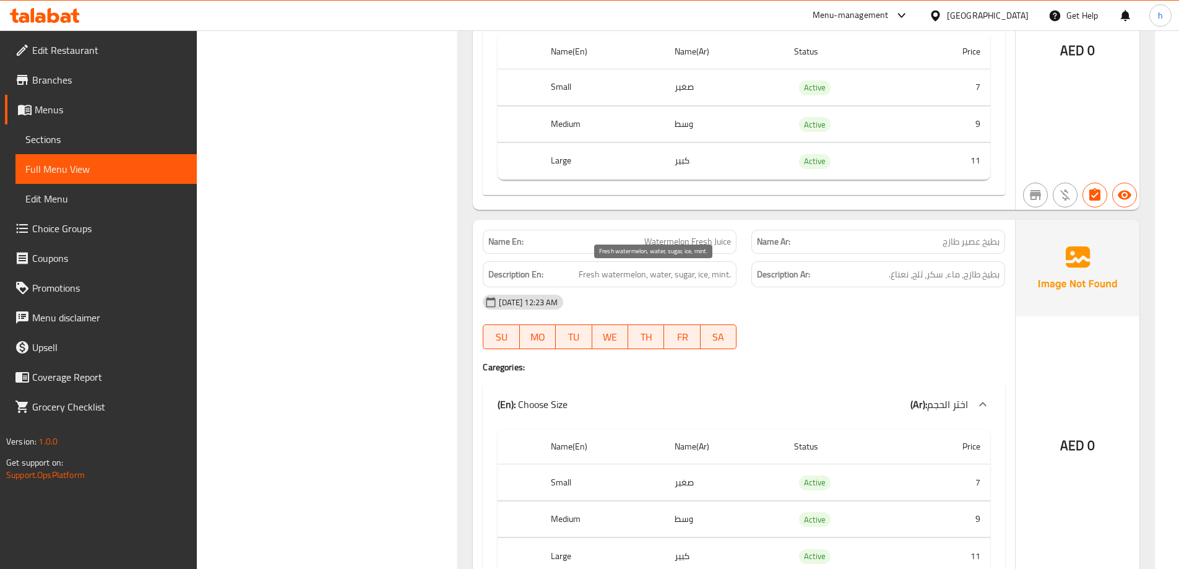
click at [705, 275] on span "Fresh watermelon, water, sugar, ice, mint." at bounding box center [655, 274] width 152 height 15
click at [722, 269] on span "Fresh watermelon, water, sugar, ice, mint." at bounding box center [655, 274] width 152 height 15
click at [607, 272] on span "Fresh watermelon, water, sugar, ice, mint." at bounding box center [655, 274] width 152 height 15
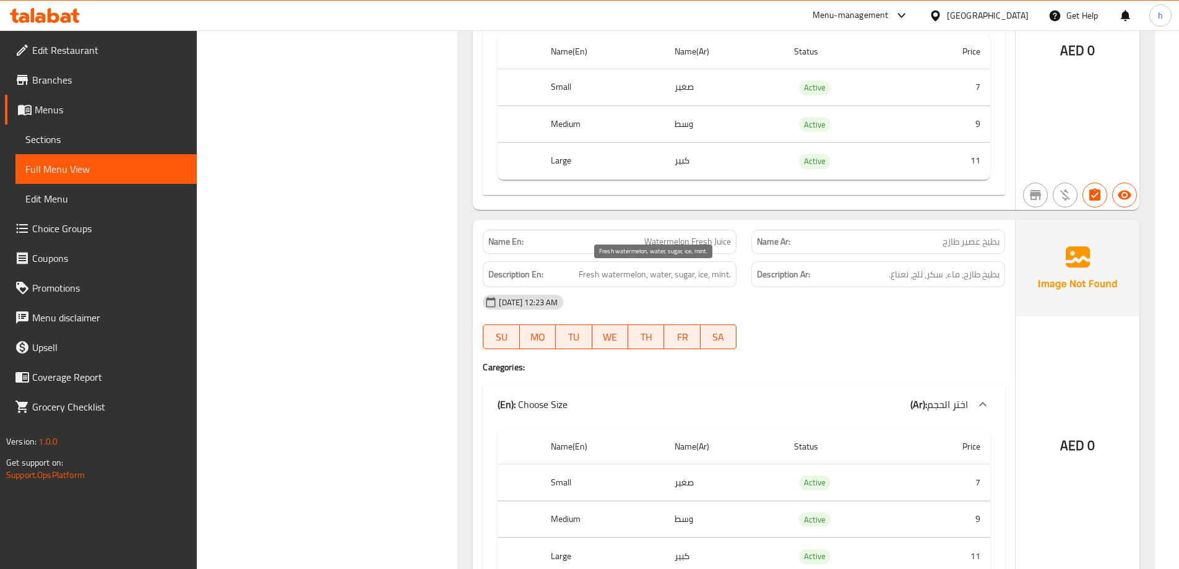
click at [586, 273] on span "Fresh watermelon, water, sugar, ice, mint." at bounding box center [655, 274] width 152 height 15
click at [660, 276] on span "Fresh watermelon, water, sugar, ice, mint." at bounding box center [655, 274] width 152 height 15
click at [677, 278] on span "Fresh watermelon, water, sugar, ice, mint." at bounding box center [655, 274] width 152 height 15
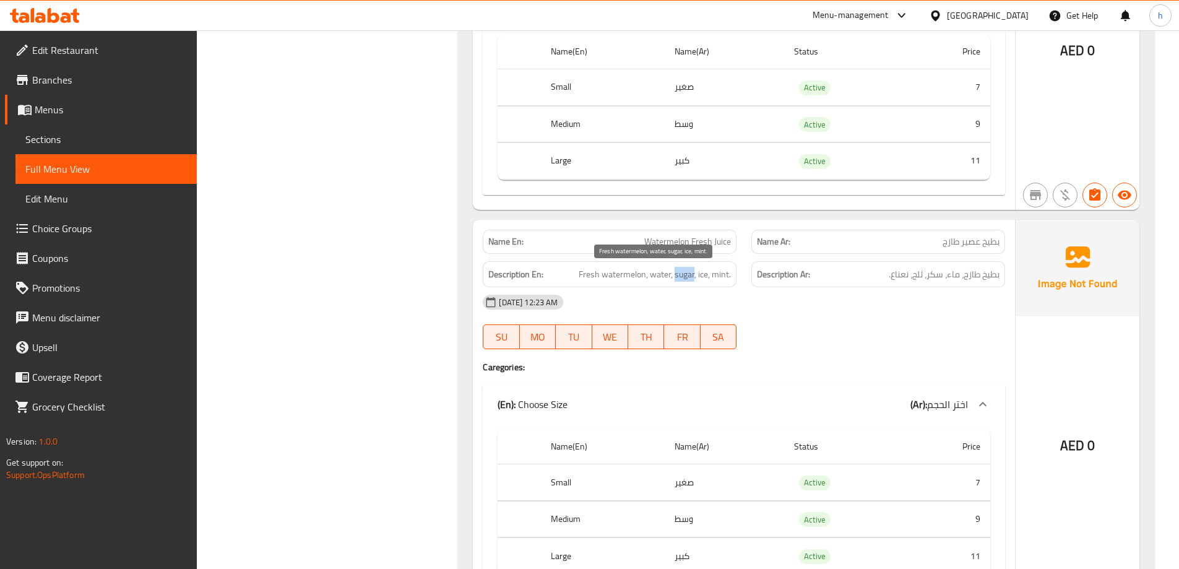
click at [677, 278] on span "Fresh watermelon, water, sugar, ice, mint." at bounding box center [655, 274] width 152 height 15
click at [705, 279] on span "Fresh watermelon, water, sugar, ice, mint." at bounding box center [655, 274] width 152 height 15
click at [719, 276] on span "Fresh watermelon, water, sugar, ice, mint." at bounding box center [655, 274] width 152 height 15
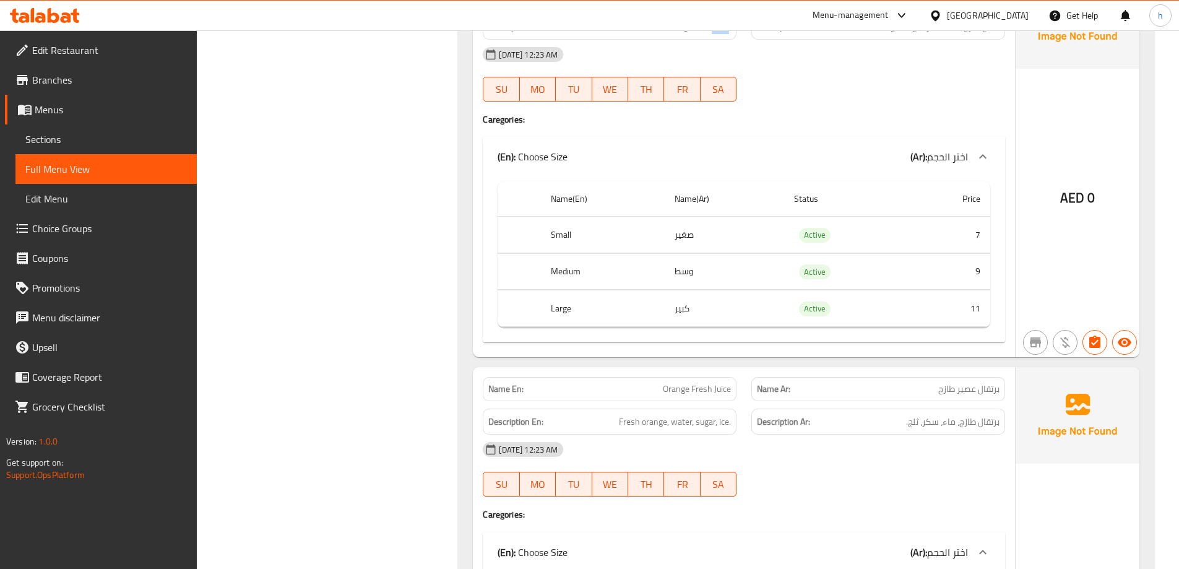
scroll to position [4728, 0]
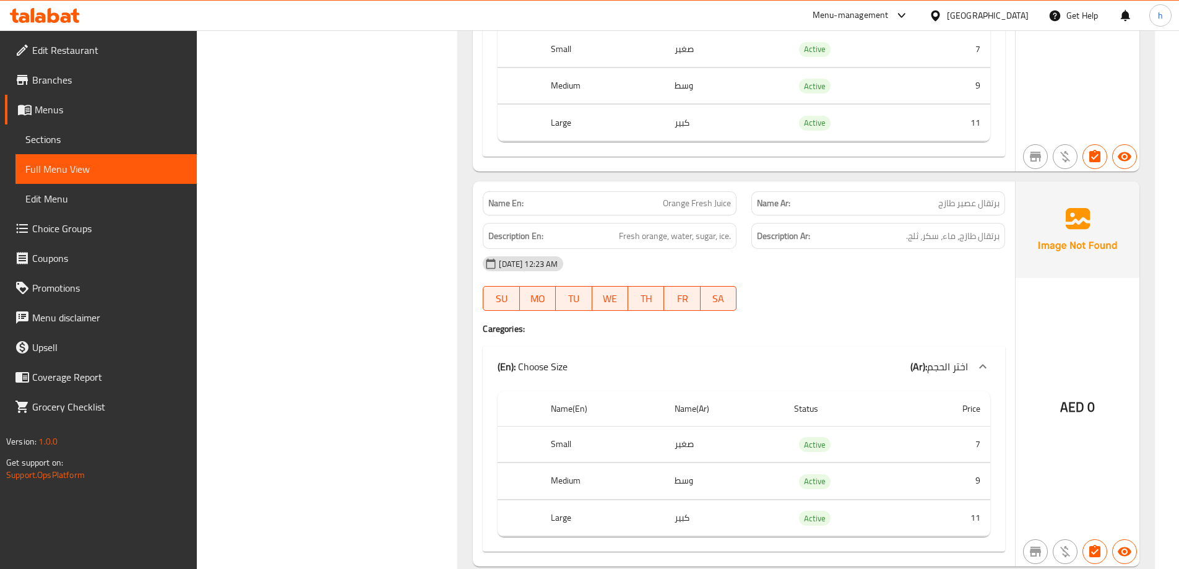
click at [684, 205] on span "Orange Fresh Juice" at bounding box center [697, 203] width 68 height 13
click at [704, 203] on span "Orange Fresh Juice" at bounding box center [697, 203] width 68 height 13
click at [724, 206] on span "Orange Fresh Juice" at bounding box center [697, 203] width 68 height 13
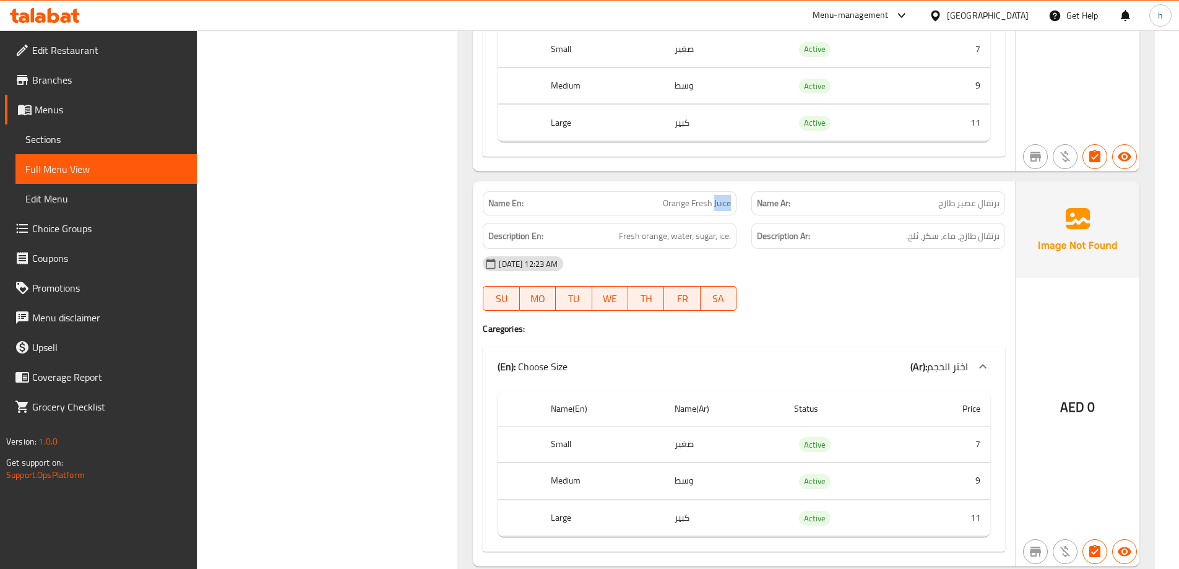
click at [724, 206] on span "Orange Fresh Juice" at bounding box center [697, 203] width 68 height 13
click at [653, 238] on span "Fresh orange, water, sugar, ice." at bounding box center [675, 235] width 112 height 15
click at [627, 240] on span "Fresh orange, water, sugar, ice." at bounding box center [675, 235] width 112 height 15
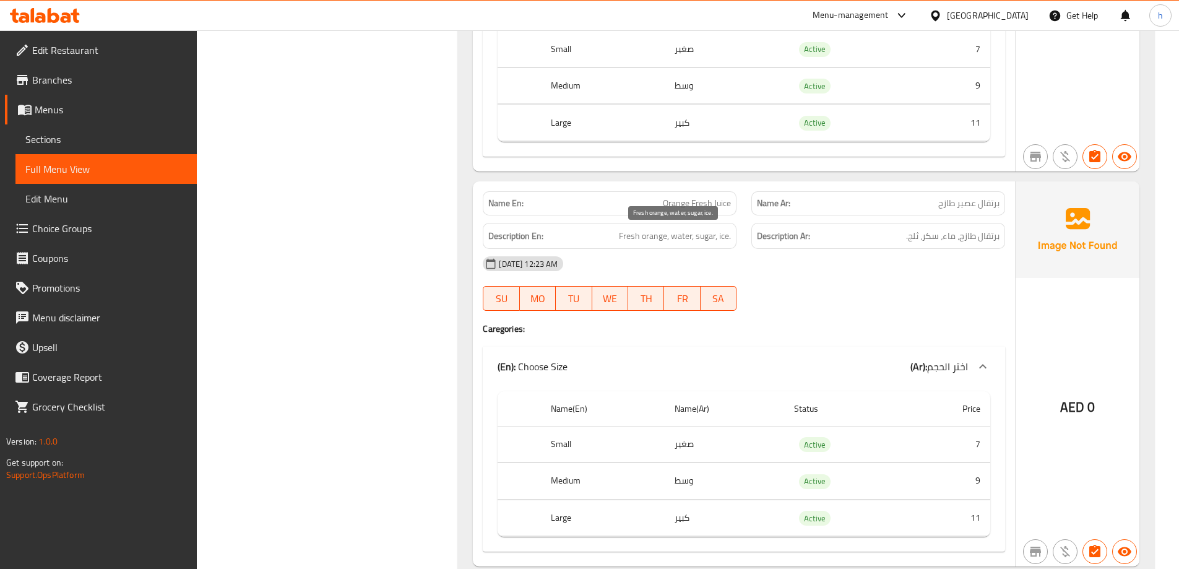
click at [678, 236] on span "Fresh orange, water, sugar, ice." at bounding box center [675, 235] width 112 height 15
click at [706, 238] on span "Fresh orange, water, sugar, ice." at bounding box center [675, 235] width 112 height 15
click at [724, 238] on span "Fresh orange, water, sugar, ice." at bounding box center [675, 235] width 112 height 15
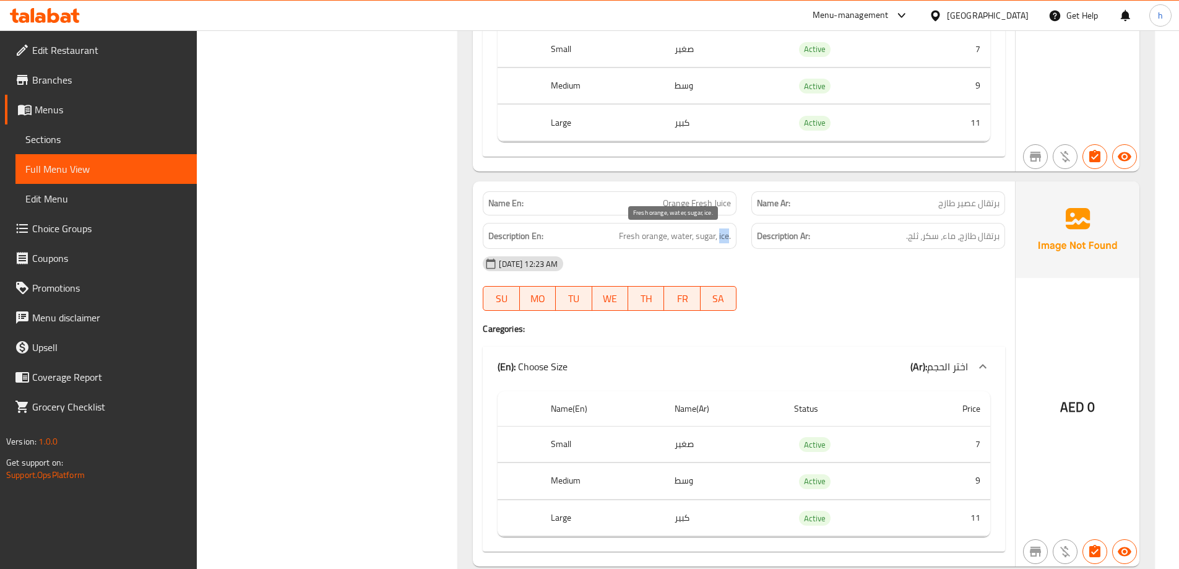
click at [724, 238] on span "Fresh orange, water, sugar, ice." at bounding box center [675, 235] width 112 height 15
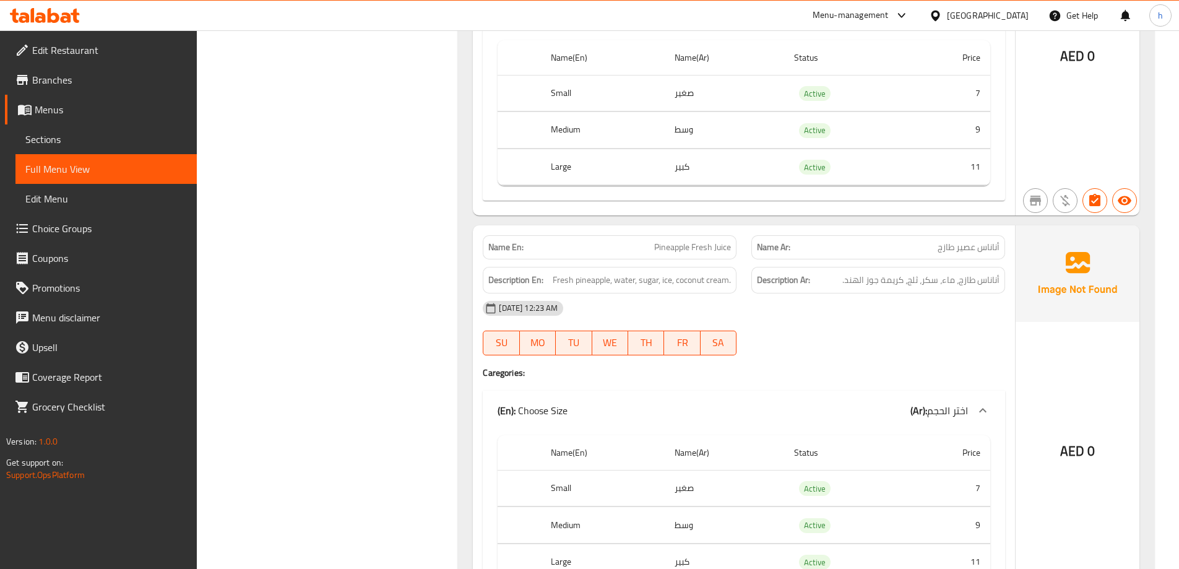
scroll to position [5099, 0]
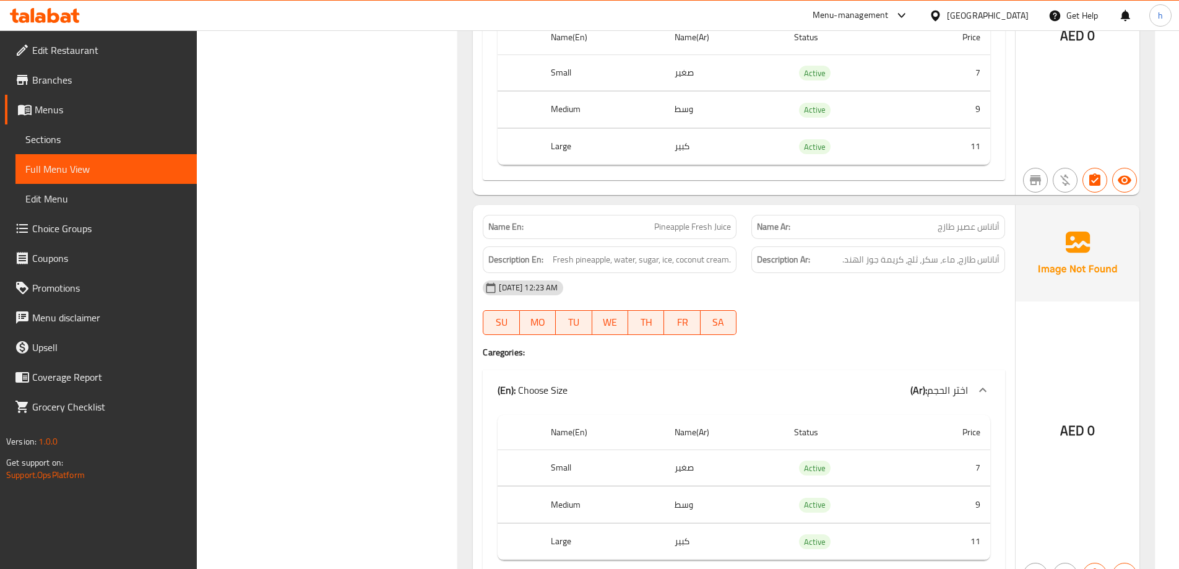
click at [675, 225] on span "Pineapple Fresh Juice" at bounding box center [692, 226] width 77 height 13
click at [723, 231] on span "Pineapple Fresh Juice" at bounding box center [692, 226] width 77 height 13
click at [705, 223] on span "Pineapple Fresh Juice" at bounding box center [692, 226] width 77 height 13
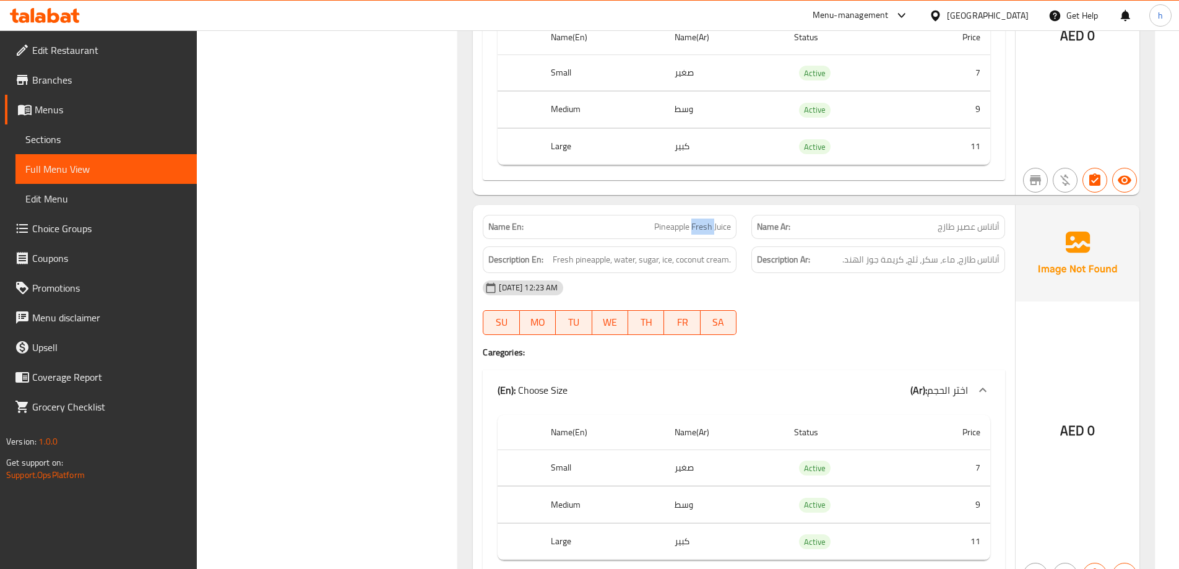
click at [705, 223] on span "Pineapple Fresh Juice" at bounding box center [692, 226] width 77 height 13
click at [581, 262] on span "Fresh pineapple, water, sugar, ice, coconut cream." at bounding box center [642, 259] width 178 height 15
click at [566, 262] on span "Fresh pineapple, water, sugar, ice, coconut cream." at bounding box center [642, 259] width 178 height 15
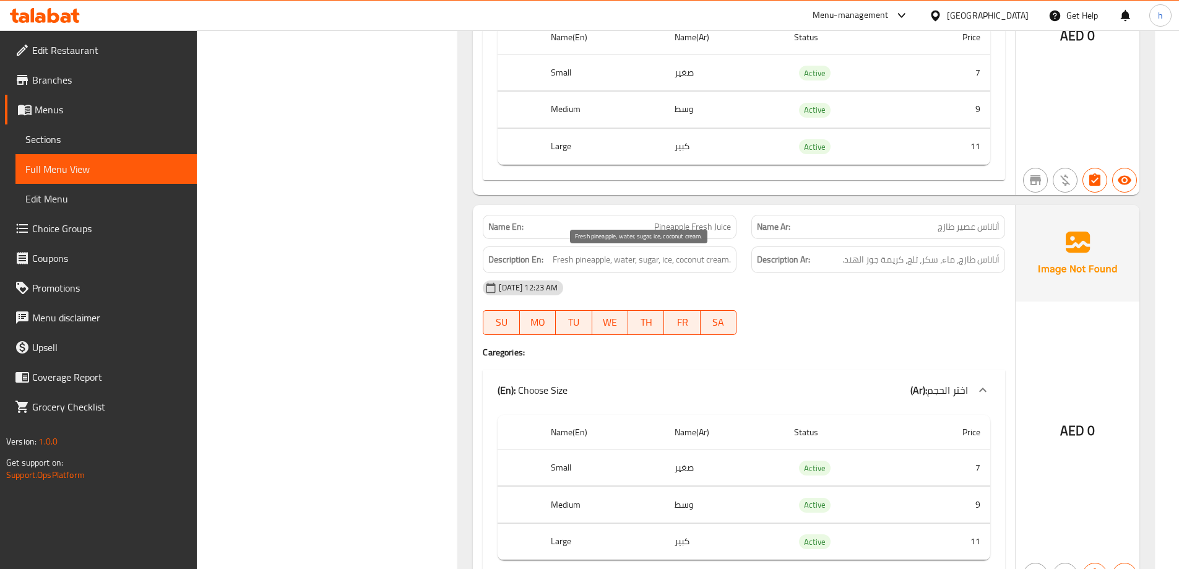
click at [628, 259] on span "Fresh pineapple, water, sugar, ice, coconut cream." at bounding box center [642, 259] width 178 height 15
click at [650, 259] on span "Fresh pineapple, water, sugar, ice, coconut cream." at bounding box center [642, 259] width 178 height 15
click at [669, 262] on span "Fresh pineapple, water, sugar, ice, coconut cream." at bounding box center [642, 259] width 178 height 15
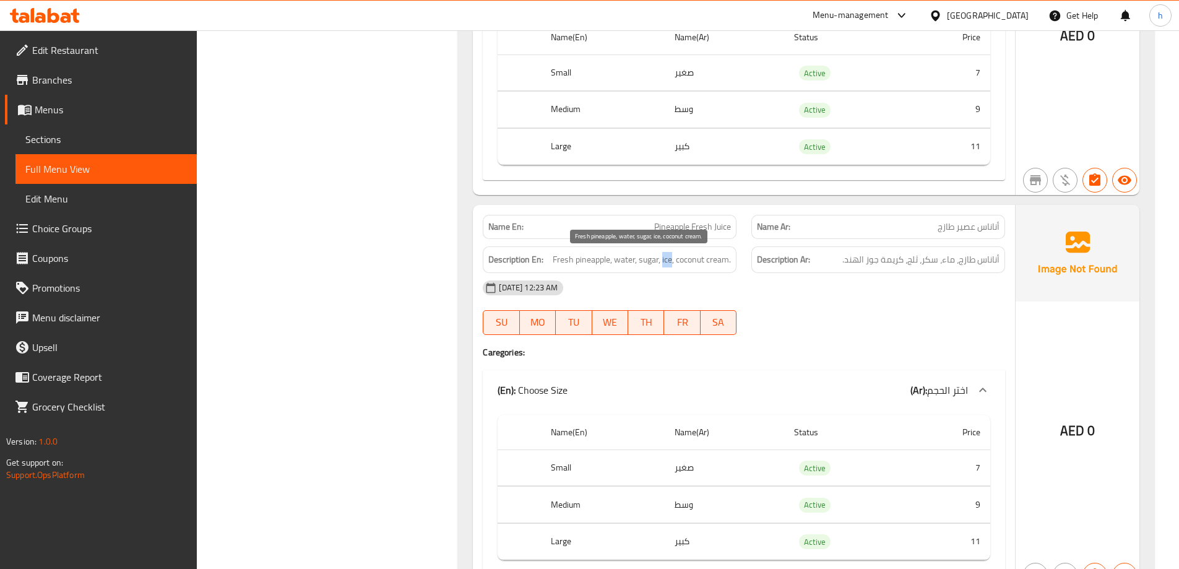
click at [669, 262] on span "Fresh pineapple, water, sugar, ice, coconut cream." at bounding box center [642, 259] width 178 height 15
click at [722, 261] on span "Fresh pineapple, water, sugar, ice, coconut cream." at bounding box center [642, 259] width 178 height 15
click at [676, 258] on span "Fresh pineapple, water, sugar, ice, coconut cream." at bounding box center [642, 259] width 178 height 15
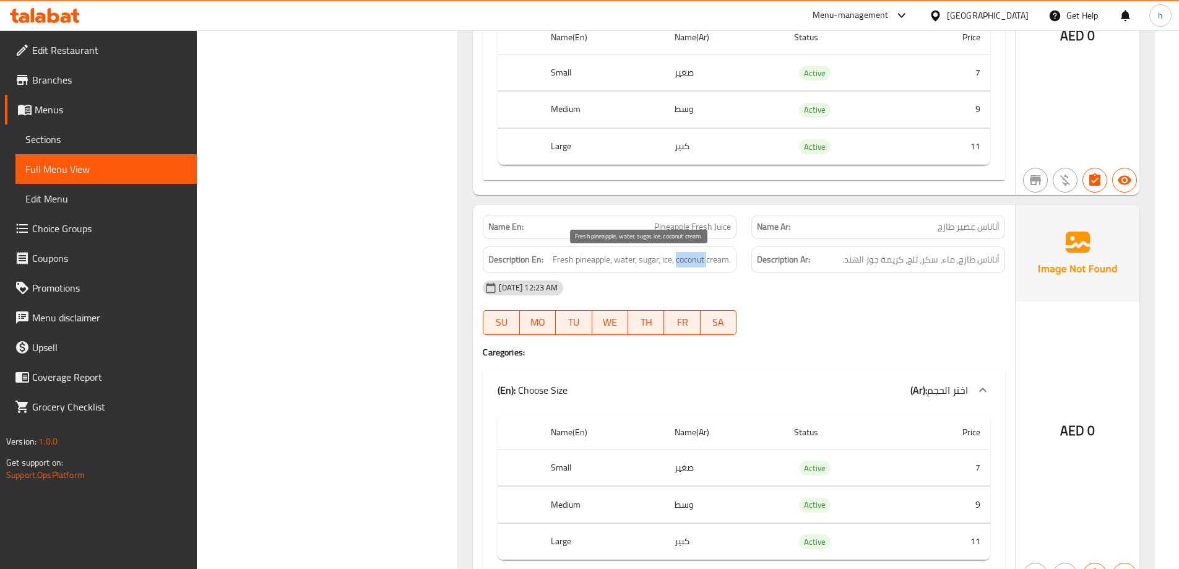
click at [686, 262] on span "Fresh pineapple, water, sugar, ice, coconut cream." at bounding box center [642, 259] width 178 height 15
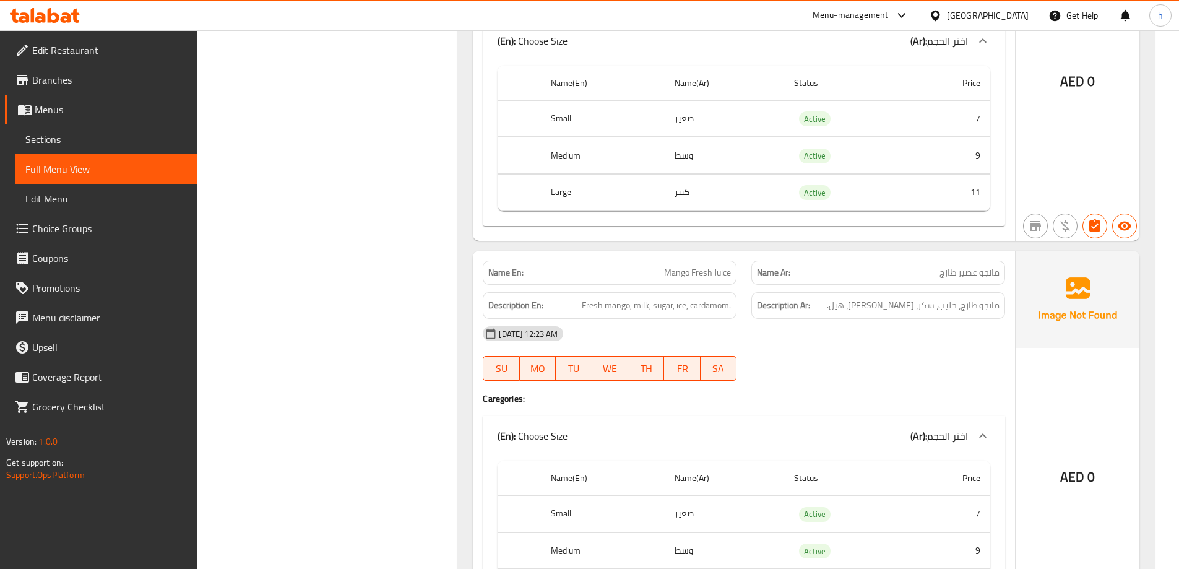
scroll to position [5471, 0]
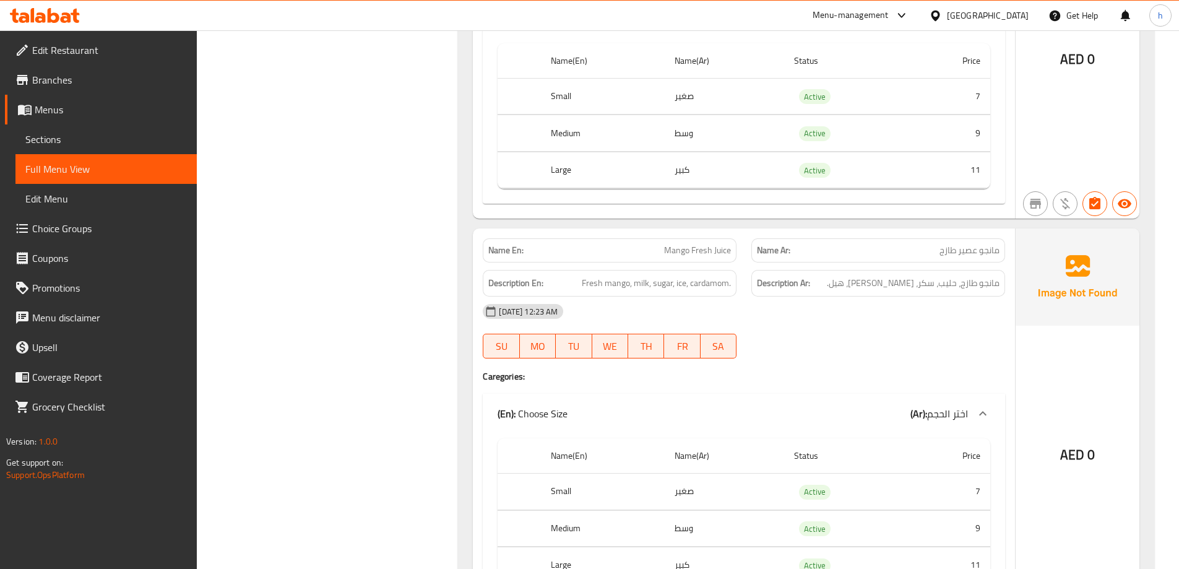
click at [677, 250] on span "Mango Fresh Juice" at bounding box center [697, 250] width 67 height 13
click at [718, 249] on span "Mango Fresh Juice" at bounding box center [697, 250] width 67 height 13
click at [723, 253] on span "Mango Fresh Juice" at bounding box center [697, 250] width 67 height 13
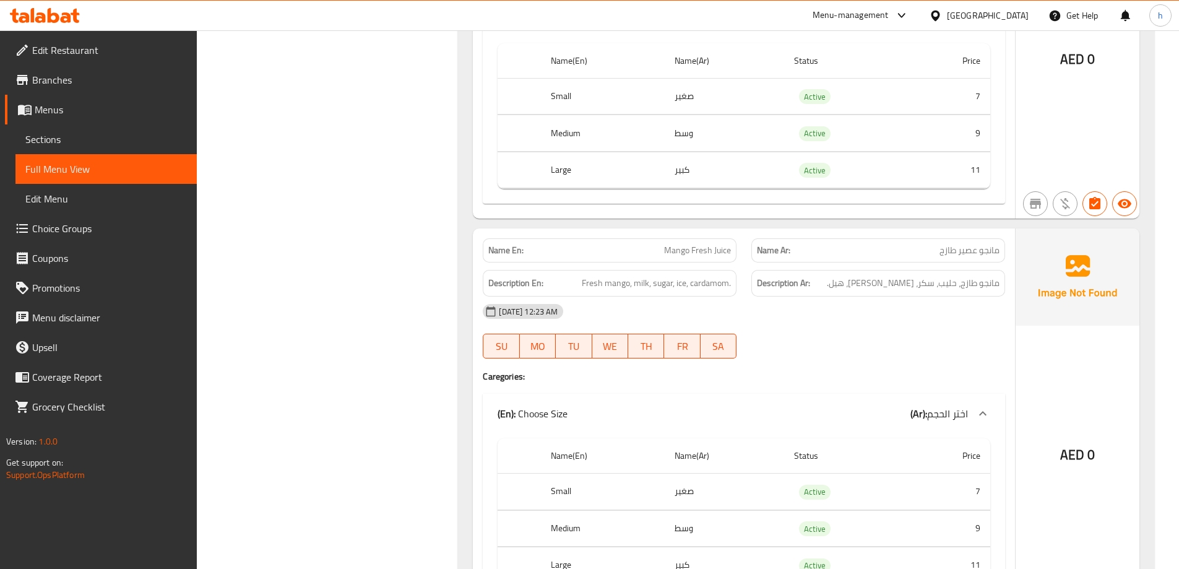
click at [703, 253] on span "Mango Fresh Juice" at bounding box center [697, 250] width 67 height 13
click at [617, 285] on span "Fresh mango, milk, sugar, ice, cardamom." at bounding box center [656, 282] width 149 height 15
click at [589, 283] on span "Fresh mango, milk, sugar, ice, cardamom." at bounding box center [656, 282] width 149 height 15
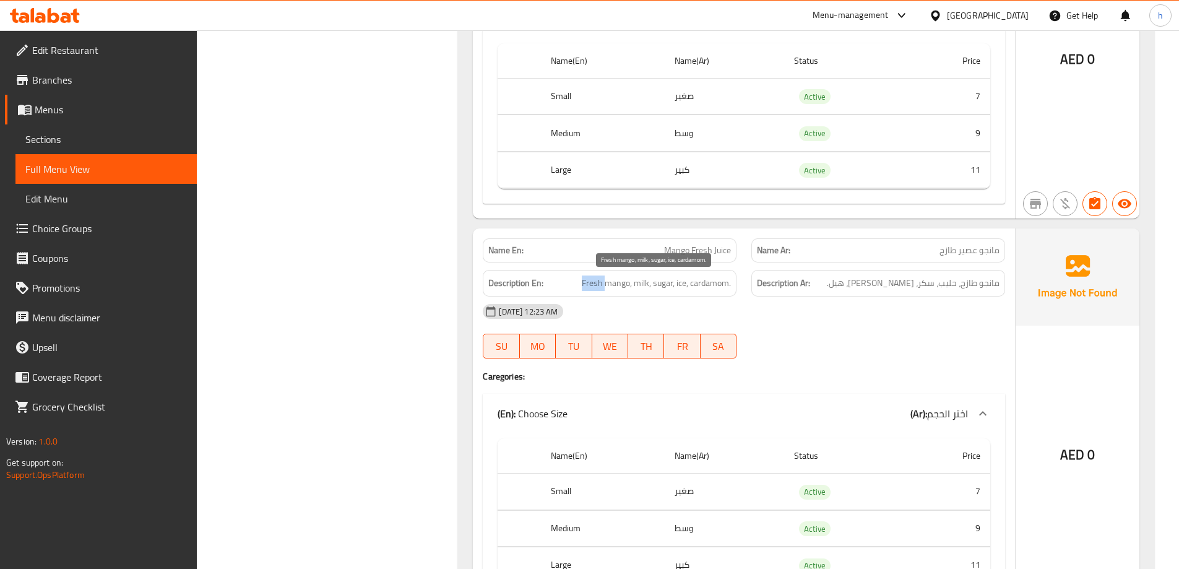
click at [589, 283] on span "Fresh mango, milk, sugar, ice, cardamom." at bounding box center [656, 282] width 149 height 15
click at [618, 285] on span "Fresh mango, milk, sugar, ice, cardamom." at bounding box center [656, 282] width 149 height 15
click at [591, 287] on span "Fresh mango, milk, sugar, ice, cardamom." at bounding box center [656, 282] width 149 height 15
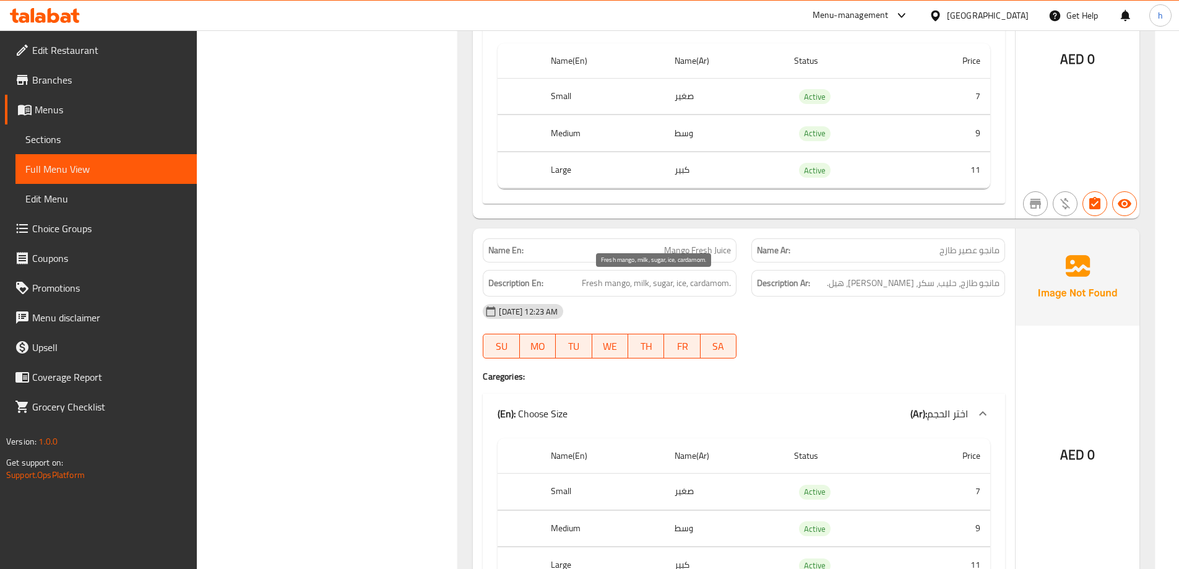
click at [642, 282] on span "Fresh mango, milk, sugar, ice, cardamom." at bounding box center [656, 282] width 149 height 15
click at [662, 284] on span "Fresh mango, milk, sugar, ice, cardamom." at bounding box center [656, 282] width 149 height 15
click at [682, 285] on span "Fresh mango, milk, sugar, ice, cardamom." at bounding box center [656, 282] width 149 height 15
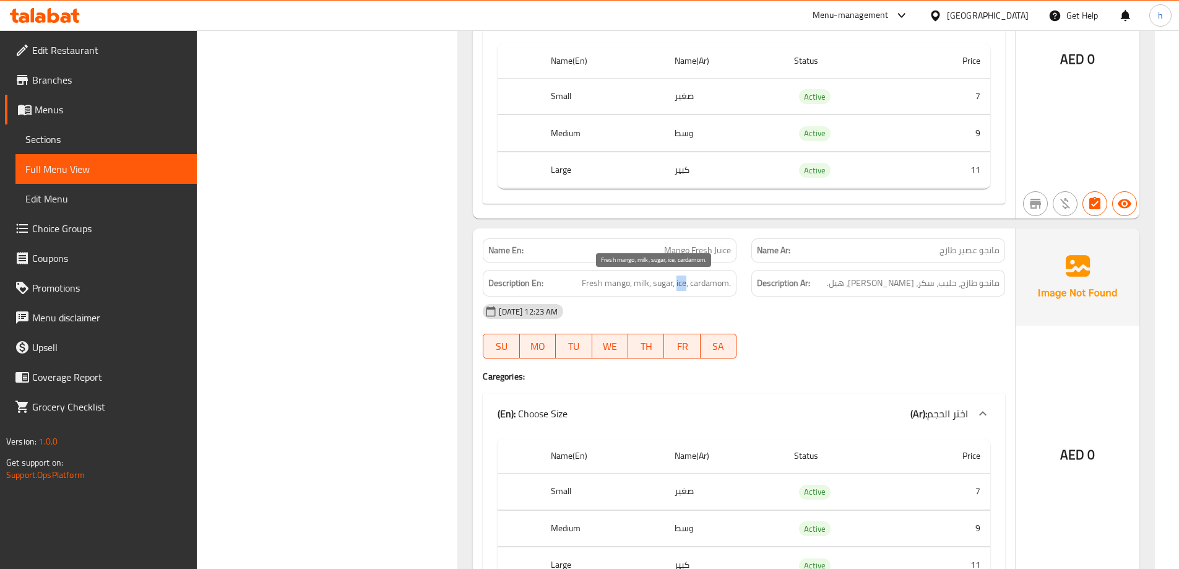
click at [682, 285] on span "Fresh mango, milk, sugar, ice, cardamom." at bounding box center [656, 282] width 149 height 15
click at [714, 288] on span "Fresh mango, milk, sugar, ice, cardamom." at bounding box center [656, 282] width 149 height 15
click at [621, 285] on span "Fresh mango, milk, sugar, ice, cardamom." at bounding box center [656, 282] width 149 height 15
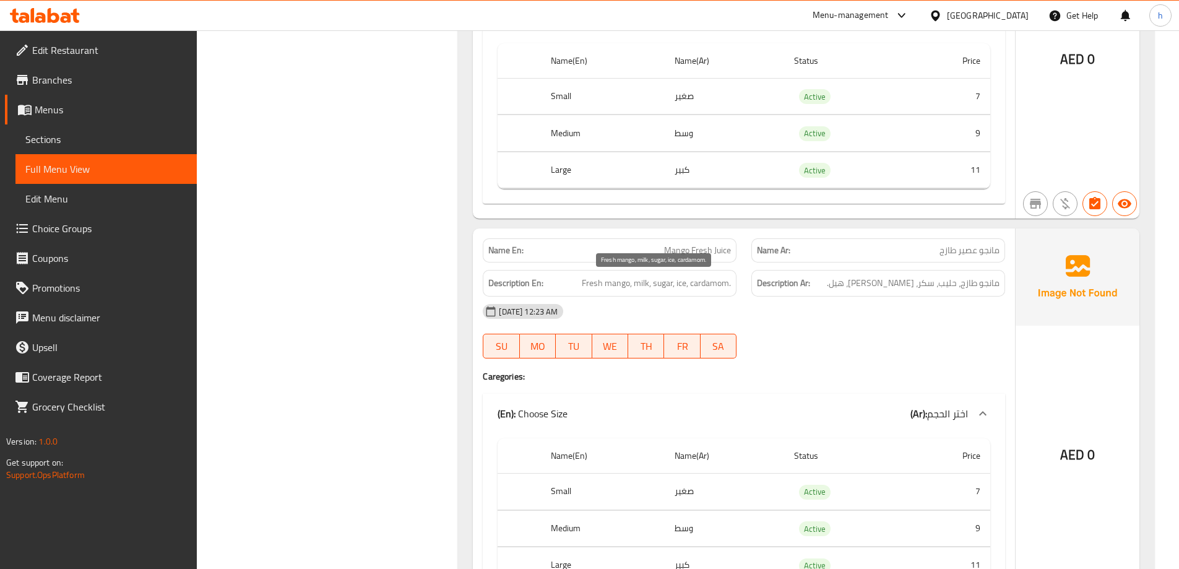
click at [593, 282] on span "Fresh mango, milk, sugar, ice, cardamom." at bounding box center [656, 282] width 149 height 15
click at [641, 283] on span "Fresh mango, milk, sugar, ice, cardamom." at bounding box center [656, 282] width 149 height 15
click at [666, 285] on span "Fresh mango, milk, sugar, ice, cardamom." at bounding box center [656, 282] width 149 height 15
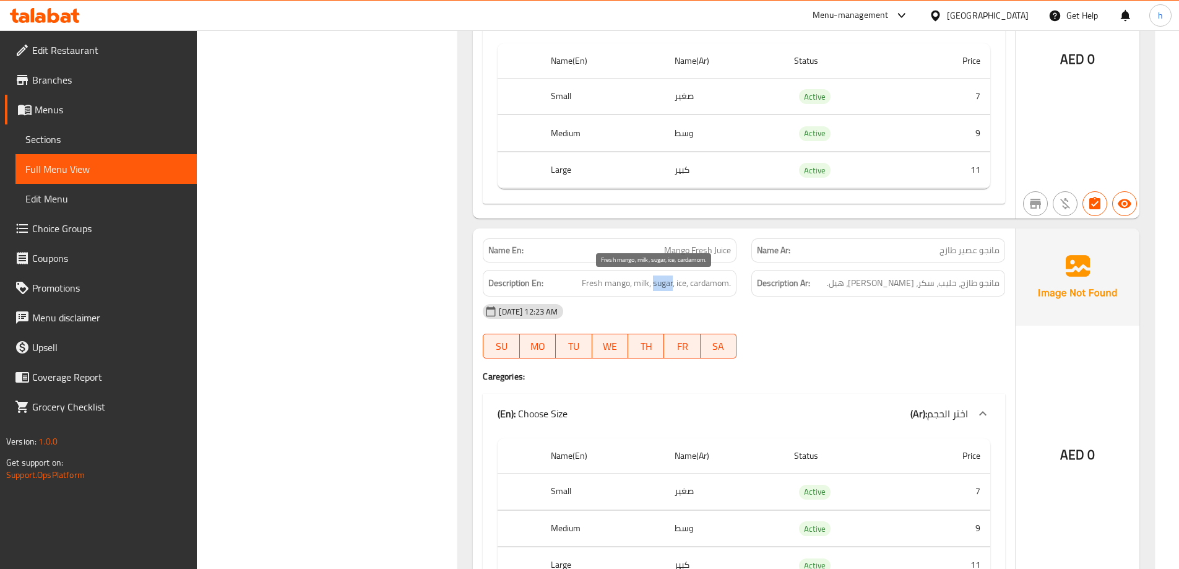
click at [666, 285] on span "Fresh mango, milk, sugar, ice, cardamom." at bounding box center [656, 282] width 149 height 15
click at [683, 285] on span "Fresh mango, milk, sugar, ice, cardamom." at bounding box center [656, 282] width 149 height 15
click at [705, 284] on span "Fresh mango, milk, sugar, ice, cardamom." at bounding box center [656, 282] width 149 height 15
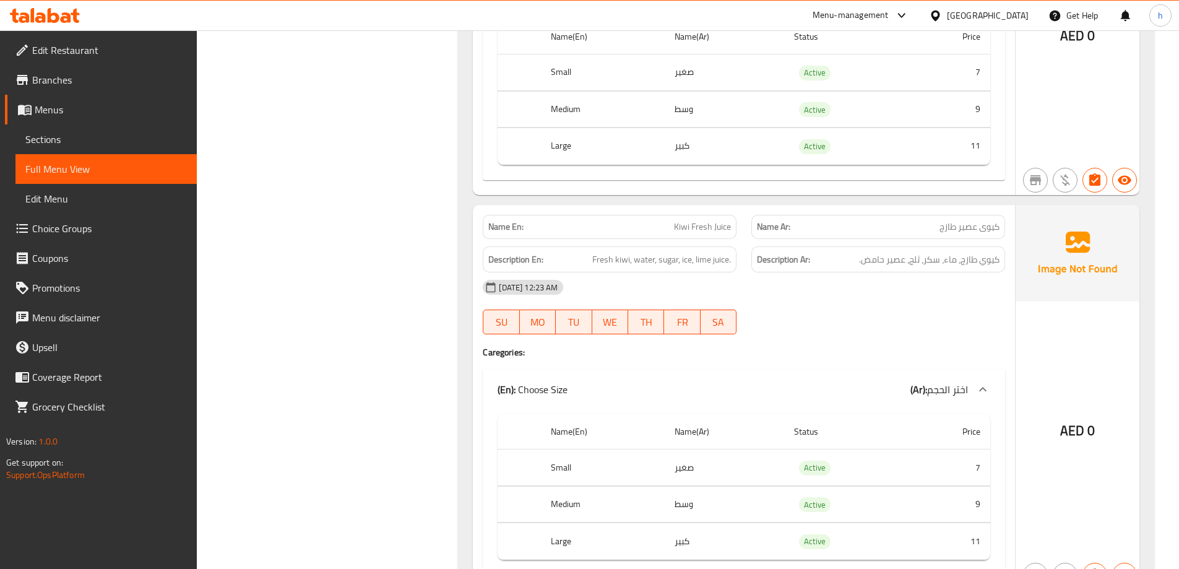
scroll to position [5904, 0]
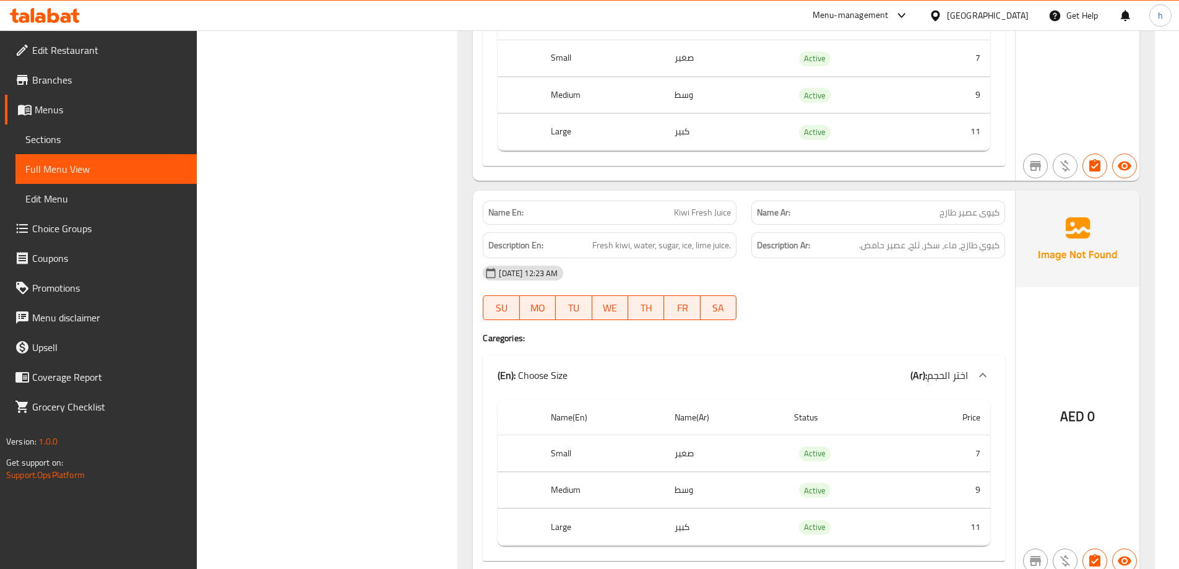
click at [680, 212] on span "Kiwi Fresh Juice" at bounding box center [702, 212] width 57 height 13
click at [722, 214] on span "Kiwi Fresh Juice" at bounding box center [702, 212] width 57 height 13
click at [703, 212] on span "Kiwi Fresh Juice" at bounding box center [702, 212] width 57 height 13
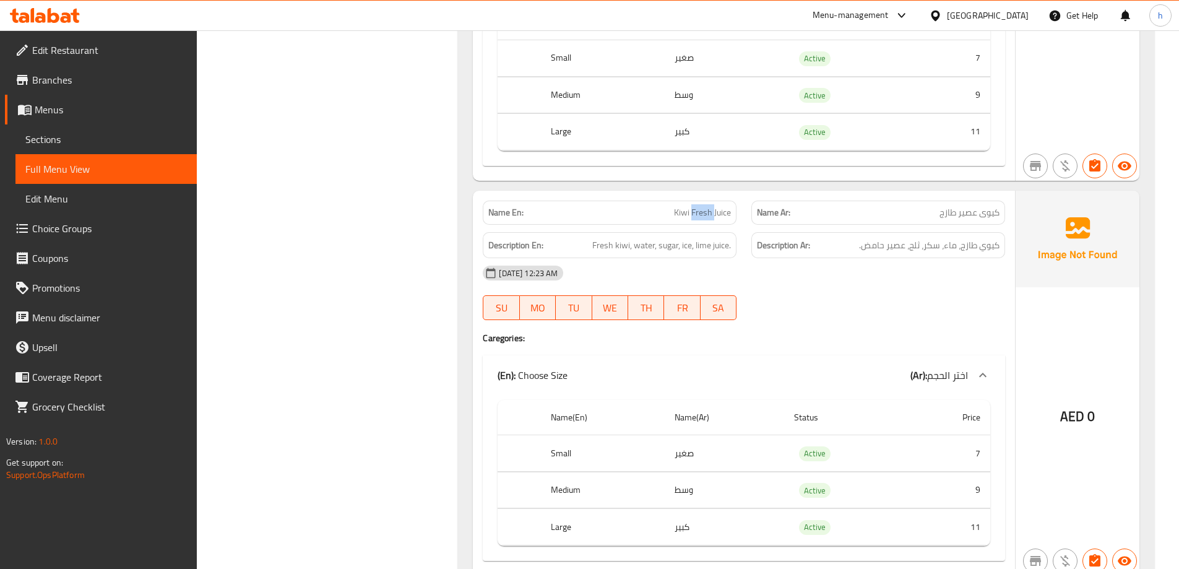
click at [703, 212] on span "Kiwi Fresh Juice" at bounding box center [702, 212] width 57 height 13
click at [607, 248] on span "Fresh kiwi, water, sugar, ice, lime juice." at bounding box center [661, 245] width 139 height 15
click at [638, 247] on span "Fresh kiwi, water, sugar, ice, lime juice." at bounding box center [661, 245] width 139 height 15
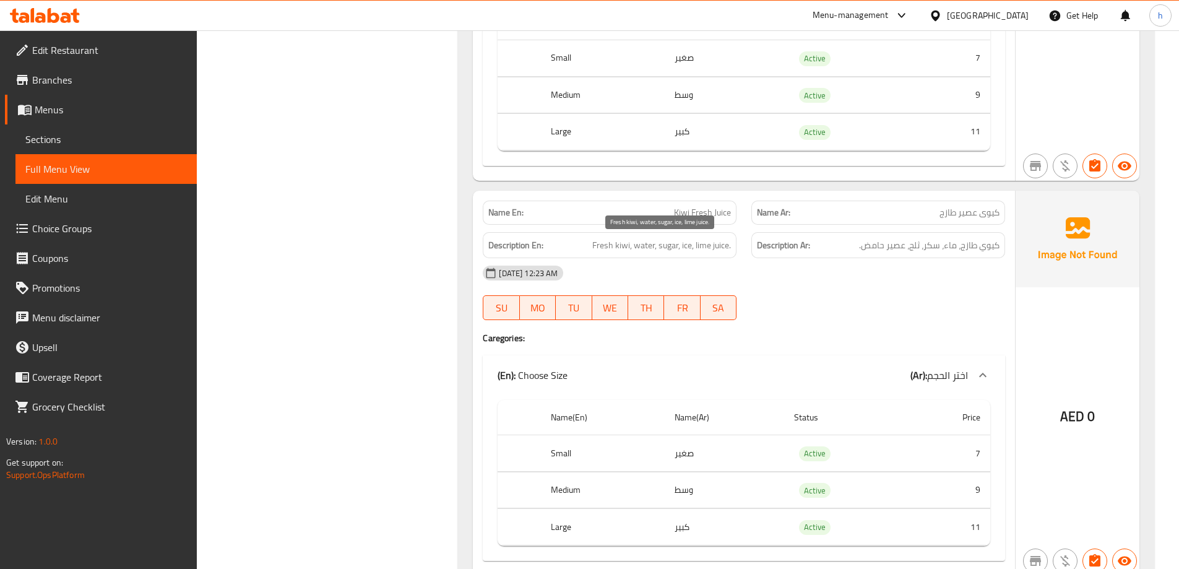
click at [662, 247] on span "Fresh kiwi, water, sugar, ice, lime juice." at bounding box center [661, 245] width 139 height 15
click at [689, 248] on span "Fresh kiwi, water, sugar, ice, lime juice." at bounding box center [661, 245] width 139 height 15
drag, startPoint x: 727, startPoint y: 248, endPoint x: 694, endPoint y: 248, distance: 32.8
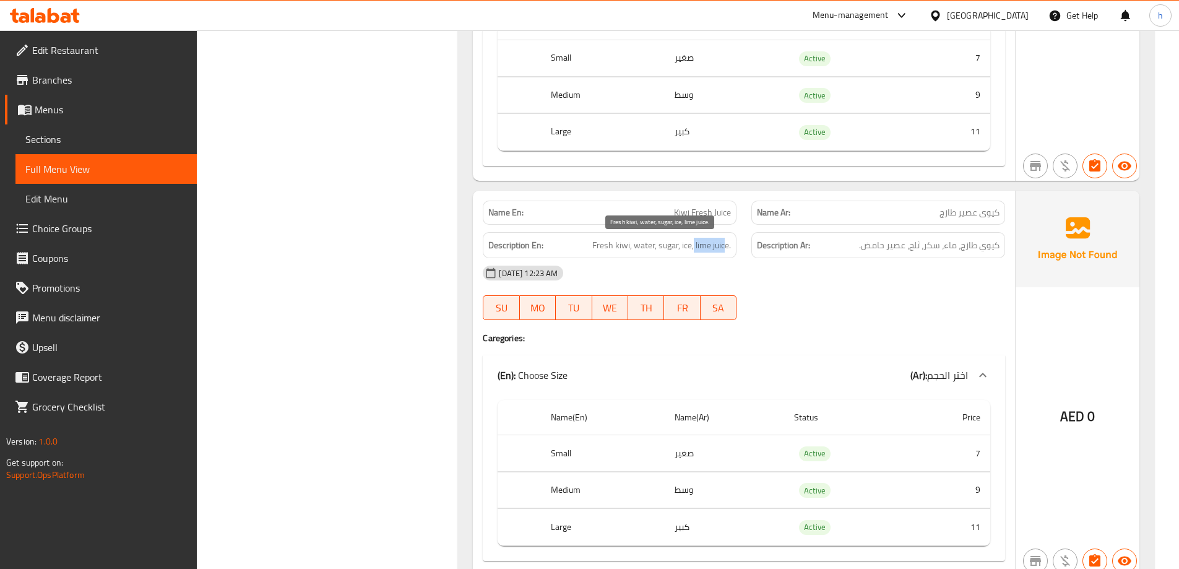
click at [694, 248] on span "Fresh kiwi, water, sugar, ice, lime juice." at bounding box center [661, 245] width 139 height 15
drag, startPoint x: 627, startPoint y: 249, endPoint x: 592, endPoint y: 249, distance: 35.3
click at [592, 249] on h6 "Description En: Fresh kiwi, water, sugar, ice, lime juice." at bounding box center [609, 245] width 243 height 15
click at [644, 245] on span "Fresh kiwi, water, sugar, ice, lime juice." at bounding box center [661, 245] width 139 height 15
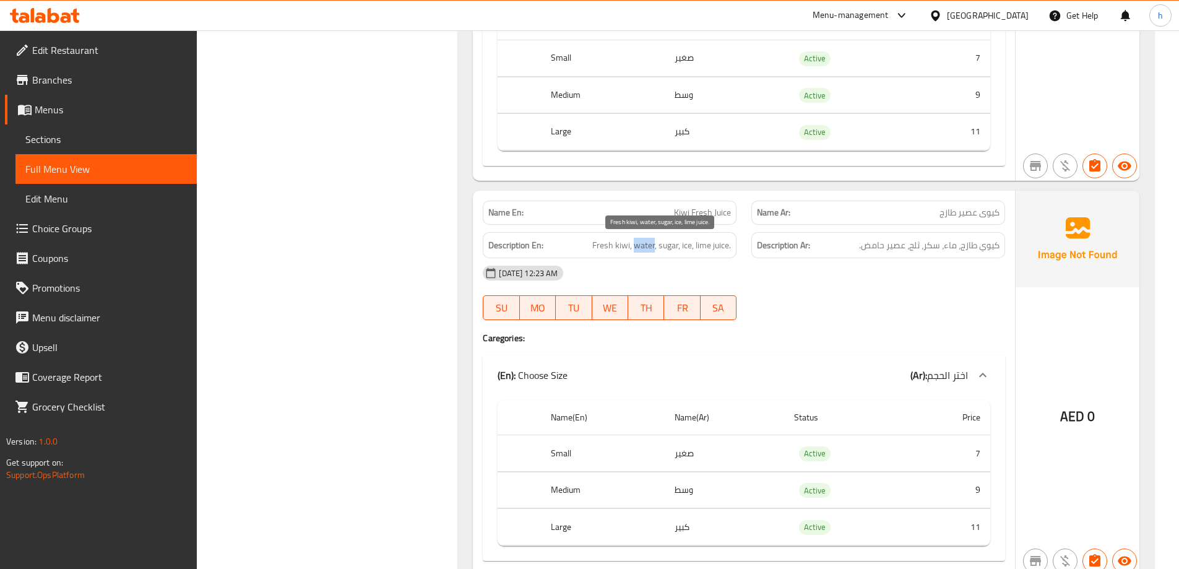
click at [664, 248] on span "Fresh kiwi, water, sugar, ice, lime juice." at bounding box center [661, 245] width 139 height 15
click at [685, 245] on span "Fresh kiwi, water, sugar, ice, lime juice." at bounding box center [661, 245] width 139 height 15
click at [607, 251] on span "Fresh kiwi, water, sugar, ice, lime juice." at bounding box center [661, 245] width 139 height 15
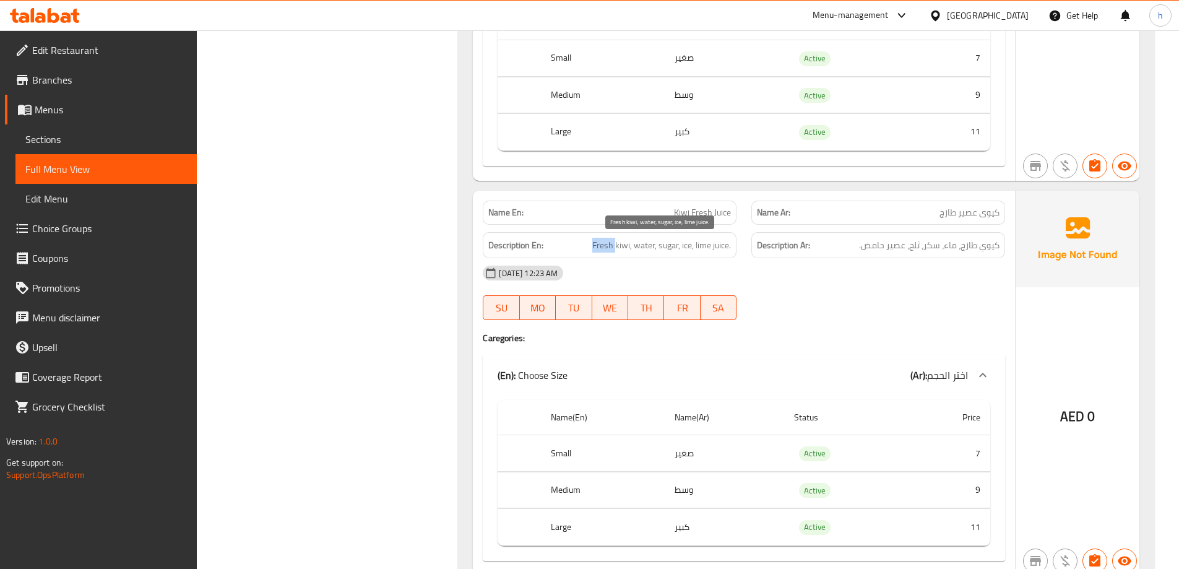
click at [607, 251] on span "Fresh kiwi, water, sugar, ice, lime juice." at bounding box center [661, 245] width 139 height 15
click at [620, 246] on span "Fresh kiwi, water, sugar, ice, lime juice." at bounding box center [661, 245] width 139 height 15
click at [648, 249] on span "Fresh kiwi, water, sugar, ice, lime juice." at bounding box center [661, 245] width 139 height 15
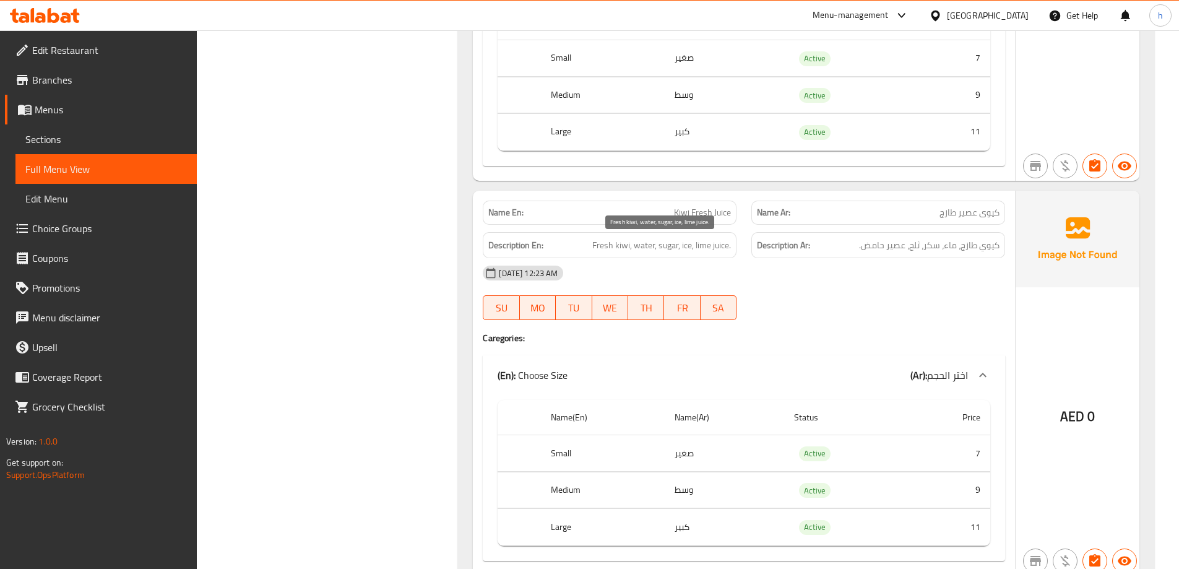
click at [668, 246] on span "Fresh kiwi, water, sugar, ice, lime juice." at bounding box center [661, 245] width 139 height 15
click at [688, 246] on span "Fresh kiwi, water, sugar, ice, lime juice." at bounding box center [661, 245] width 139 height 15
drag, startPoint x: 732, startPoint y: 246, endPoint x: 693, endPoint y: 248, distance: 39.0
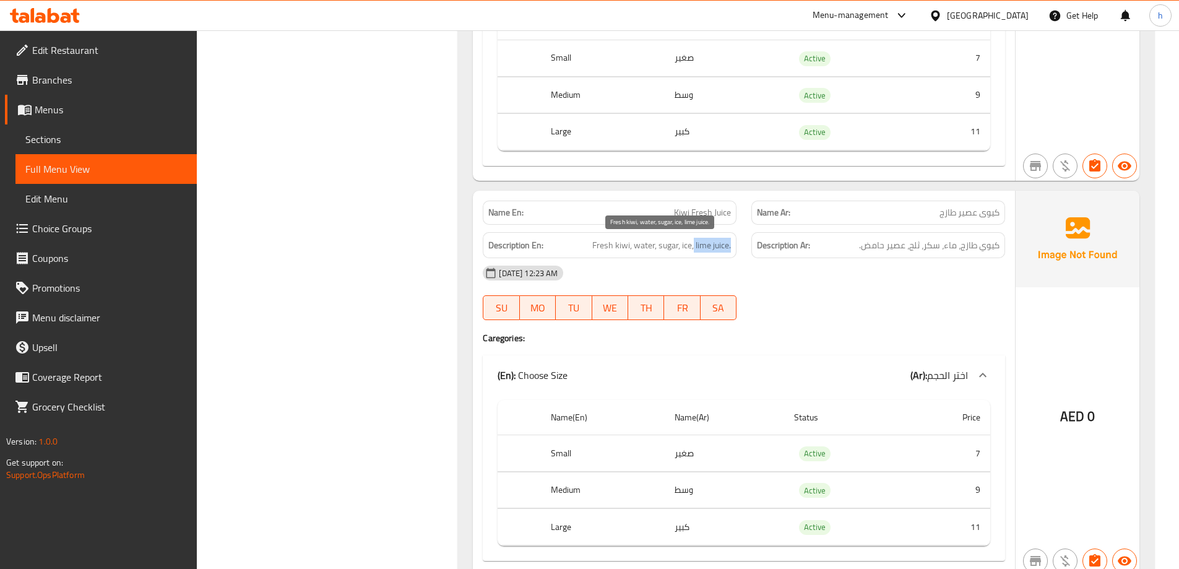
click at [693, 248] on div "Description En: Fresh kiwi, water, sugar, ice, lime juice." at bounding box center [610, 245] width 254 height 27
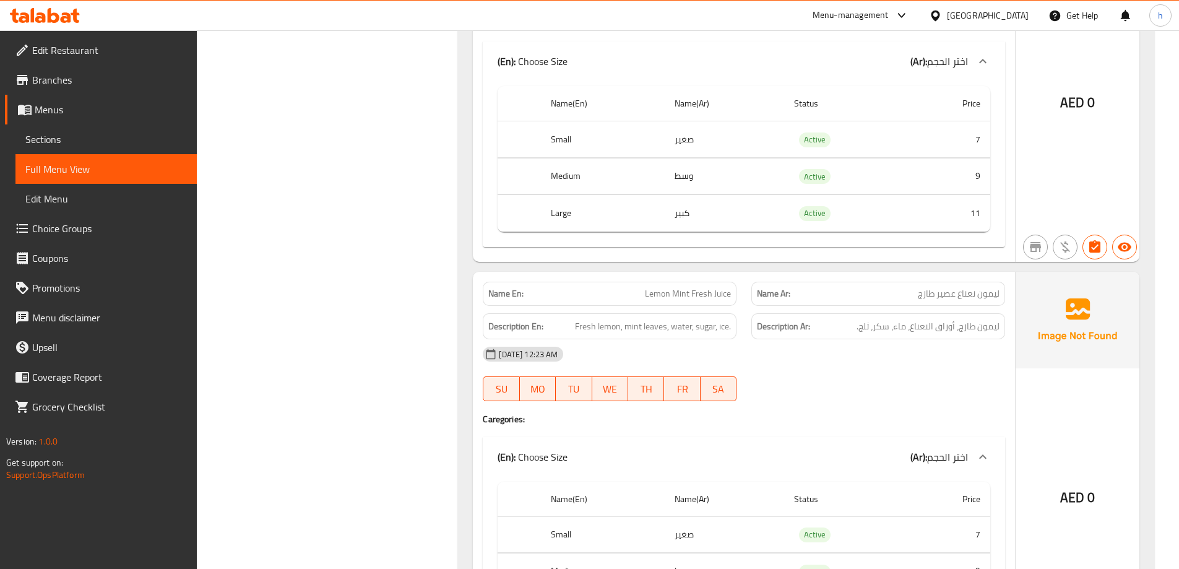
scroll to position [6338, 0]
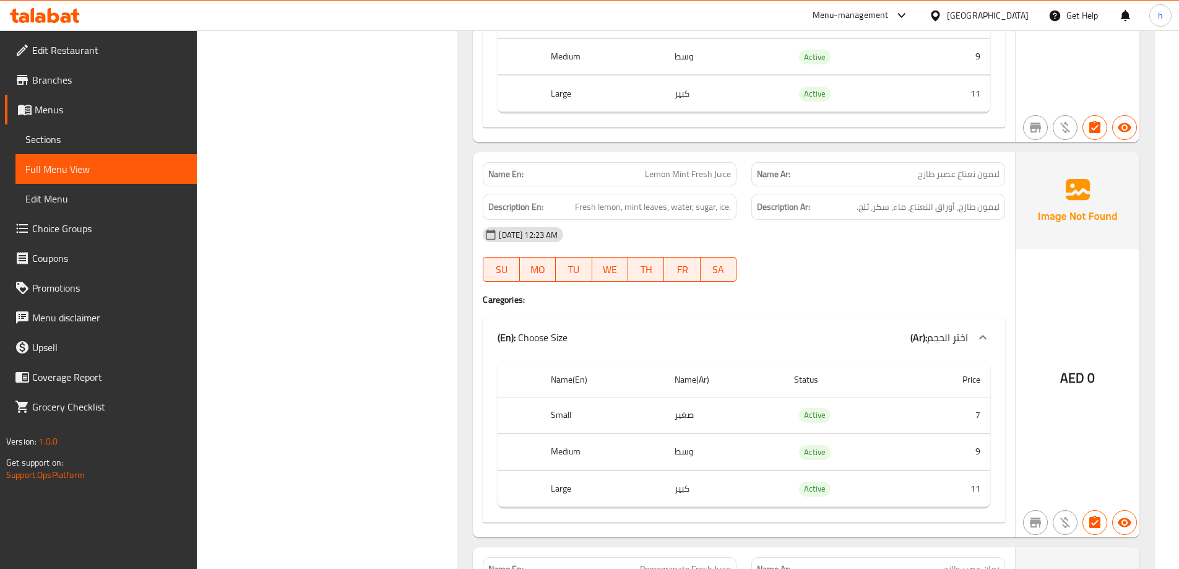
click at [727, 172] on span "Lemon Mint Fresh Juice" at bounding box center [688, 174] width 86 height 13
click at [661, 169] on span "Lemon Mint Fresh Juice" at bounding box center [688, 174] width 86 height 13
click at [687, 172] on span "Lemon Mint Fresh Juice" at bounding box center [688, 174] width 86 height 13
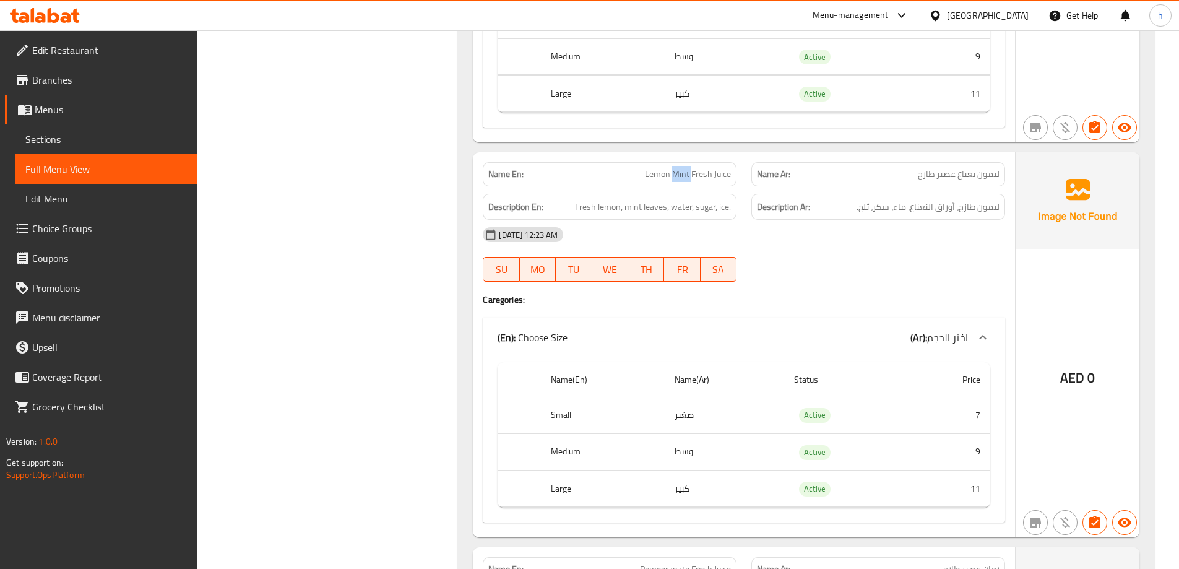
click at [687, 172] on span "Lemon Mint Fresh Juice" at bounding box center [688, 174] width 86 height 13
click at [651, 176] on span "Lemon Mint Fresh Juice" at bounding box center [688, 174] width 86 height 13
click at [684, 170] on span "Lemon Mint Fresh Juice" at bounding box center [688, 174] width 86 height 13
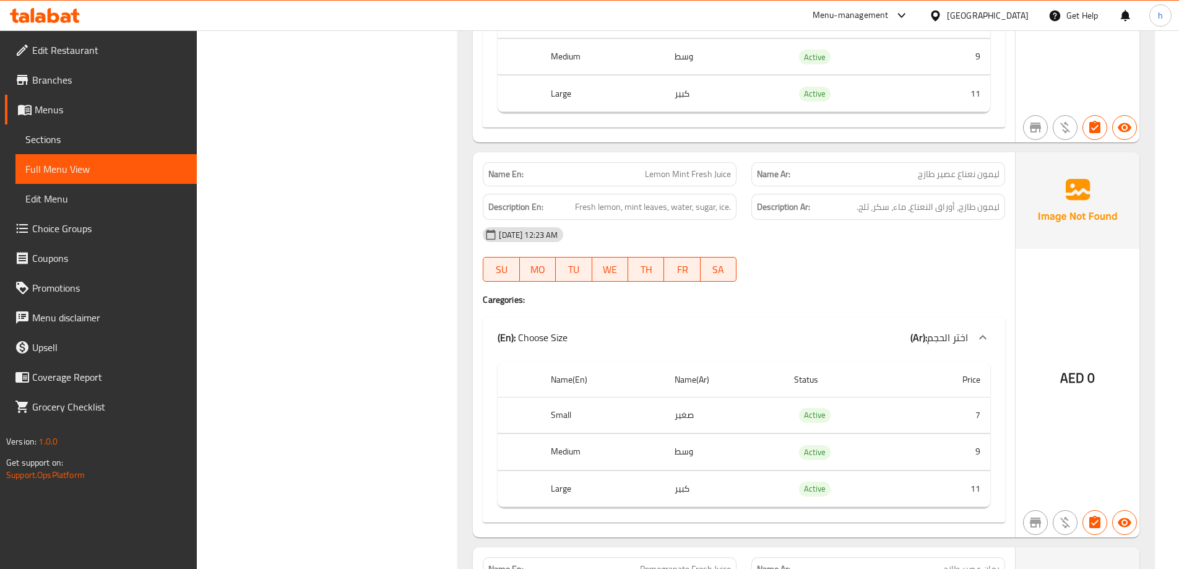
click at [719, 175] on span "Lemon Mint Fresh Juice" at bounding box center [688, 174] width 86 height 13
click at [701, 173] on span "Lemon Mint Fresh Juice" at bounding box center [688, 174] width 86 height 13
click at [661, 178] on span "Lemon Mint Fresh Juice" at bounding box center [688, 174] width 86 height 13
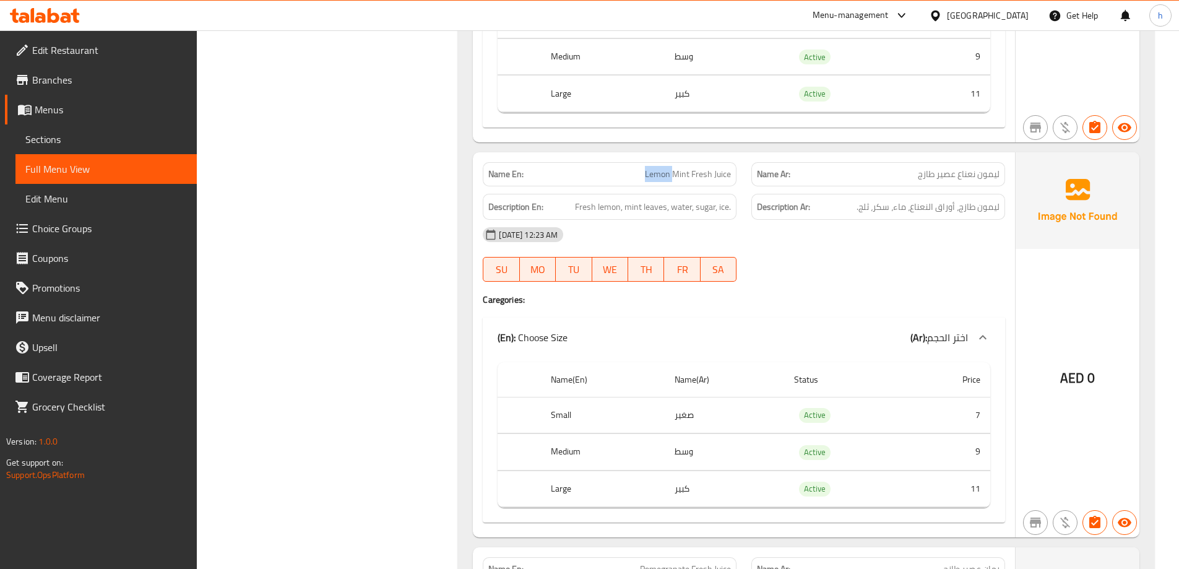
click at [661, 178] on span "Lemon Mint Fresh Juice" at bounding box center [688, 174] width 86 height 13
click at [677, 174] on span "Lemon Mint Fresh Juice" at bounding box center [688, 174] width 86 height 13
click at [722, 173] on span "Lemon Mint Fresh Juice" at bounding box center [688, 174] width 86 height 13
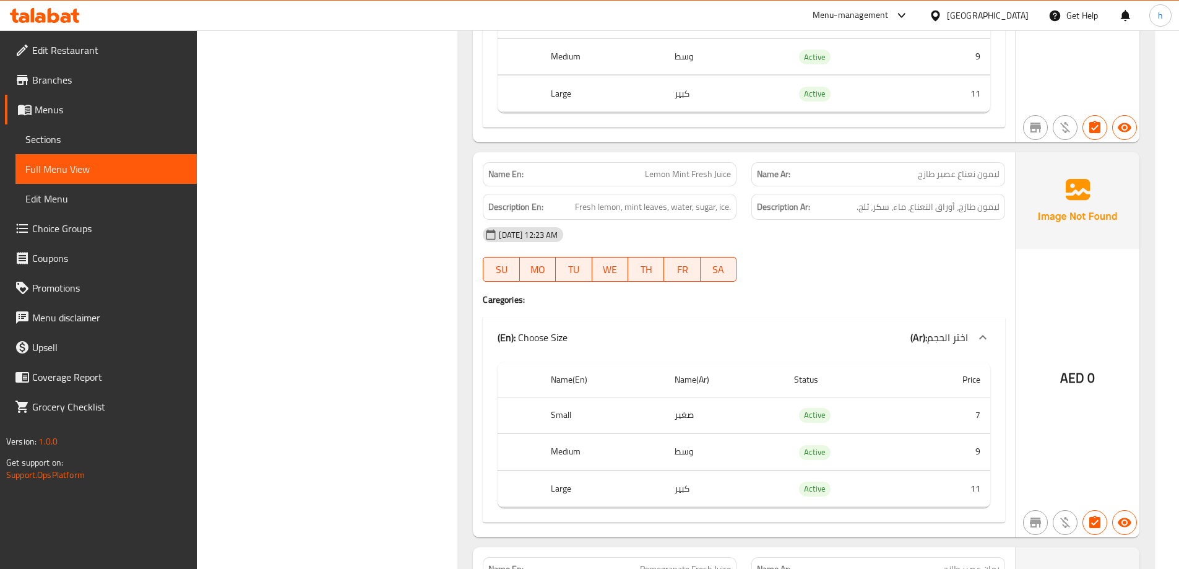
click at [704, 176] on span "Lemon Mint Fresh Juice" at bounding box center [688, 174] width 86 height 13
click at [613, 208] on span "Fresh lemon, mint leaves, water, sugar, ice." at bounding box center [653, 206] width 156 height 15
click at [580, 210] on span "Fresh lemon, mint leaves, water, sugar, ice." at bounding box center [653, 206] width 156 height 15
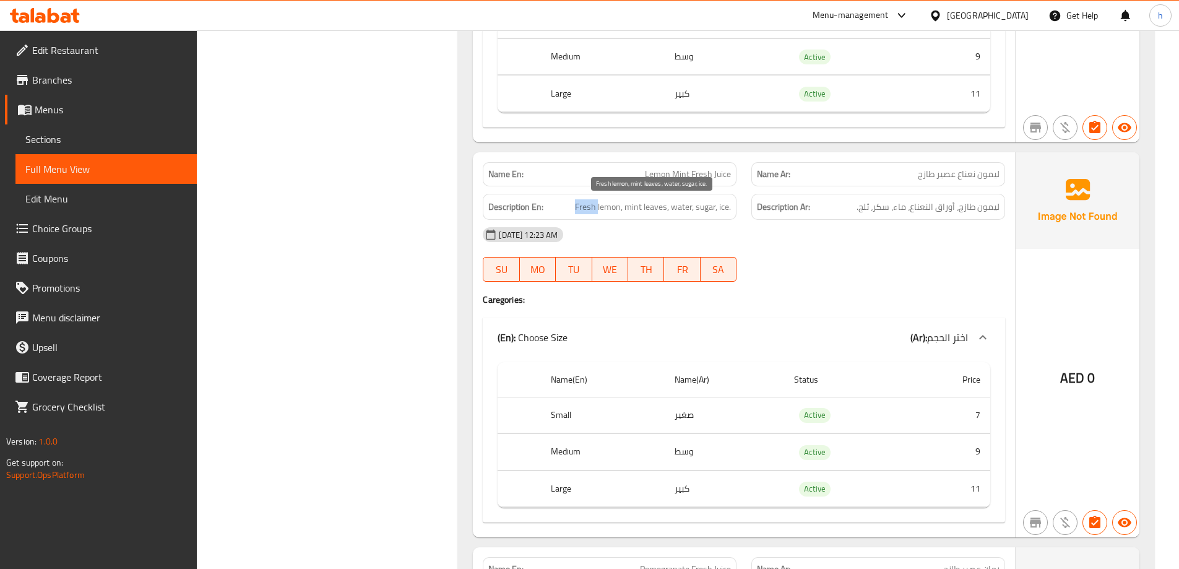
click at [580, 210] on span "Fresh lemon, mint leaves, water, sugar, ice." at bounding box center [653, 206] width 156 height 15
click at [660, 204] on span "Fresh lemon, mint leaves, water, sugar, ice." at bounding box center [653, 206] width 156 height 15
click at [584, 207] on span "Fresh lemon, mint leaves, water, sugar, ice." at bounding box center [653, 206] width 156 height 15
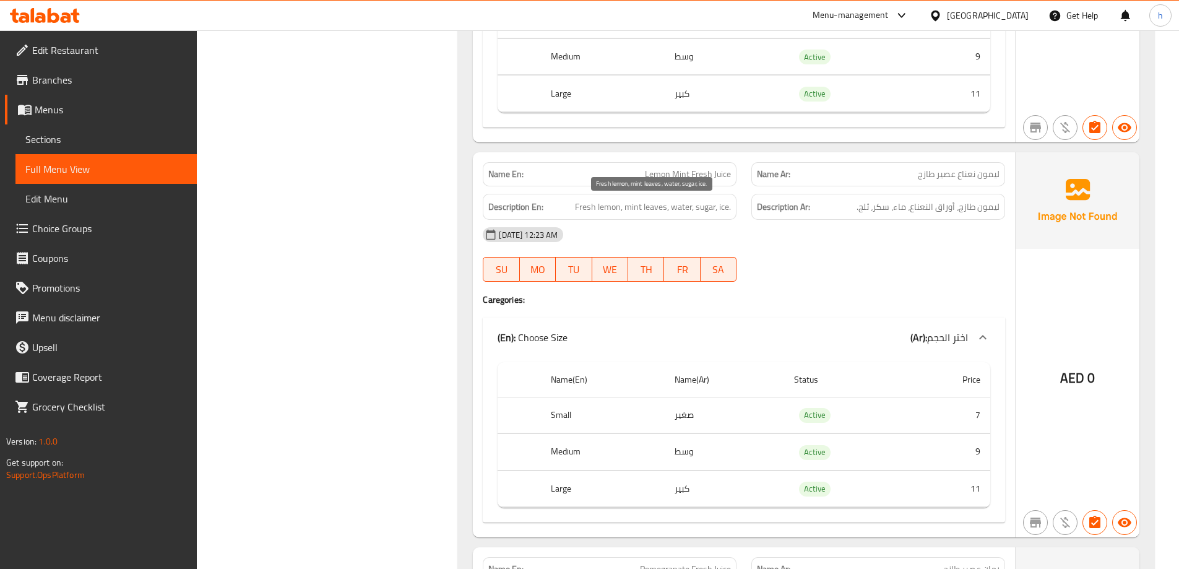
click at [616, 207] on span "Fresh lemon, mint leaves, water, sugar, ice." at bounding box center [653, 206] width 156 height 15
drag, startPoint x: 667, startPoint y: 204, endPoint x: 623, endPoint y: 215, distance: 45.3
click at [623, 215] on div "Description En: Fresh lemon, mint leaves, water, sugar, ice." at bounding box center [610, 207] width 254 height 27
click at [610, 212] on span "Fresh lemon, mint leaves, water, sugar, ice." at bounding box center [653, 206] width 156 height 15
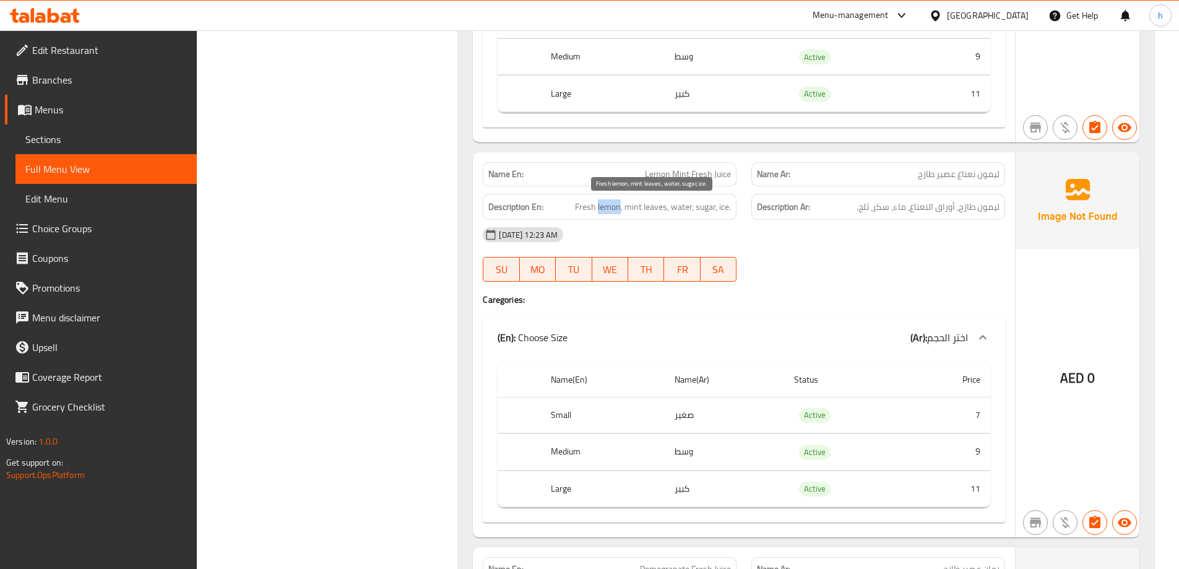
click at [610, 212] on span "Fresh lemon, mint leaves, water, sugar, ice." at bounding box center [653, 206] width 156 height 15
click at [595, 209] on span "Fresh lemon, mint leaves, water, sugar, ice." at bounding box center [653, 206] width 156 height 15
click at [609, 209] on span "Fresh lemon, mint leaves, water, sugar, ice." at bounding box center [653, 206] width 156 height 15
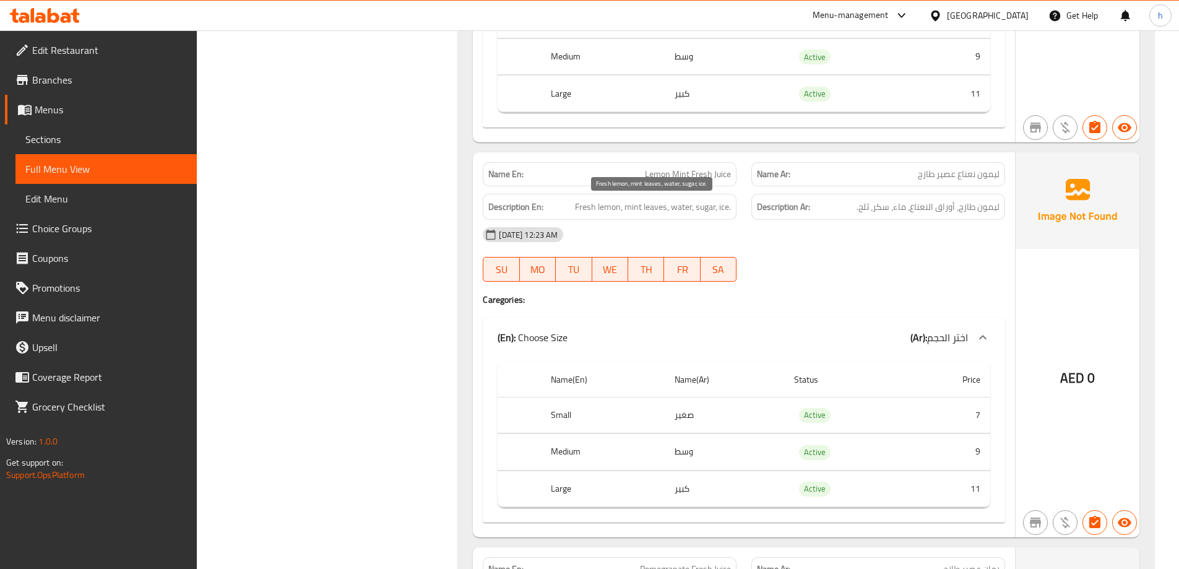
click at [584, 208] on span "Fresh lemon, mint leaves, water, sugar, ice." at bounding box center [653, 206] width 156 height 15
click at [613, 211] on span "Fresh lemon, mint leaves, water, sugar, ice." at bounding box center [653, 206] width 156 height 15
click at [580, 206] on span "Fresh lemon, mint leaves, water, sugar, ice." at bounding box center [653, 206] width 156 height 15
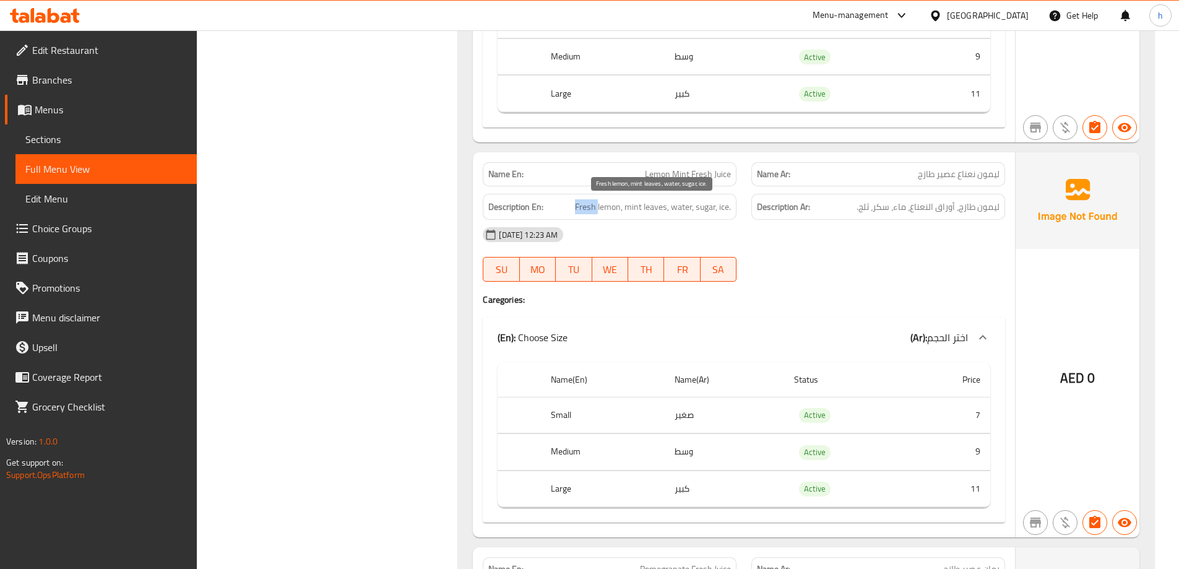
click at [580, 206] on span "Fresh lemon, mint leaves, water, sugar, ice." at bounding box center [653, 206] width 156 height 15
click at [659, 206] on span "Fresh lemon, mint leaves, water, sugar, ice." at bounding box center [653, 206] width 156 height 15
click at [635, 209] on span "Fresh lemon, mint leaves, water, sugar, ice." at bounding box center [653, 206] width 156 height 15
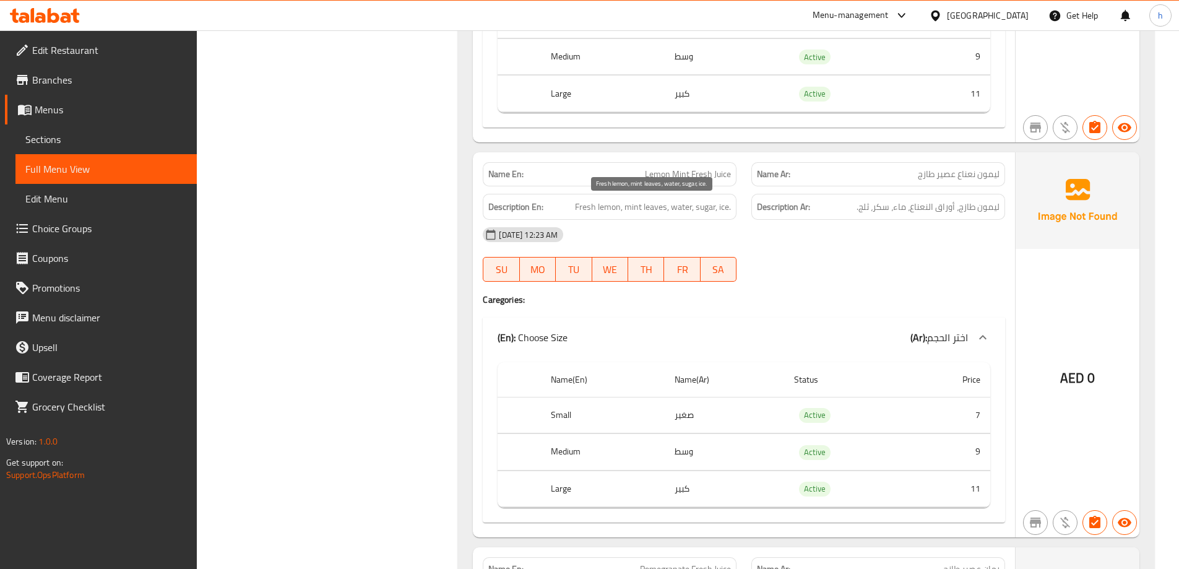
click at [687, 205] on span "Fresh lemon, mint leaves, water, sugar, ice." at bounding box center [653, 206] width 156 height 15
click at [709, 209] on span "Fresh lemon, mint leaves, water, sugar, ice." at bounding box center [653, 206] width 156 height 15
click at [725, 209] on span "Fresh lemon, mint leaves, water, sugar, ice." at bounding box center [653, 206] width 156 height 15
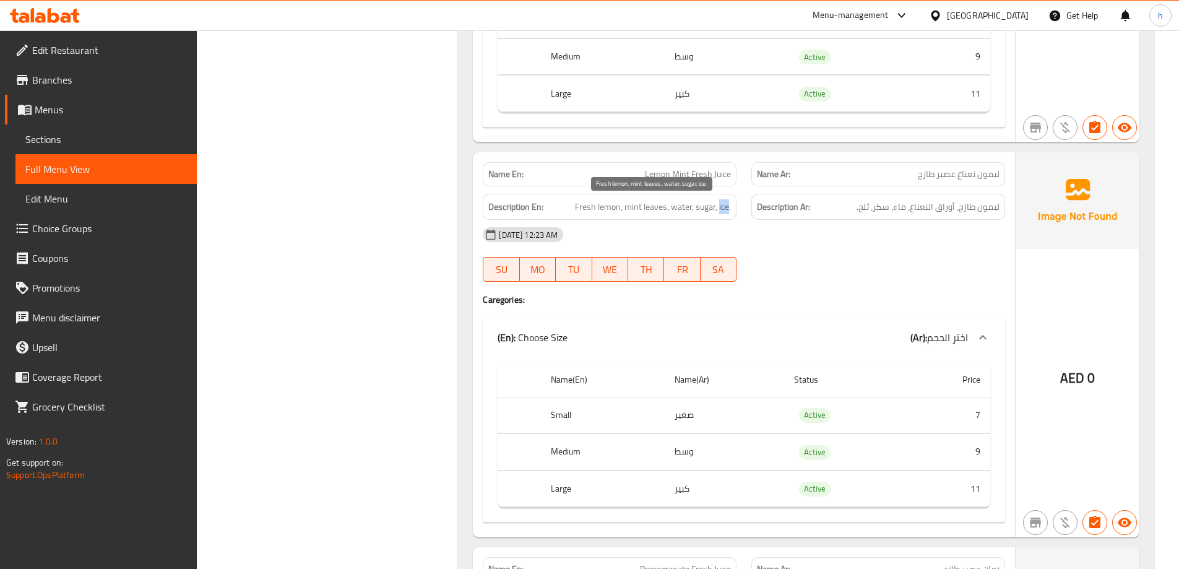
click at [725, 209] on span "Fresh lemon, mint leaves, water, sugar, ice." at bounding box center [653, 206] width 156 height 15
drag, startPoint x: 625, startPoint y: 206, endPoint x: 732, endPoint y: 199, distance: 106.7
click at [732, 199] on div "Description En: Fresh lemon, mint leaves, water, sugar, ice." at bounding box center [610, 207] width 254 height 27
drag, startPoint x: 958, startPoint y: 204, endPoint x: 837, endPoint y: 210, distance: 120.9
click at [840, 208] on h6 "Description Ar: ليمون طازج، أوراق النعناع، ​​ماء، سكر، ثلج." at bounding box center [878, 206] width 243 height 15
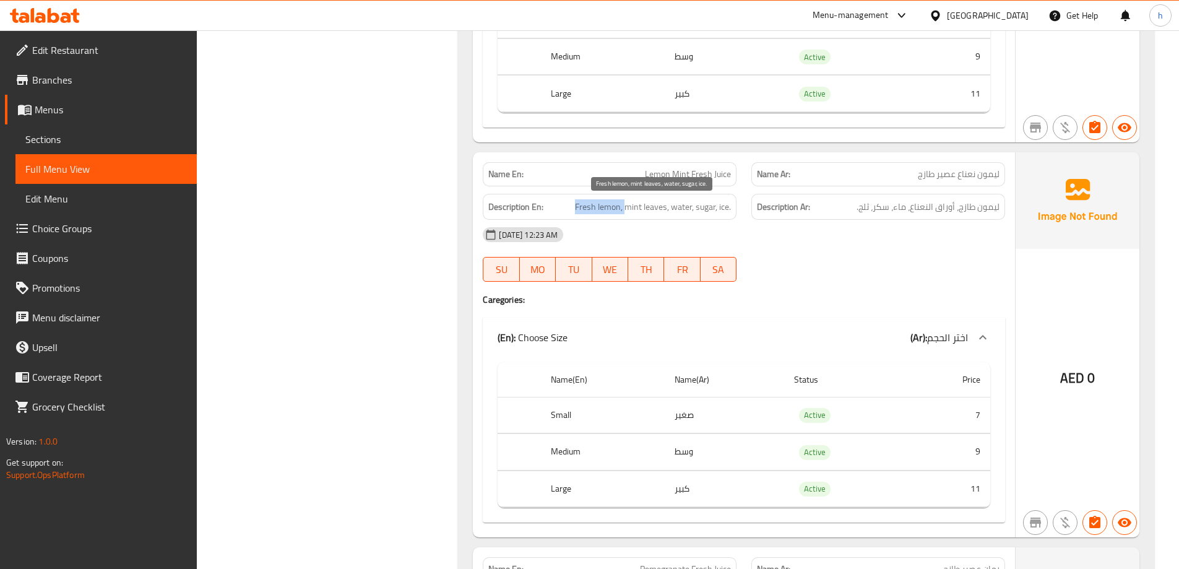
drag, startPoint x: 626, startPoint y: 204, endPoint x: 560, endPoint y: 201, distance: 65.7
click at [561, 201] on h6 "Description En: Fresh lemon, mint leaves, water, sugar, ice." at bounding box center [609, 206] width 243 height 15
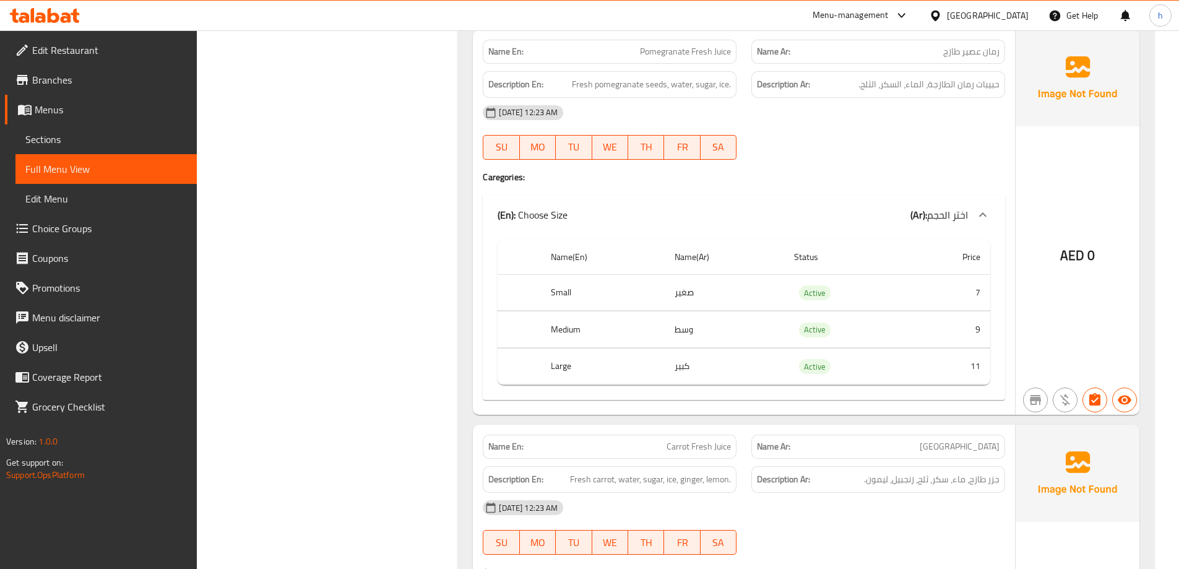
scroll to position [6833, 0]
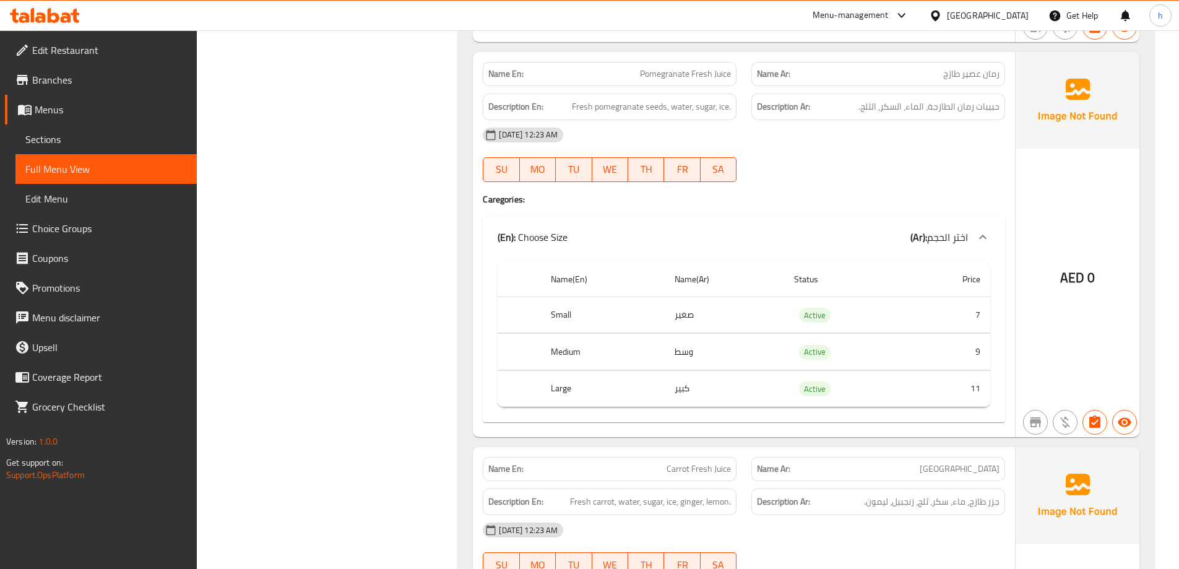
click at [680, 72] on span "Pomegranate Fresh Juice" at bounding box center [685, 73] width 91 height 13
click at [722, 76] on span "Pomegranate Fresh Juice" at bounding box center [685, 73] width 91 height 13
click at [722, 75] on span "Pomegranate Fresh Juice" at bounding box center [685, 73] width 91 height 13
click at [709, 74] on span "Pomegranate Fresh Juice" at bounding box center [685, 73] width 91 height 13
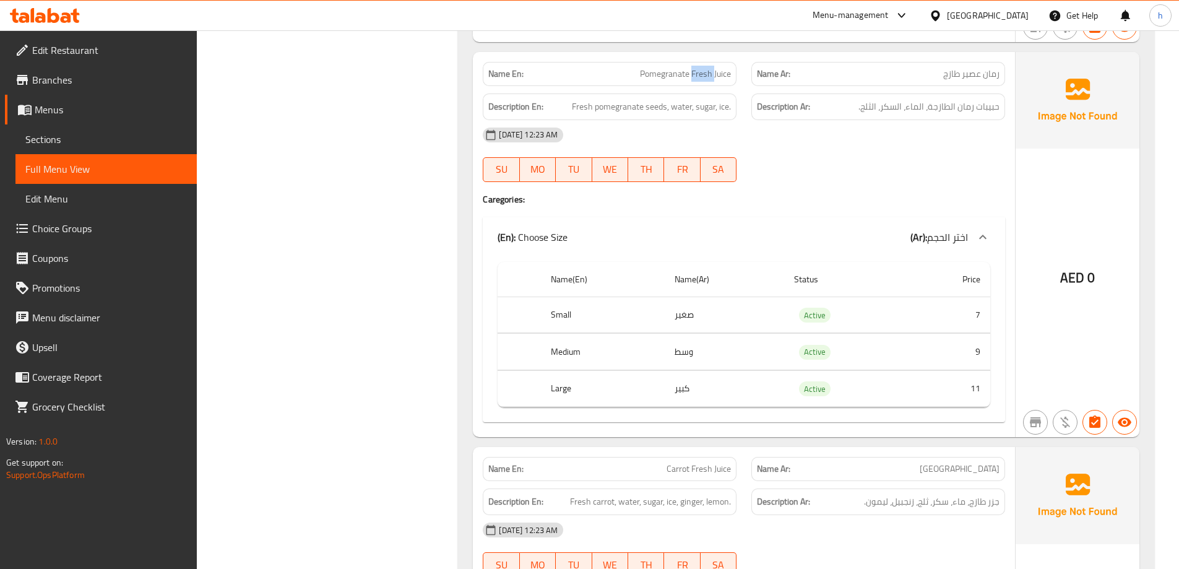
click at [709, 74] on span "Pomegranate Fresh Juice" at bounding box center [685, 73] width 91 height 13
click at [657, 108] on span "Fresh pomegranate seeds, water, sugar, ice." at bounding box center [651, 106] width 159 height 15
click at [625, 110] on span "Fresh pomegranate seeds, water, sugar, ice." at bounding box center [651, 106] width 159 height 15
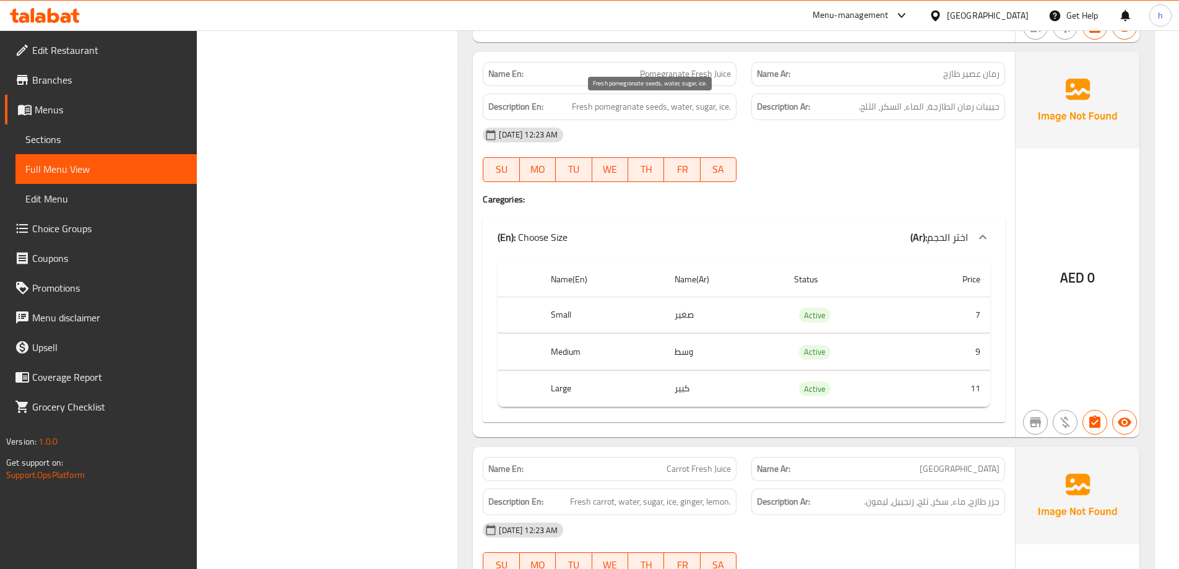
click at [582, 106] on span "Fresh pomegranate seeds, water, sugar, ice." at bounding box center [651, 106] width 159 height 15
click at [679, 104] on span "Fresh pomegranate seeds, water, sugar, ice." at bounding box center [651, 106] width 159 height 15
click at [705, 110] on span "Fresh pomegranate seeds, water, sugar, ice." at bounding box center [651, 106] width 159 height 15
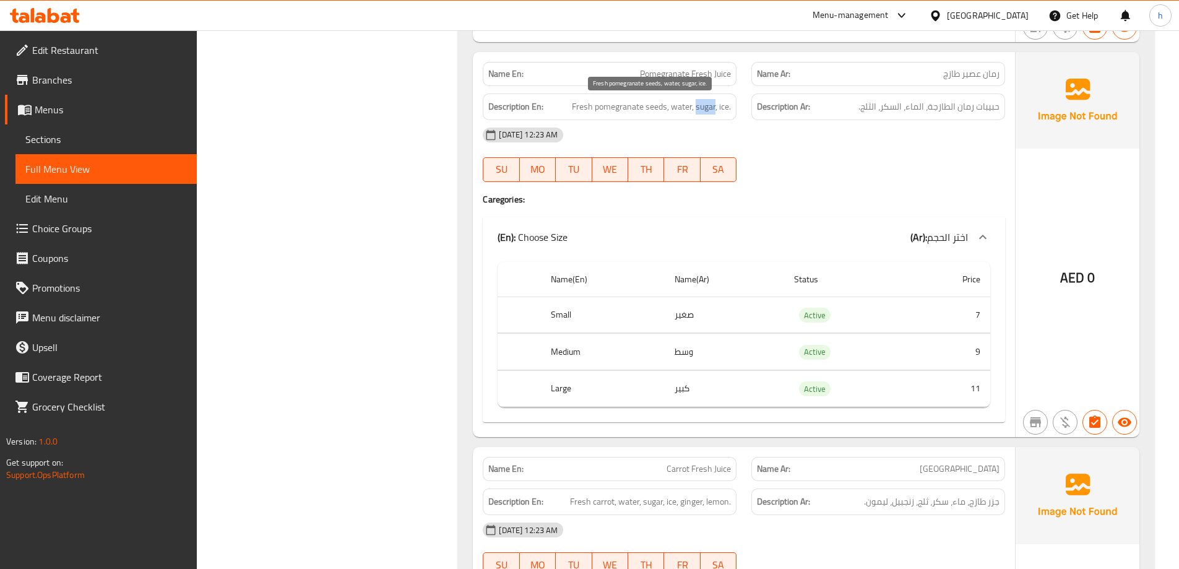
click at [705, 110] on span "Fresh pomegranate seeds, water, sugar, ice." at bounding box center [651, 106] width 159 height 15
click at [723, 104] on span "Fresh pomegranate seeds, water, sugar, ice." at bounding box center [651, 106] width 159 height 15
drag, startPoint x: 644, startPoint y: 105, endPoint x: 569, endPoint y: 108, distance: 75.0
click at [569, 108] on h6 "Description En: Fresh pomegranate seeds, water, sugar, ice." at bounding box center [609, 106] width 243 height 15
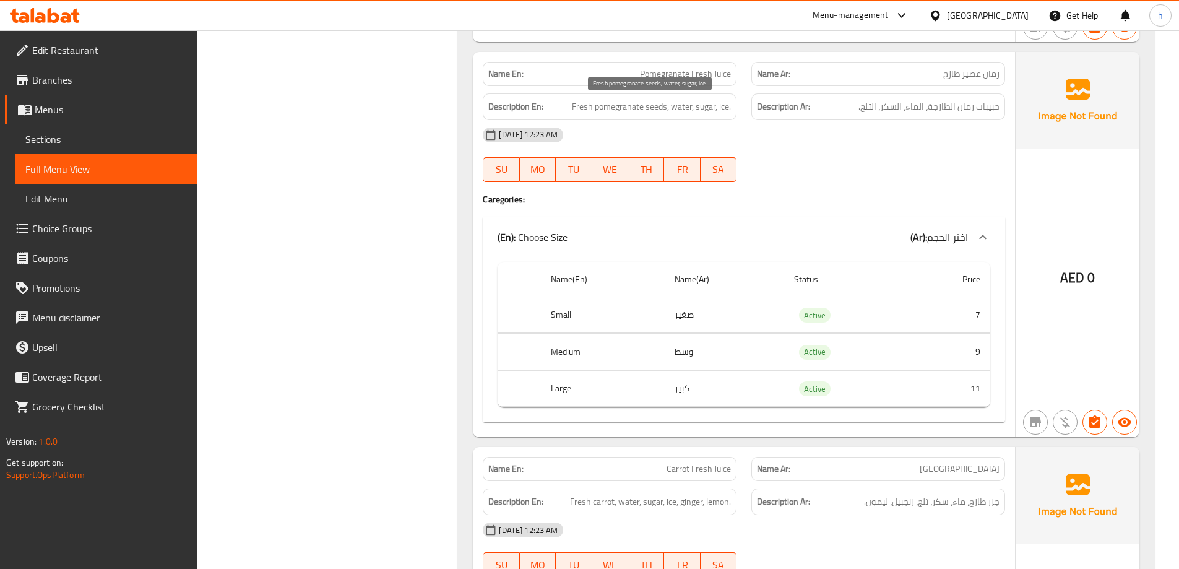
click at [651, 107] on span "Fresh pomegranate seeds, water, sugar, ice." at bounding box center [651, 106] width 159 height 15
drag, startPoint x: 651, startPoint y: 107, endPoint x: 630, endPoint y: 109, distance: 21.1
click at [651, 108] on span "Fresh pomegranate seeds, water, sugar, ice." at bounding box center [651, 106] width 159 height 15
click at [628, 110] on span "Fresh pomegranate seeds, water, sugar, ice." at bounding box center [651, 106] width 159 height 15
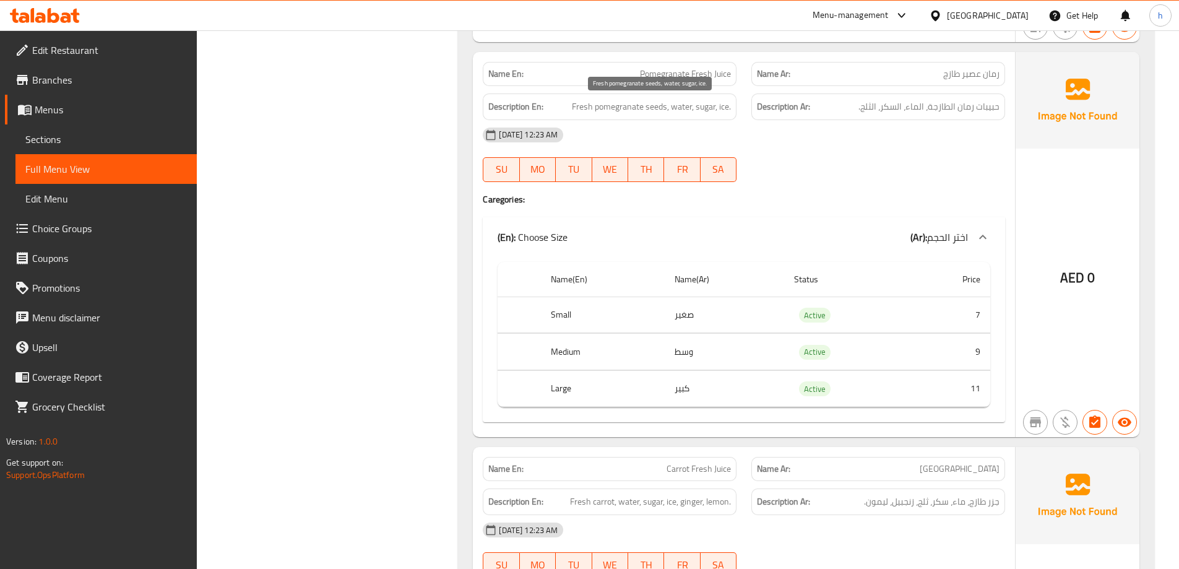
click at [581, 110] on span "Fresh pomegranate seeds, water, sugar, ice." at bounding box center [651, 106] width 159 height 15
click at [690, 106] on span "Fresh pomegranate seeds, water, sugar, ice." at bounding box center [651, 106] width 159 height 15
click at [708, 107] on span "Fresh pomegranate seeds, water, sugar, ice." at bounding box center [651, 106] width 159 height 15
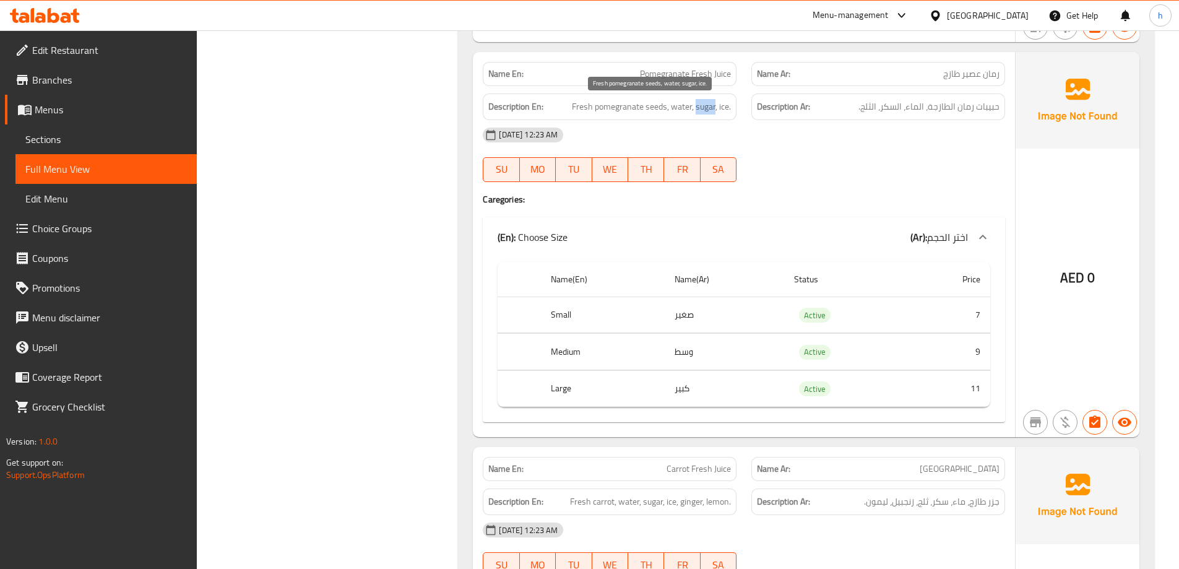
click at [708, 107] on span "Fresh pomegranate seeds, water, sugar, ice." at bounding box center [651, 106] width 159 height 15
click at [727, 108] on span "Fresh pomegranate seeds, water, sugar, ice." at bounding box center [651, 106] width 159 height 15
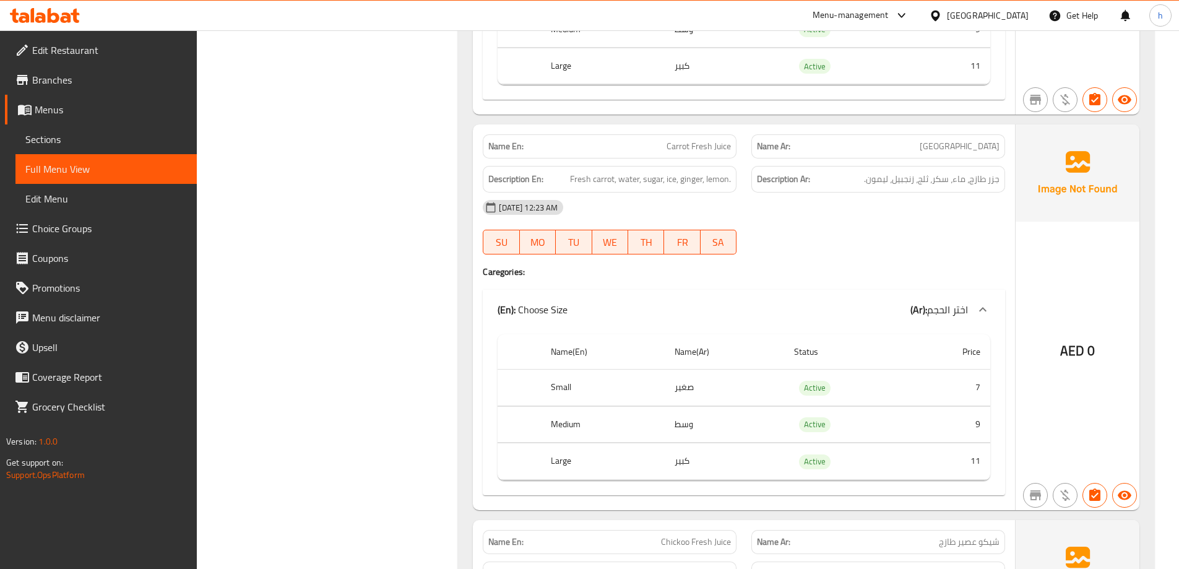
scroll to position [7142, 0]
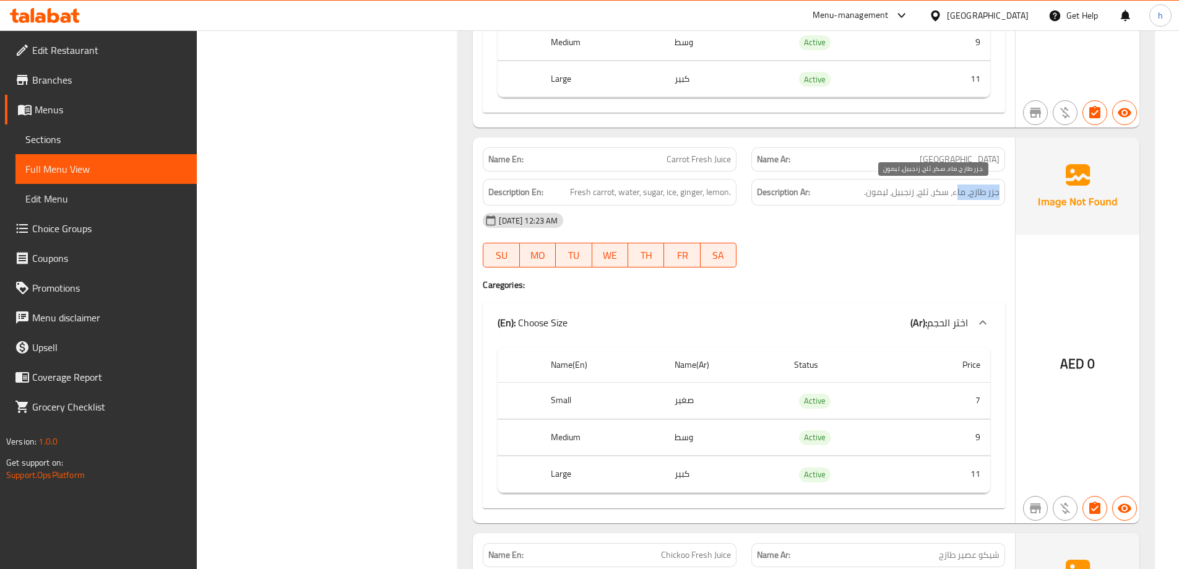
drag, startPoint x: 999, startPoint y: 193, endPoint x: 957, endPoint y: 193, distance: 42.1
click at [957, 193] on span "جزر طازج، ماء، سكر، ثلج، زنجبيل، ليمون." at bounding box center [932, 191] width 136 height 15
click at [994, 193] on span "جزر طازج، ماء، سكر، ثلج، زنجبيل، ليمون." at bounding box center [932, 191] width 136 height 15
click at [979, 195] on span "جزر طازج، ماء، سكر، ثلج، زنجبيل، ليمون." at bounding box center [932, 191] width 136 height 15
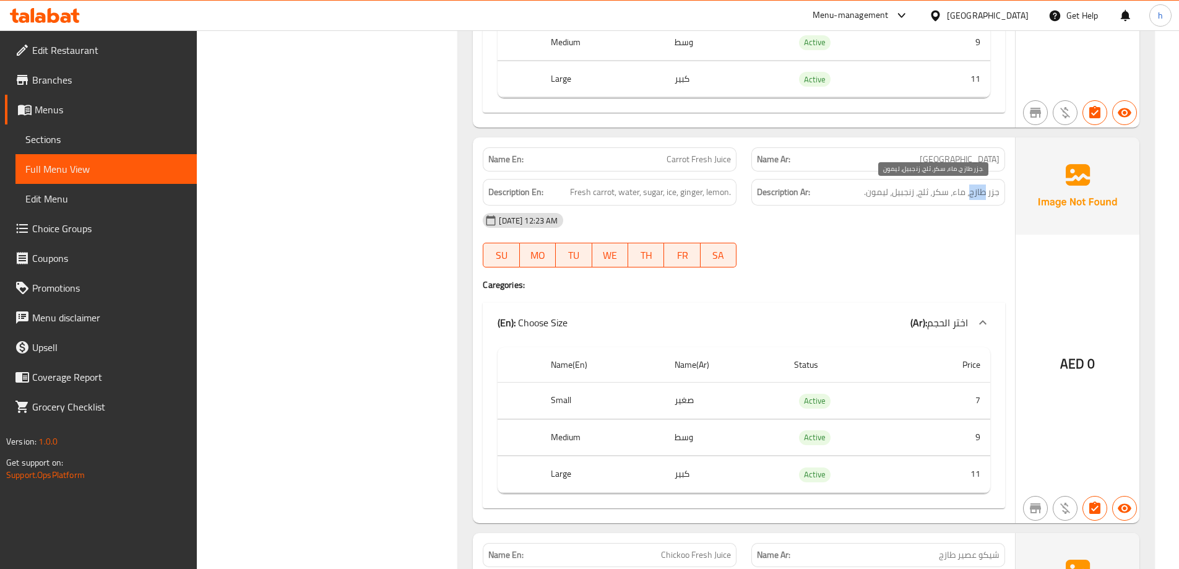
click at [979, 195] on span "جزر طازج، ماء، سكر، ثلج، زنجبيل، ليمون." at bounding box center [932, 191] width 136 height 15
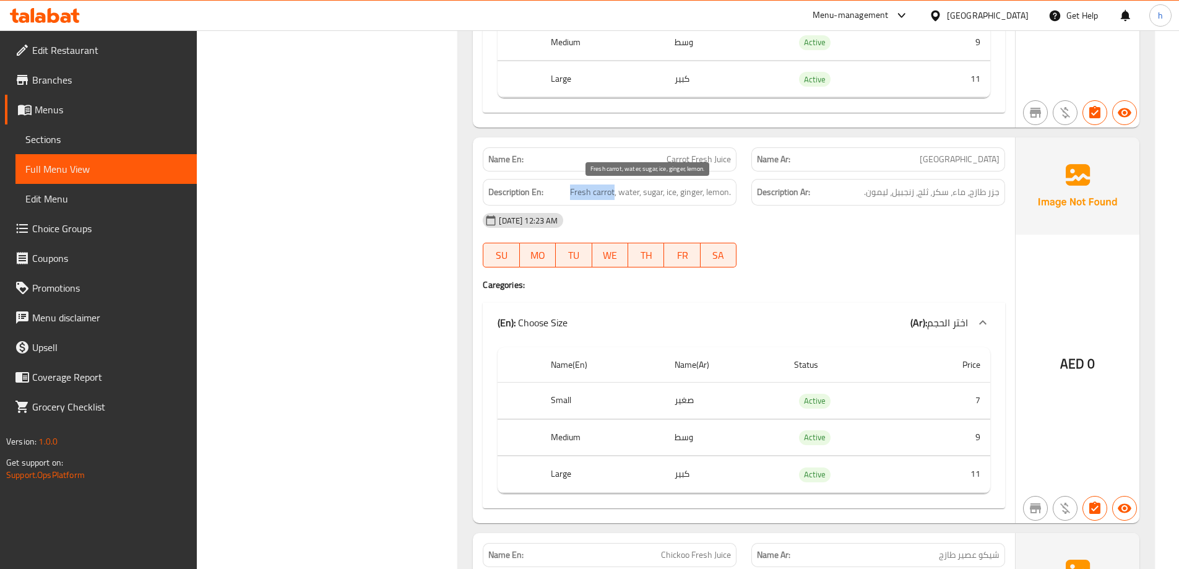
drag, startPoint x: 614, startPoint y: 193, endPoint x: 571, endPoint y: 193, distance: 42.7
click at [571, 193] on span "Fresh carrot, water, sugar, ice, ginger, lemon." at bounding box center [650, 191] width 161 height 15
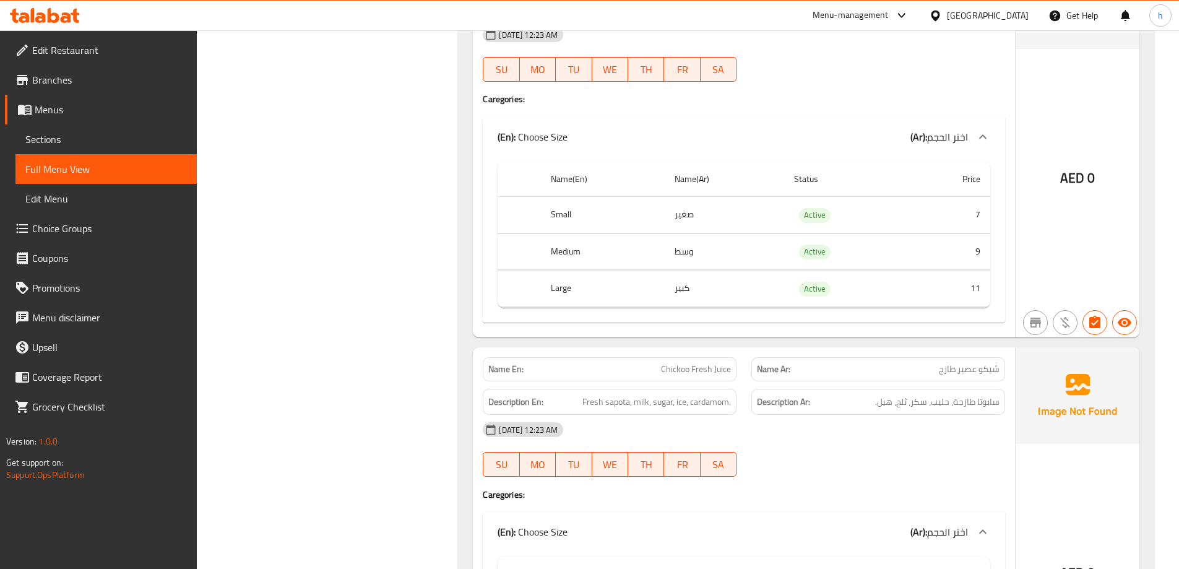
scroll to position [7576, 0]
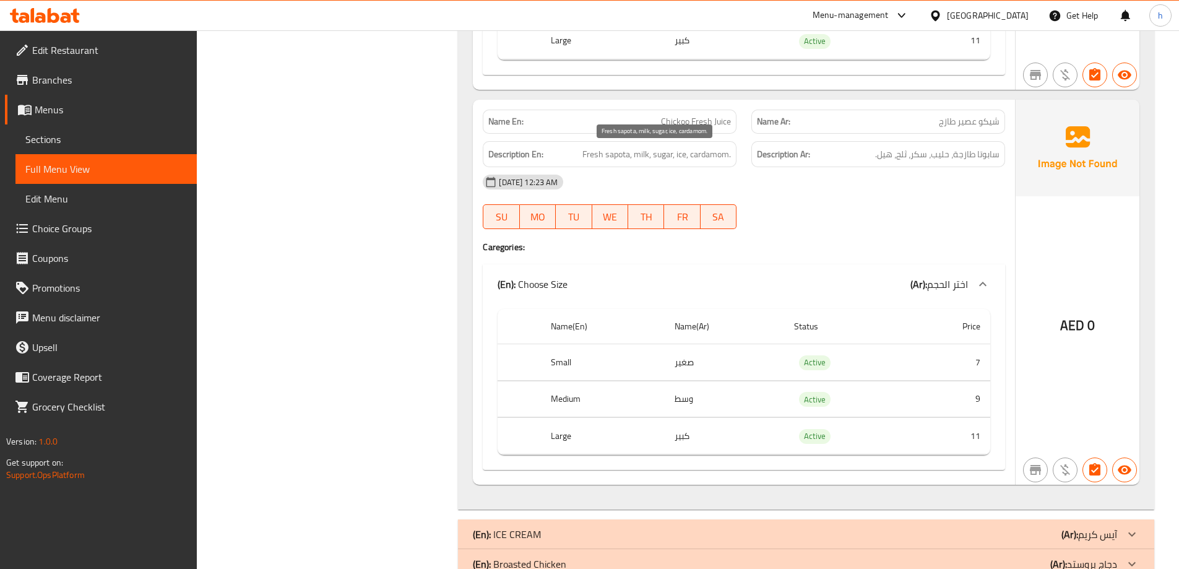
click at [642, 157] on span "Fresh sapota, milk, sugar, ice, cardamom." at bounding box center [657, 154] width 149 height 15
click at [658, 154] on span "Fresh sapota, milk, sugar, ice, cardamom." at bounding box center [657, 154] width 149 height 15
click at [679, 156] on span "Fresh sapota, milk, sugar, ice, cardamom." at bounding box center [657, 154] width 149 height 15
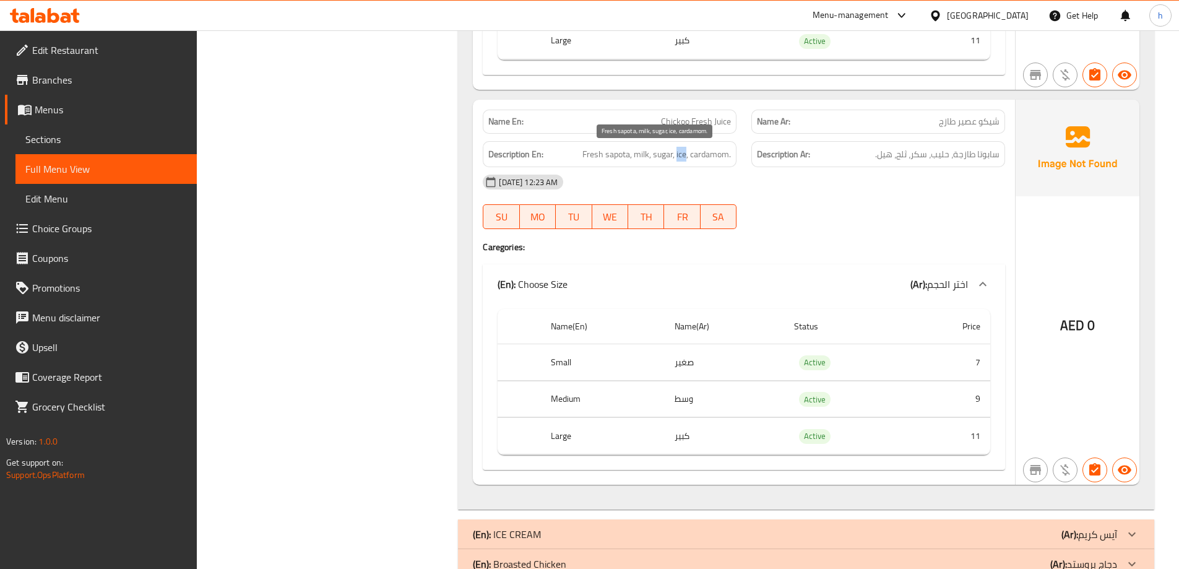
click at [679, 156] on span "Fresh sapota, milk, sugar, ice, cardamom." at bounding box center [657, 154] width 149 height 15
click at [705, 150] on span "Fresh sapota, milk, sugar, ice, cardamom." at bounding box center [657, 154] width 149 height 15
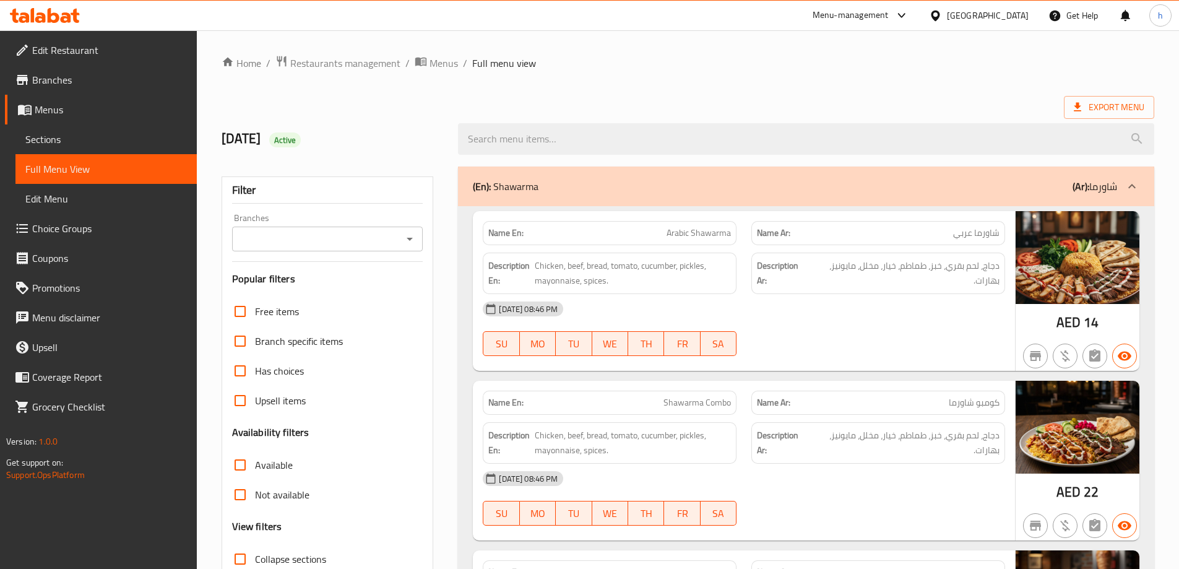
scroll to position [310, 0]
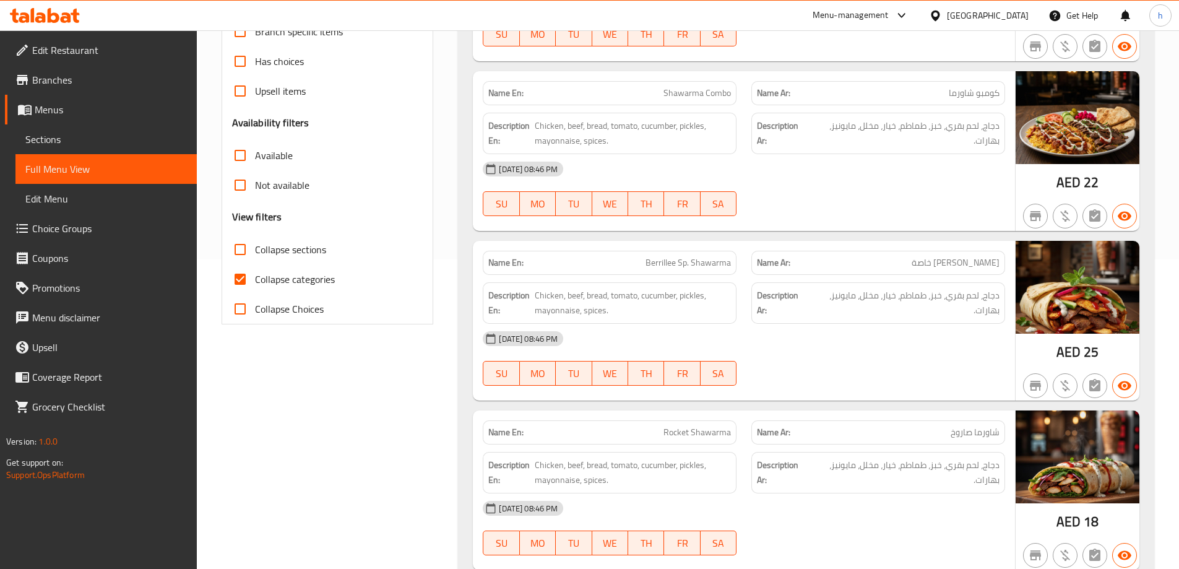
click at [274, 282] on span "Collapse categories" at bounding box center [295, 279] width 80 height 15
click at [255, 282] on input "Collapse categories" at bounding box center [240, 279] width 30 height 30
checkbox input "false"
click at [268, 253] on span "Collapse sections" at bounding box center [290, 249] width 71 height 15
click at [255, 253] on input "Collapse sections" at bounding box center [240, 250] width 30 height 30
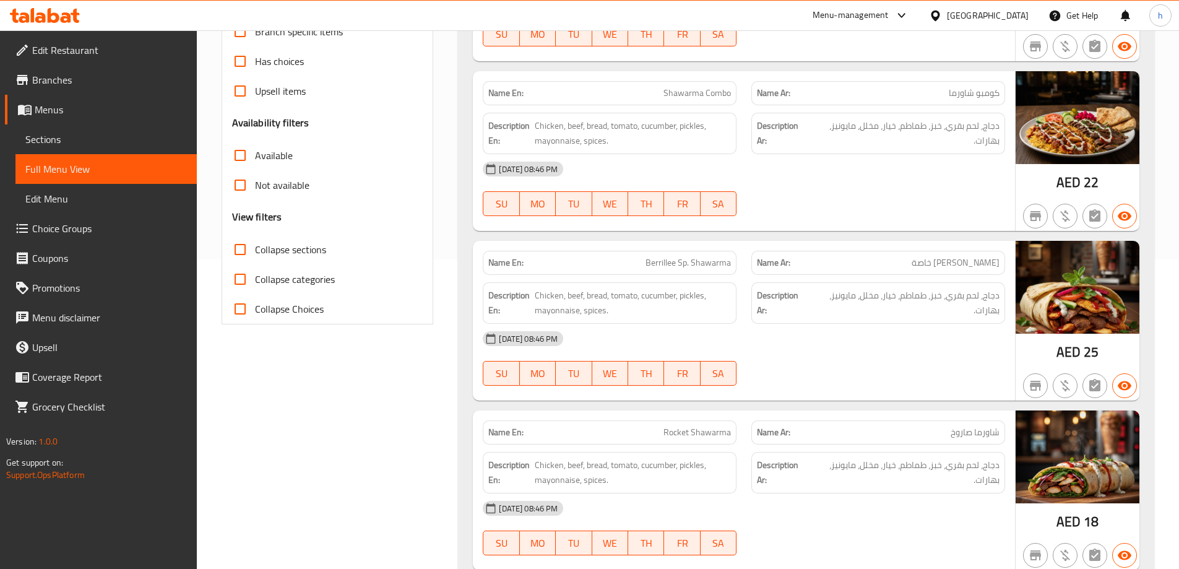
checkbox input "true"
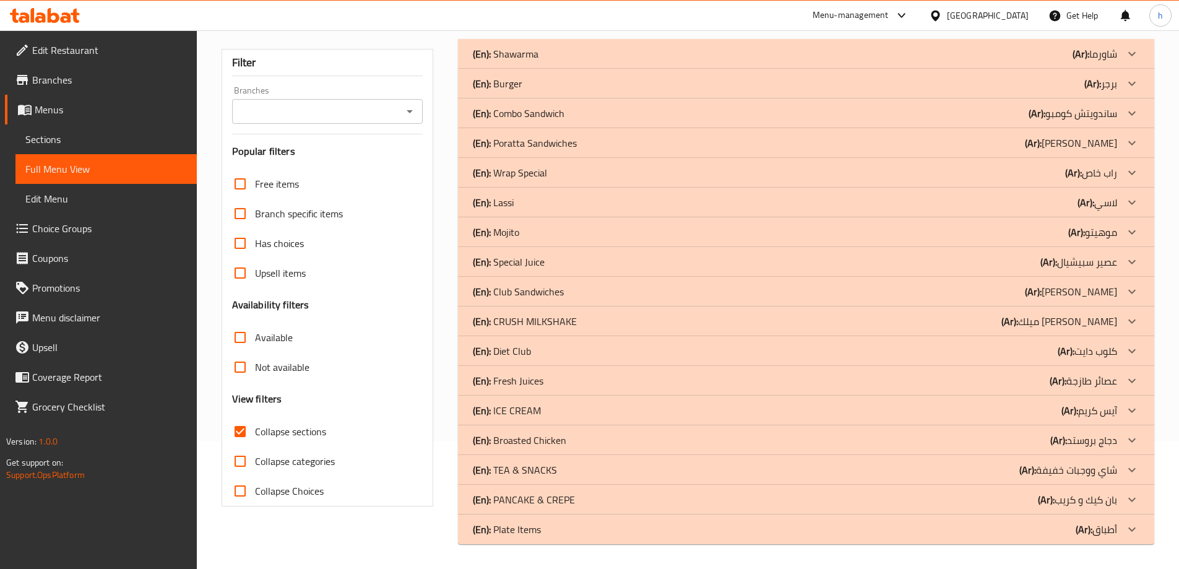
scroll to position [128, 0]
click at [1103, 379] on p "(Ar): عصائر طازجة" at bounding box center [1083, 380] width 67 height 15
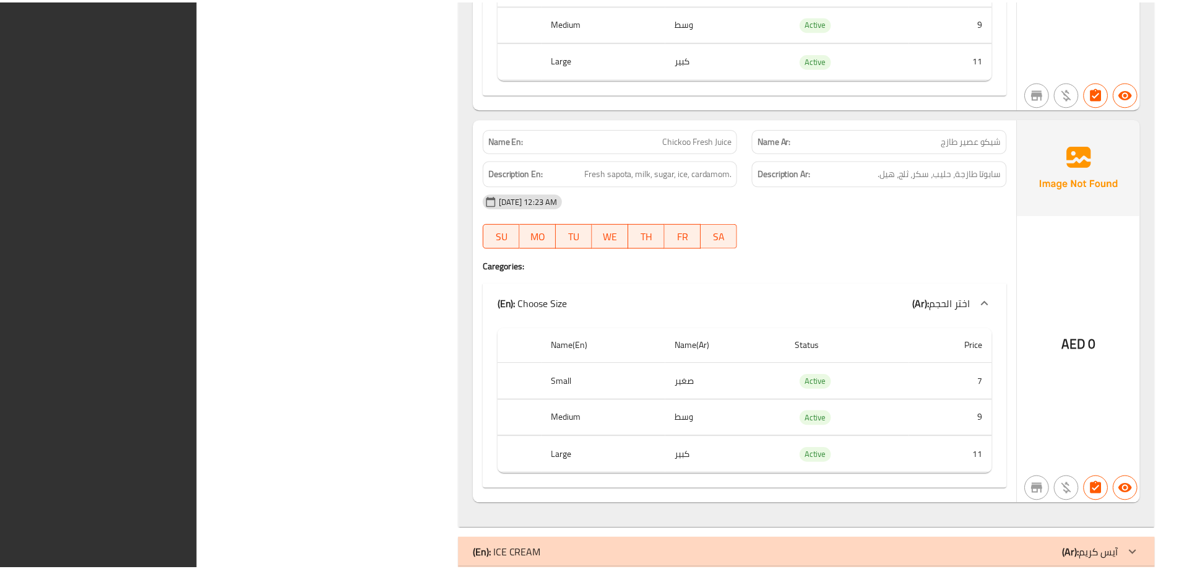
scroll to position [7700, 0]
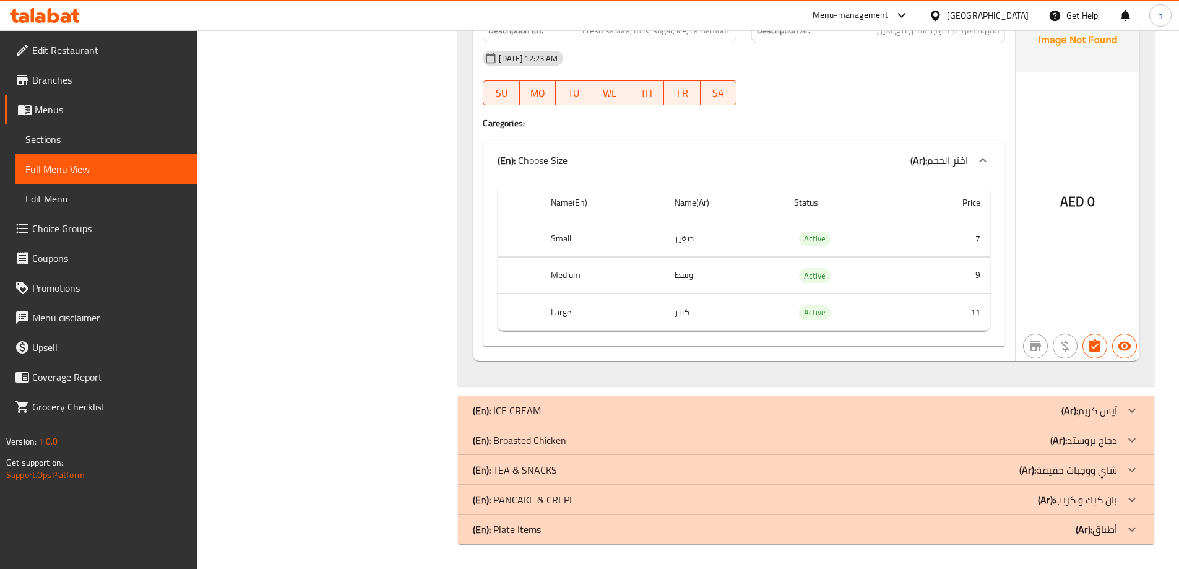
click at [106, 137] on span "Sections" at bounding box center [106, 139] width 162 height 15
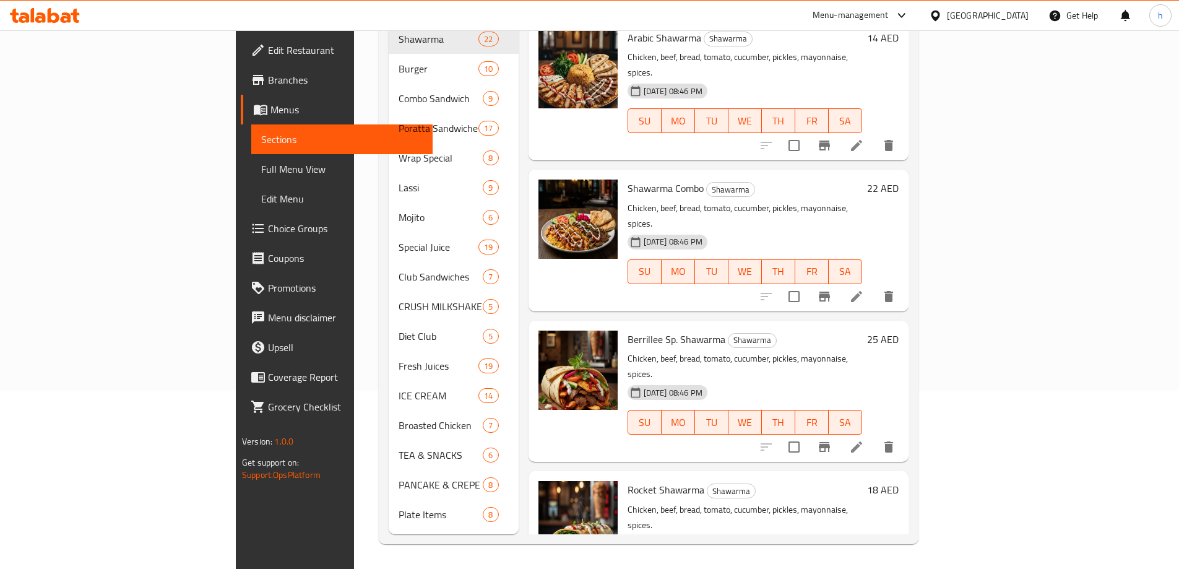
scroll to position [173, 0]
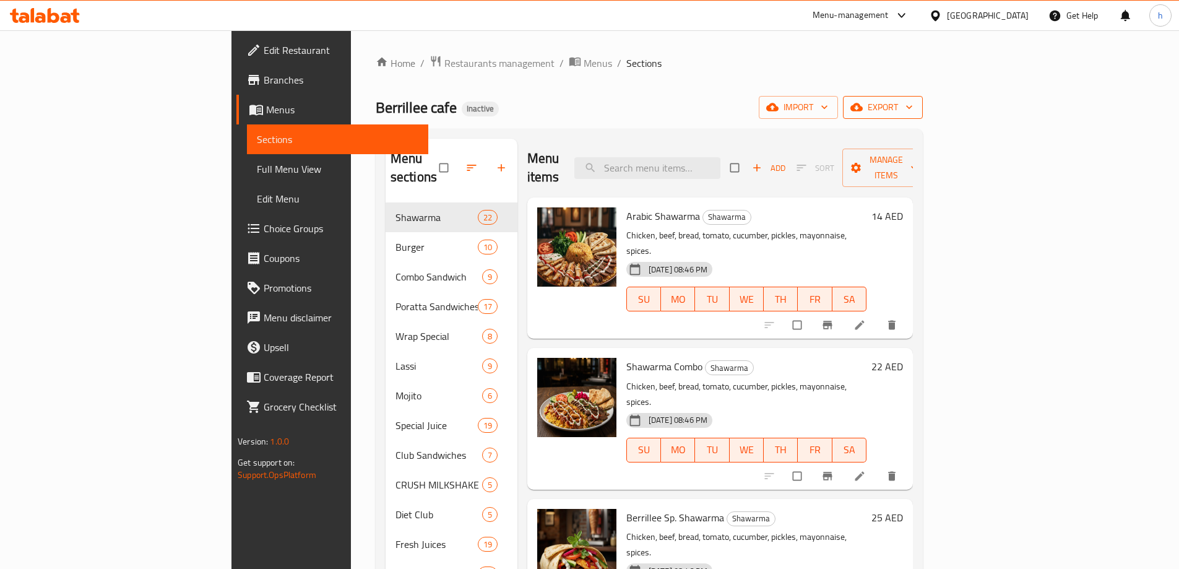
click at [913, 102] on span "export" at bounding box center [883, 107] width 60 height 15
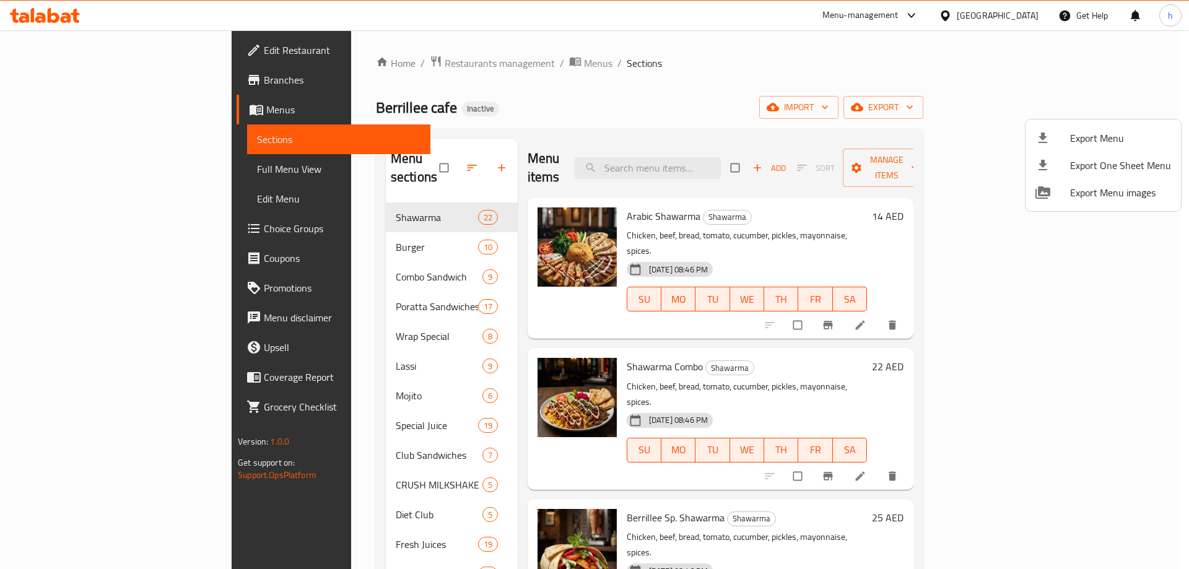
click at [1108, 131] on span "Export Menu" at bounding box center [1120, 138] width 101 height 15
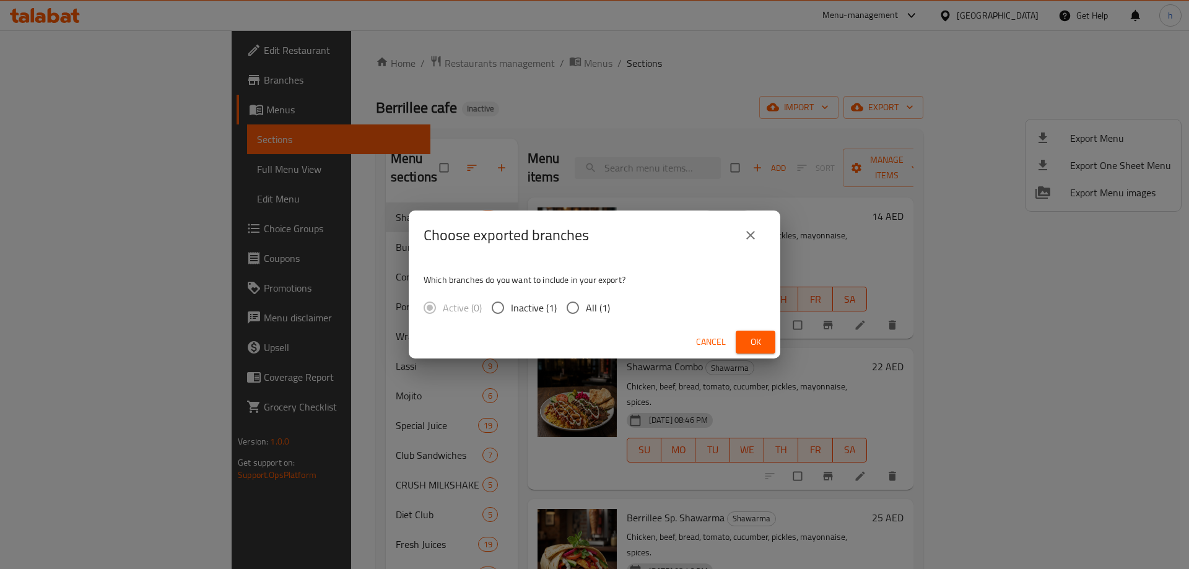
click at [594, 310] on span "All (1)" at bounding box center [598, 307] width 24 height 15
click at [586, 310] on input "All (1)" at bounding box center [573, 308] width 26 height 26
radio input "true"
click at [749, 337] on span "Ok" at bounding box center [755, 341] width 20 height 15
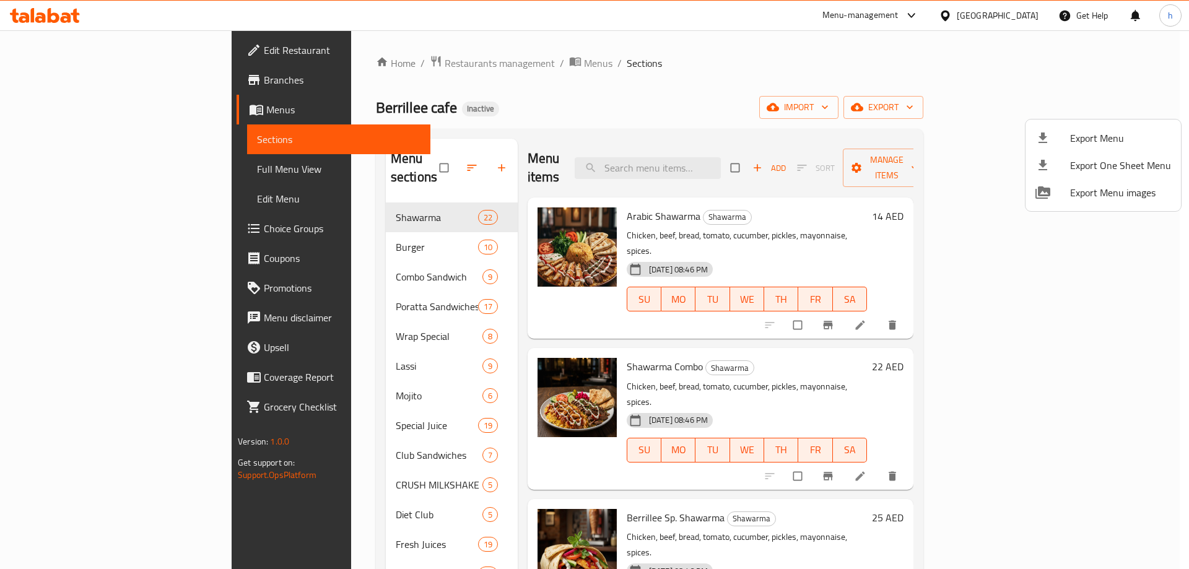
click at [53, 7] on div at bounding box center [594, 284] width 1189 height 569
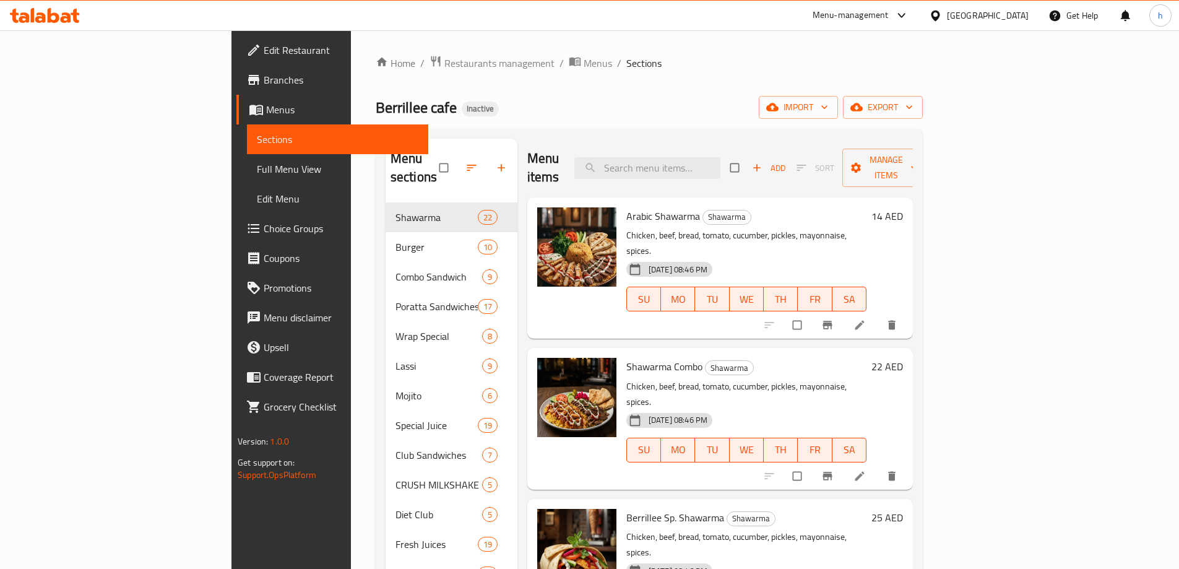
click at [54, 11] on icon at bounding box center [45, 15] width 70 height 15
